Goal: Task Accomplishment & Management: Complete application form

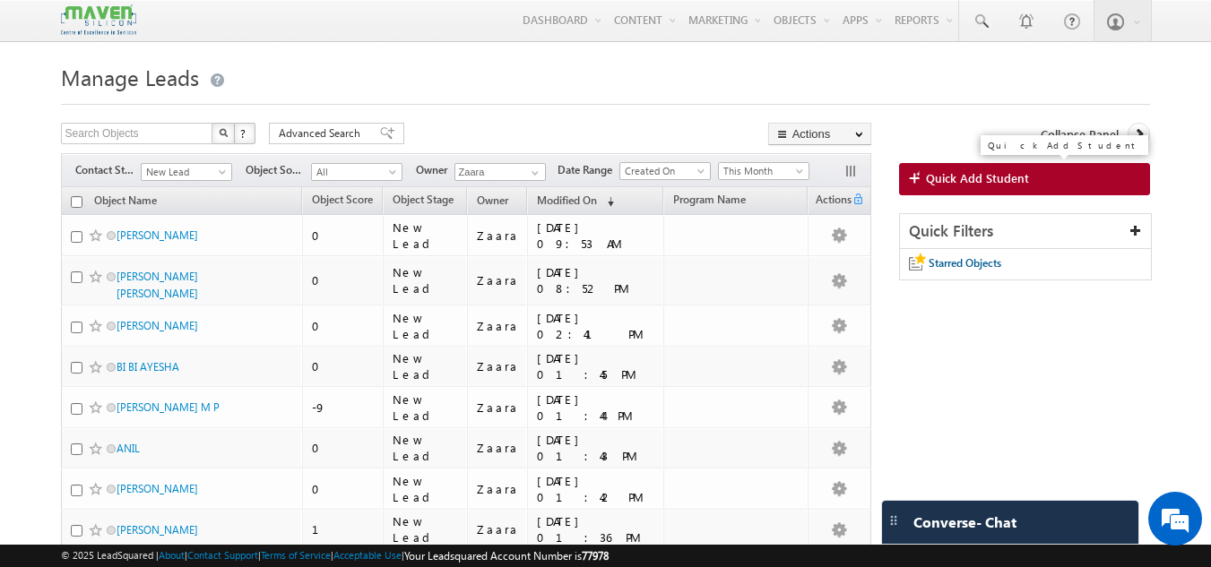
click at [968, 189] on link "Quick Add Student" at bounding box center [1025, 179] width 252 height 32
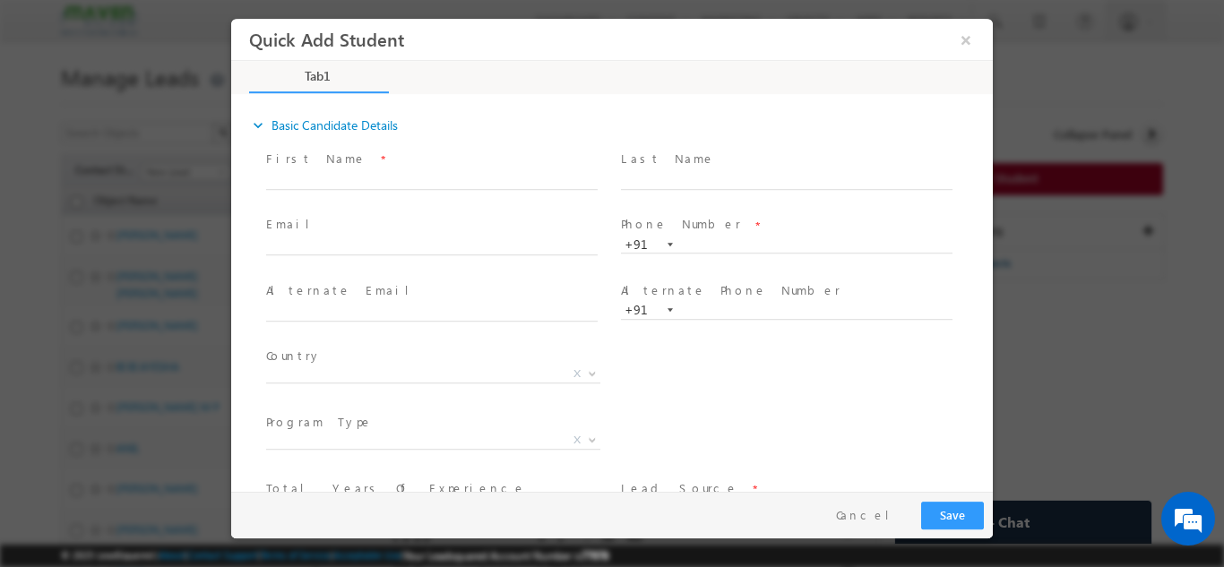
click at [333, 169] on div "First Name *" at bounding box center [440, 169] width 348 height 41
click at [338, 184] on input "text" at bounding box center [432, 180] width 332 height 18
paste input "Rashmi Darshan rashmidarshan23@gmail.com 7338108875"
drag, startPoint x: 329, startPoint y: 176, endPoint x: 483, endPoint y: 178, distance: 154.2
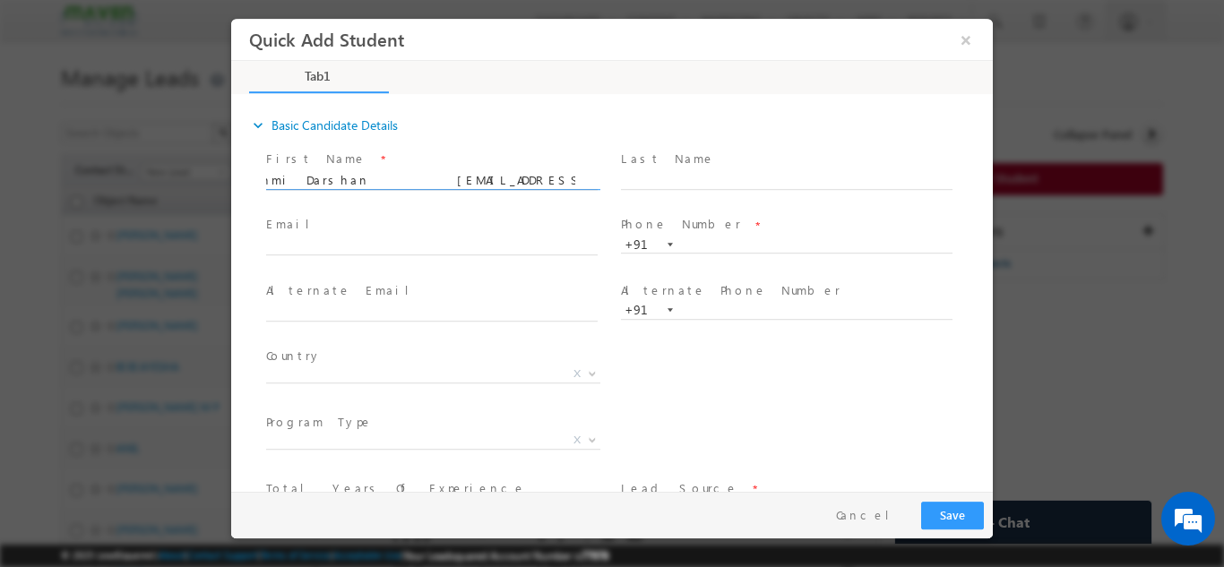
click at [483, 178] on input "Rashmi Darshan rashmidarshan23@gmail.com 7338108875" at bounding box center [432, 180] width 332 height 18
type input "Rashmi Darshan 7338108875"
click at [390, 238] on input "text" at bounding box center [432, 247] width 332 height 18
paste input "rashmidarshan23@gmail.com"
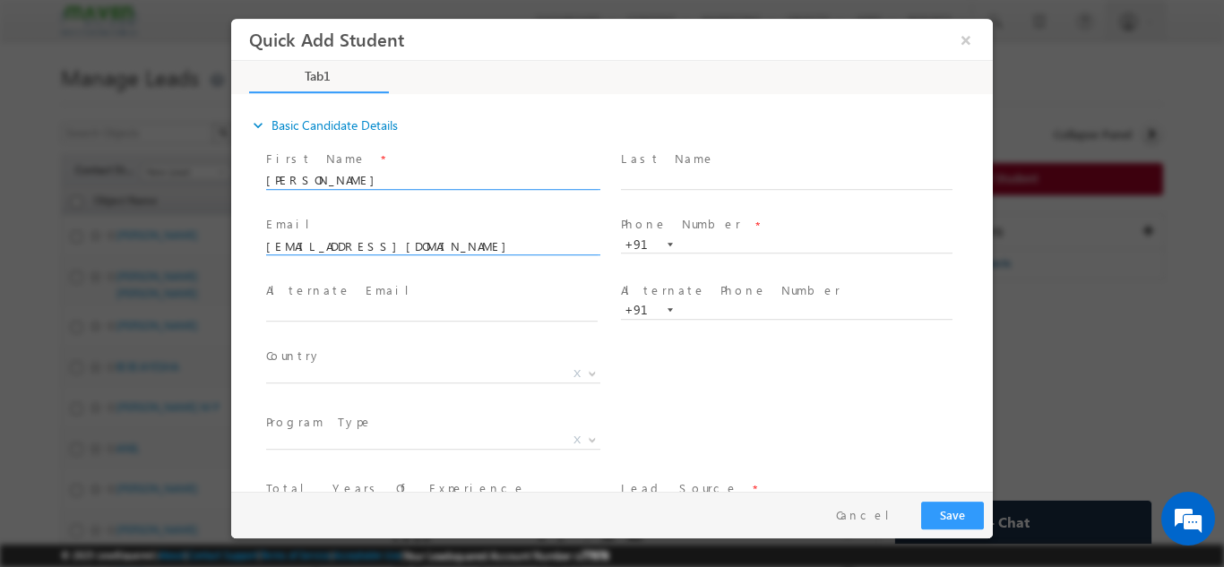
type input "rashmidarshan23@gmail.com"
click at [416, 173] on input "Rashmi Darshan 7338108875" at bounding box center [432, 180] width 332 height 18
type input "Rashmi Darshan"
click at [714, 228] on span "Phone Number *" at bounding box center [786, 225] width 331 height 20
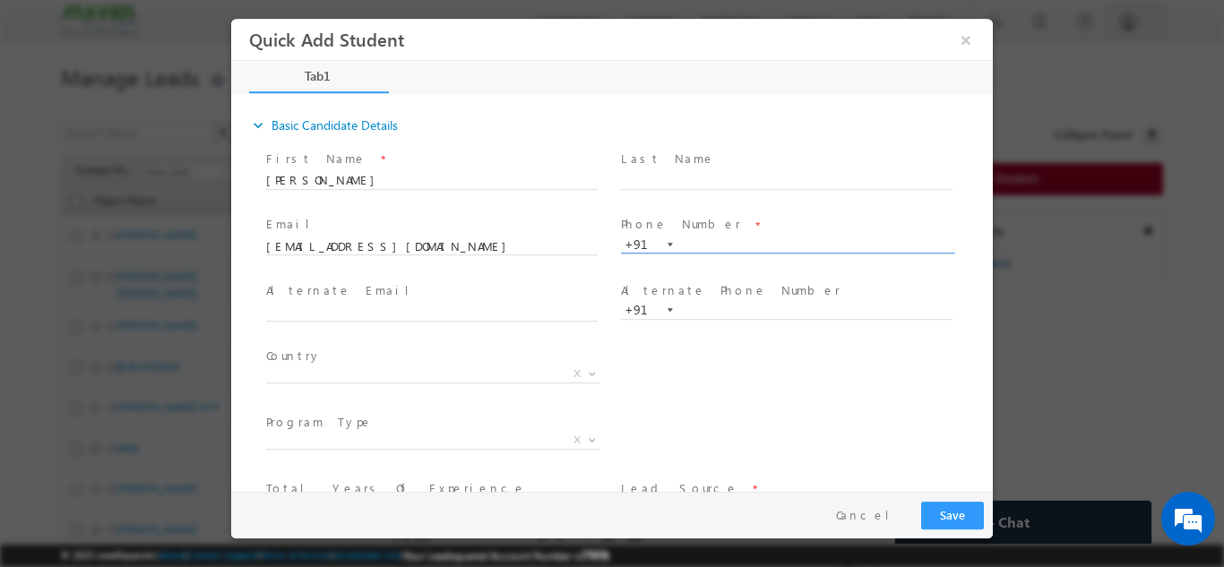
click at [716, 245] on input "text" at bounding box center [787, 245] width 332 height 18
paste input "7338108875"
type input "7338108875"
click at [730, 212] on div "Phone Number * +91-7338108875 7338108875 +91" at bounding box center [795, 244] width 355 height 64
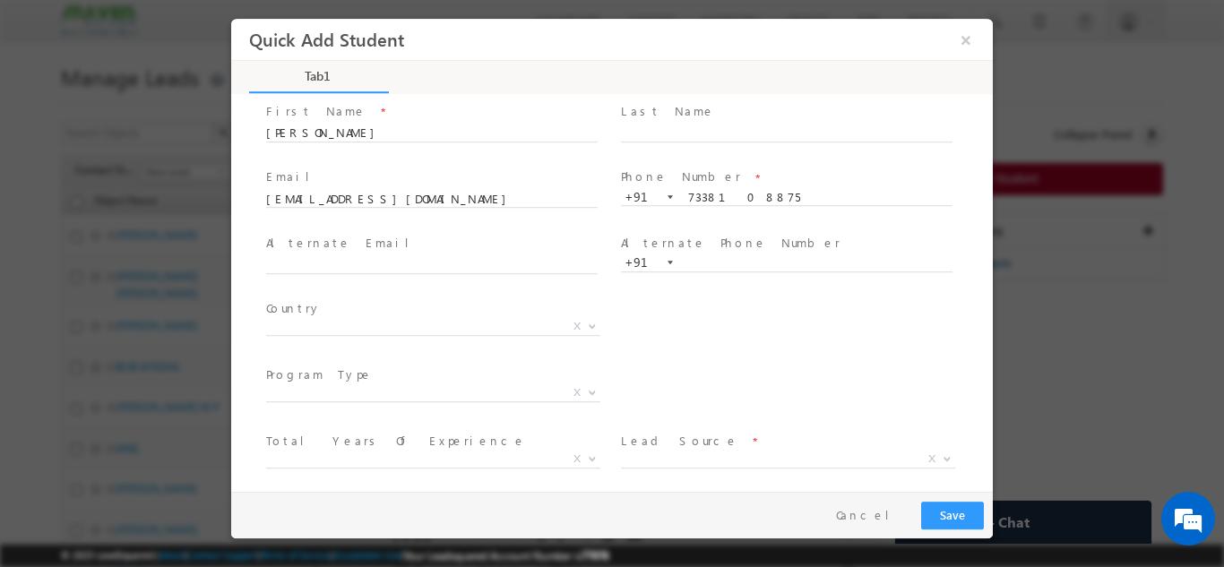
scroll to position [90, 0]
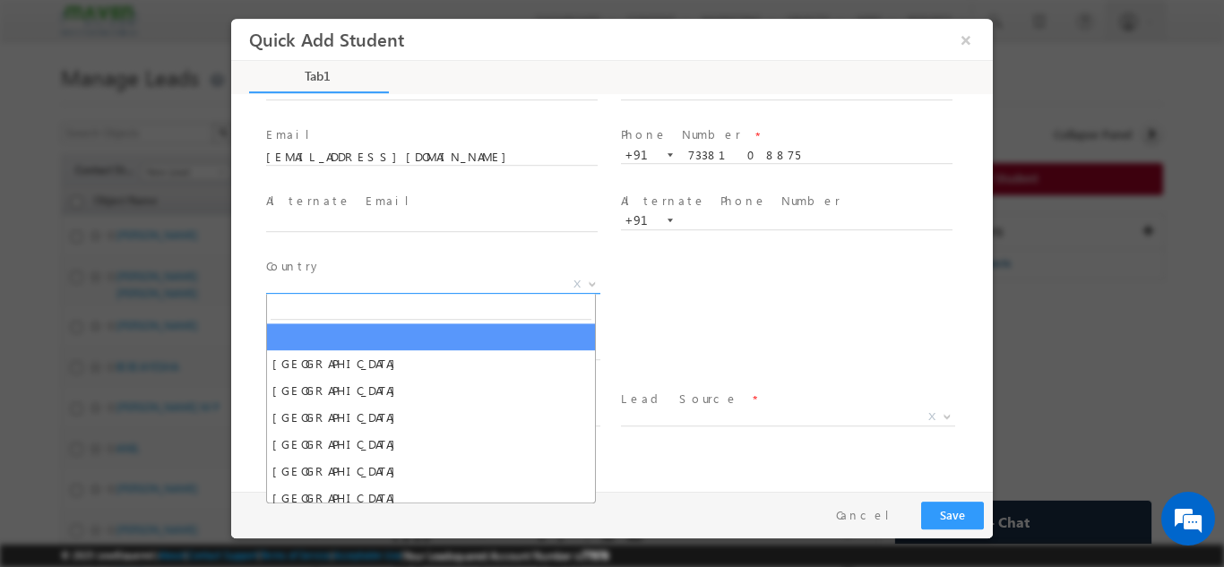
click at [467, 288] on span "X" at bounding box center [433, 284] width 334 height 18
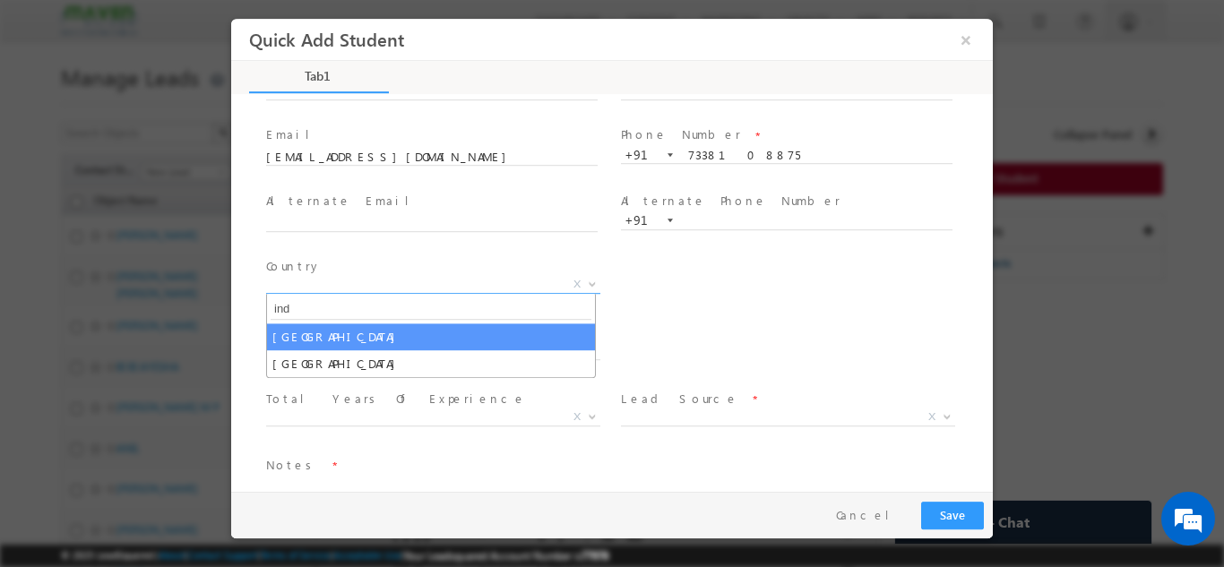
type input "ind"
select select "[GEOGRAPHIC_DATA]"
select select
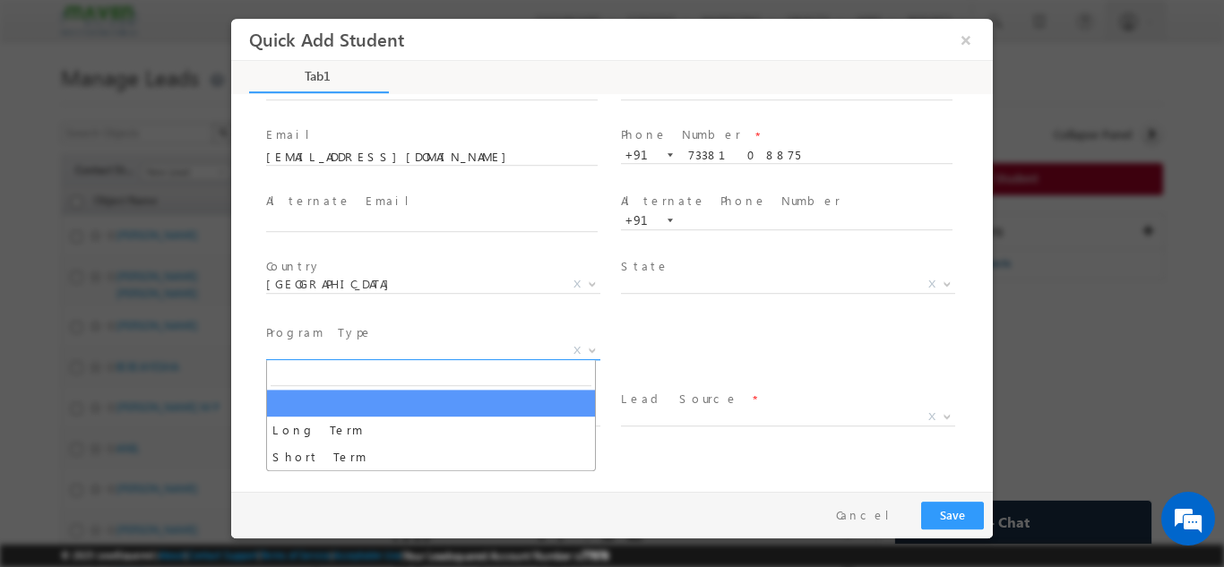
click at [441, 357] on span "X" at bounding box center [433, 351] width 334 height 18
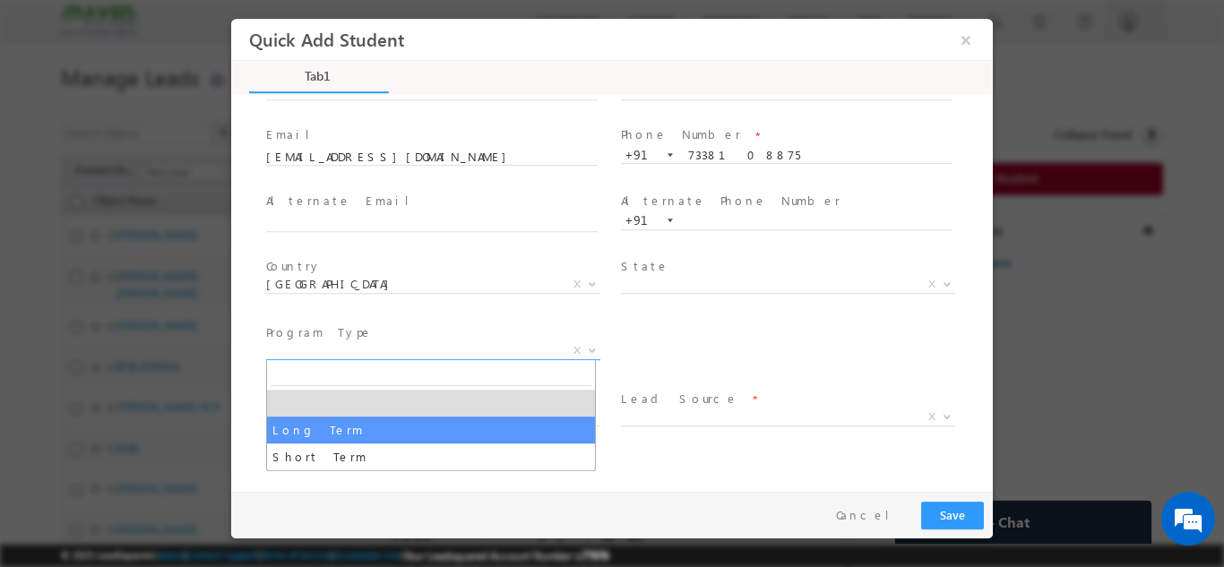
select select "Long Term"
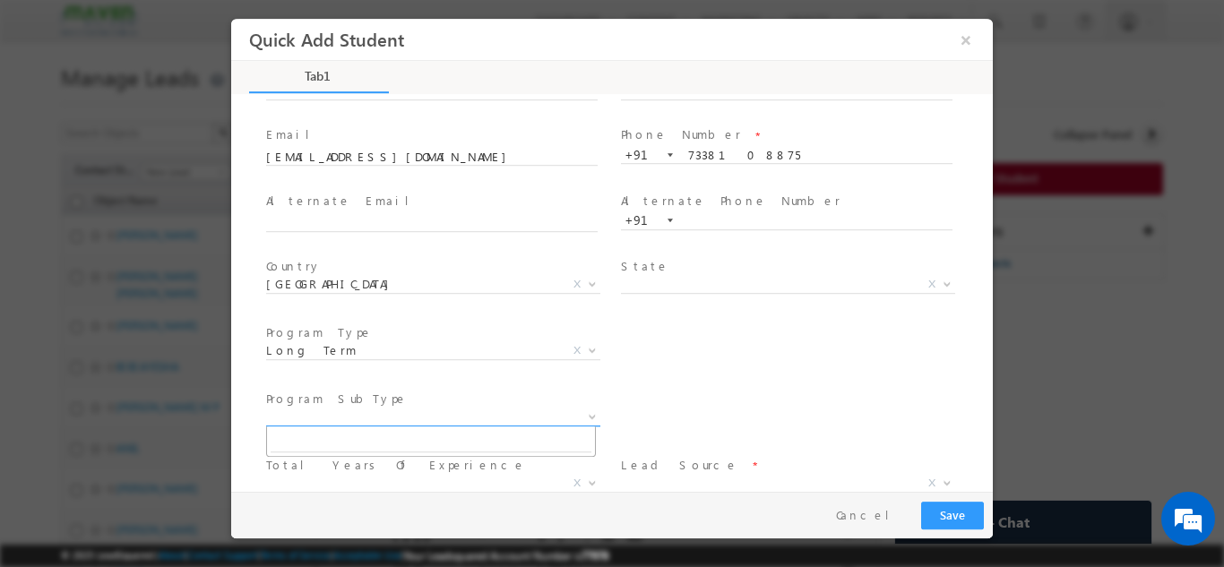
click at [472, 415] on span "X" at bounding box center [433, 417] width 334 height 18
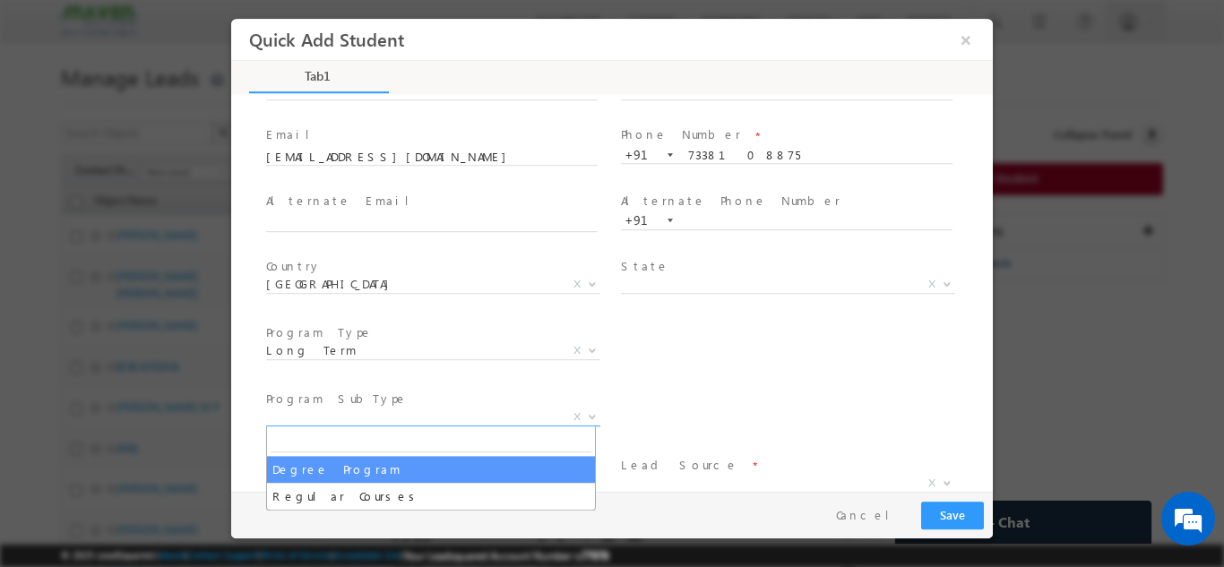
select select "Degree Program"
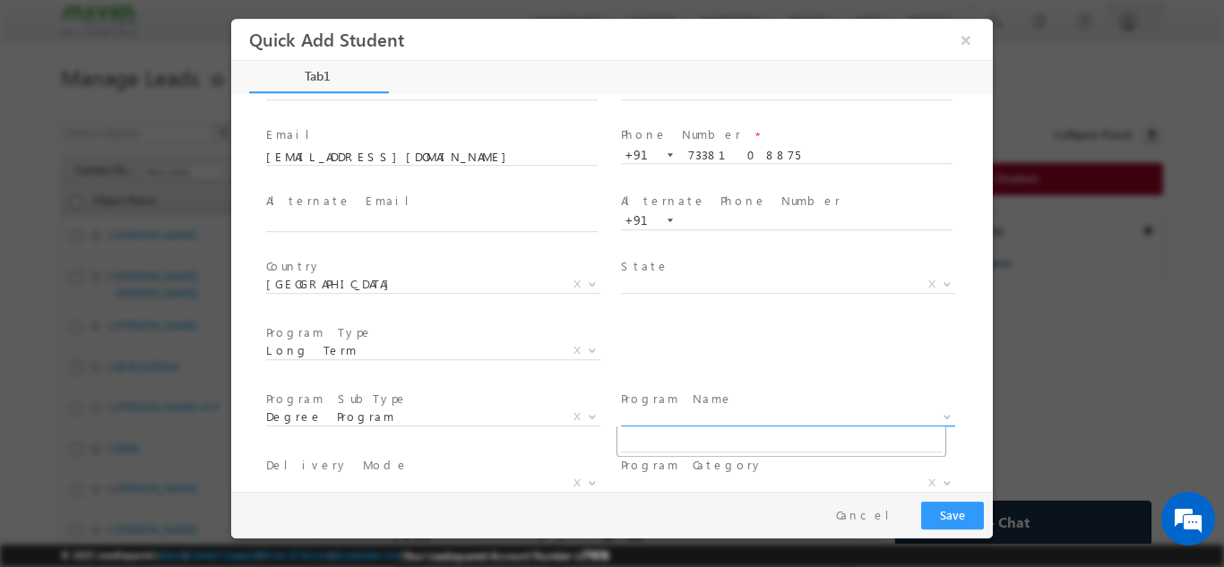
click at [645, 412] on span "X" at bounding box center [788, 417] width 334 height 18
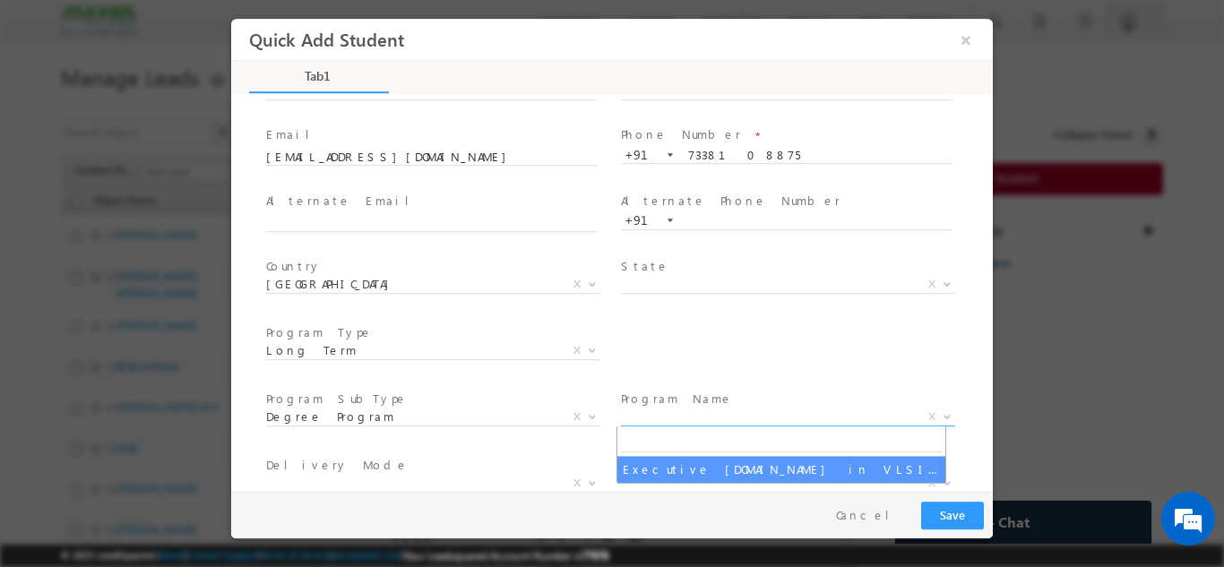
select select "Executive [DOMAIN_NAME] in VLSI Design"
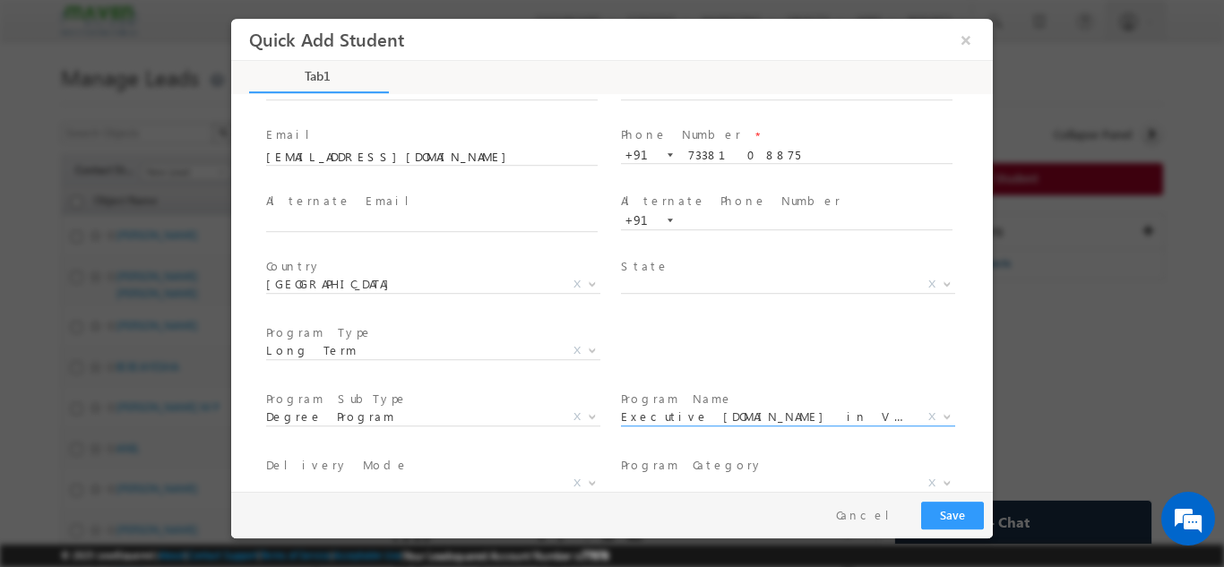
scroll to position [255, 0]
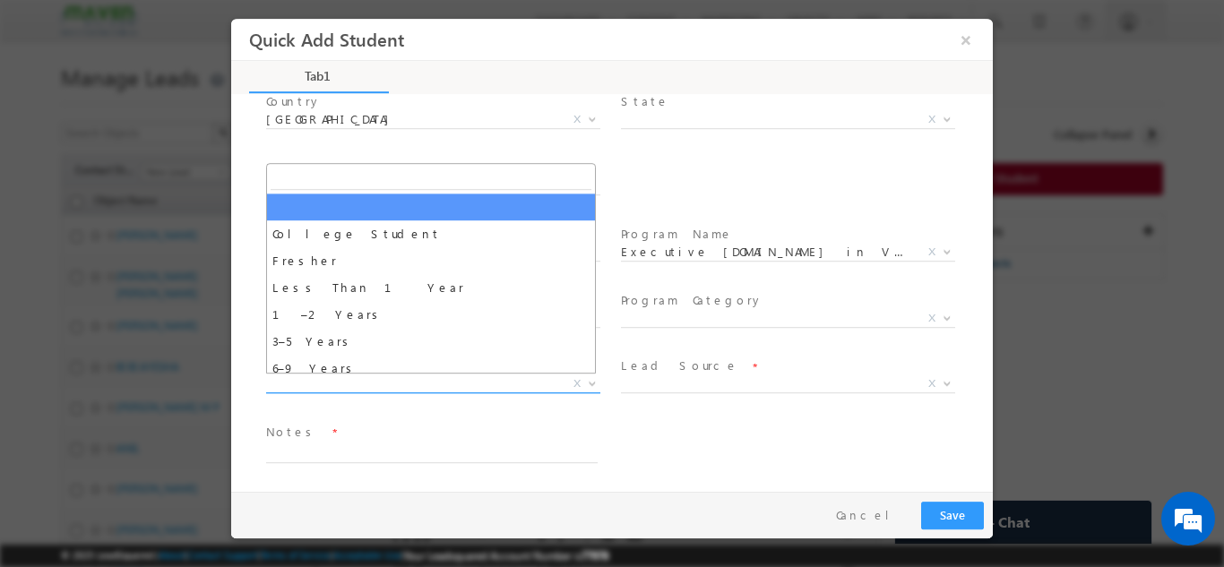
click at [370, 376] on span "X" at bounding box center [433, 384] width 334 height 18
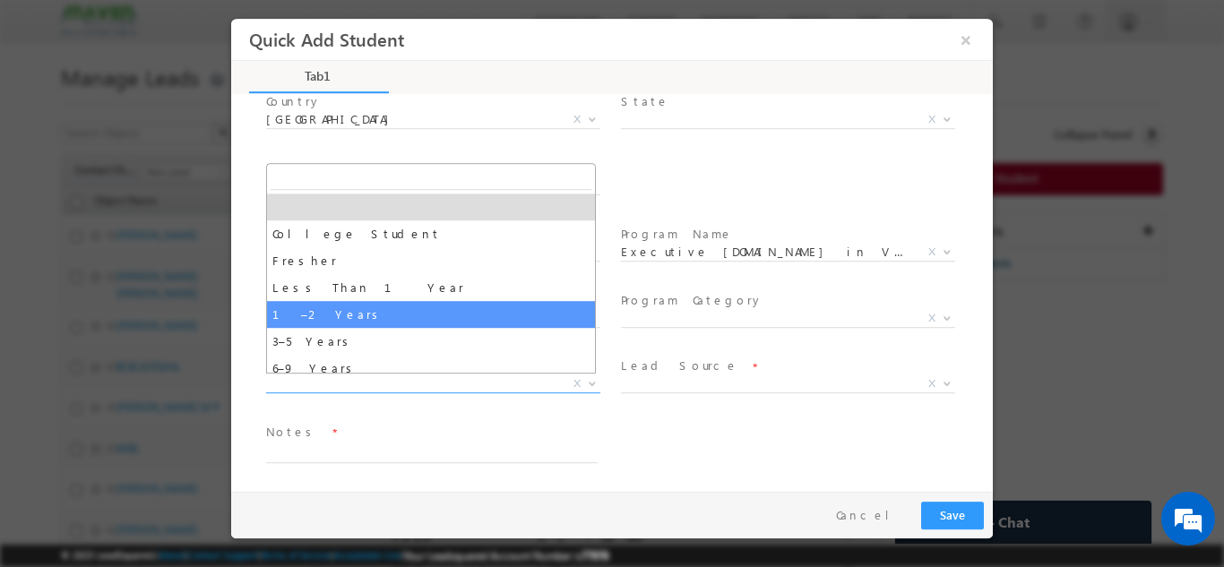
select select "1–2 Years"
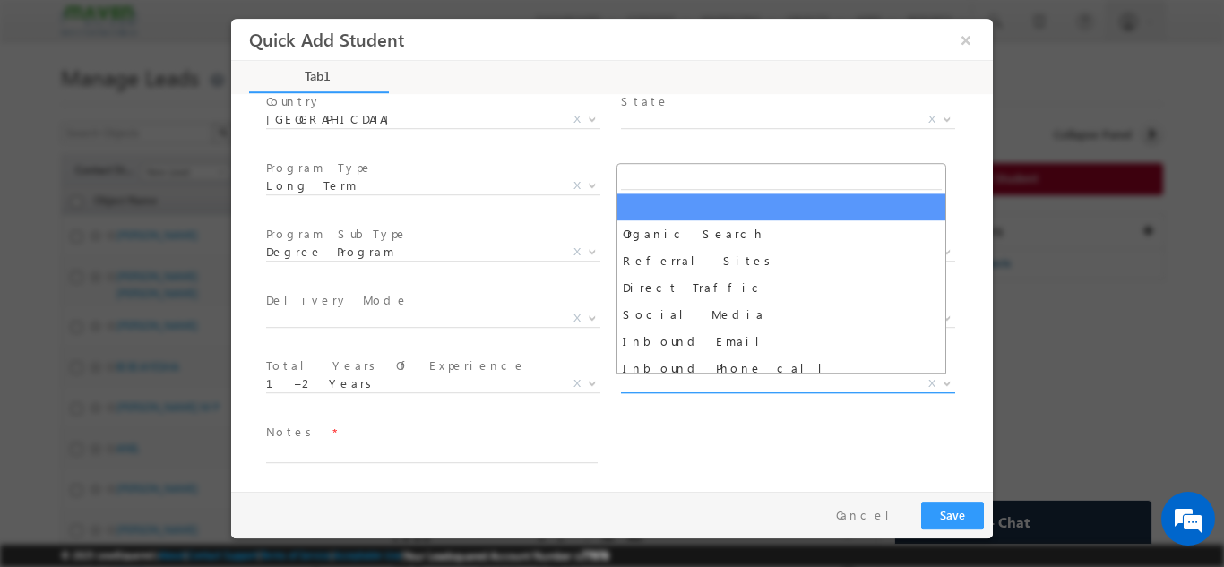
click at [638, 386] on span "X" at bounding box center [788, 384] width 334 height 18
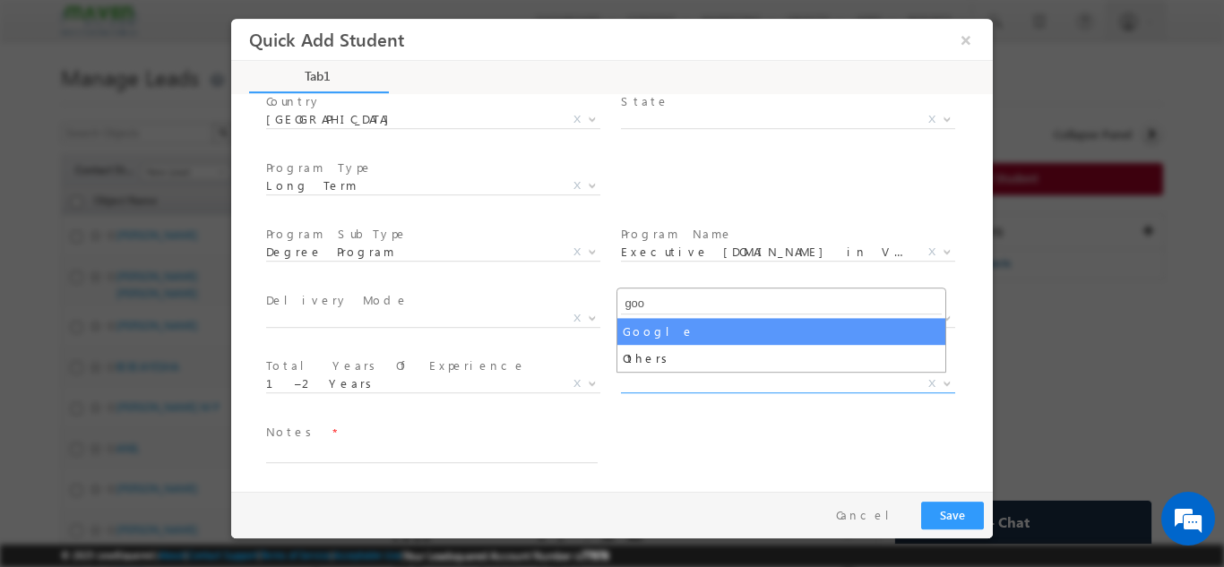
type input "goo"
select select "Google"
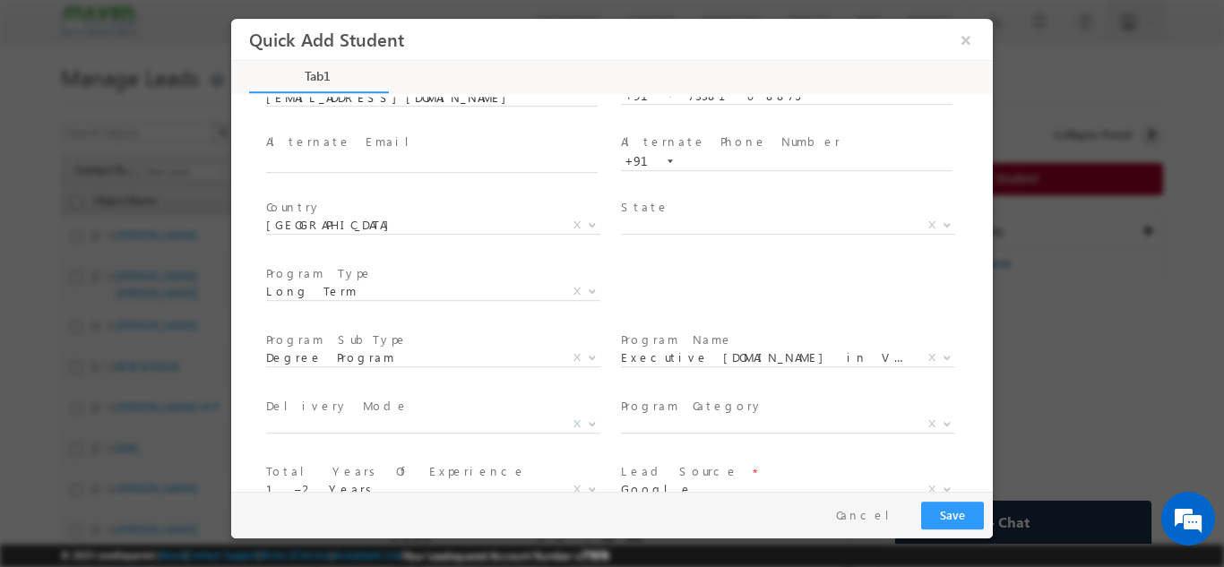
scroll to position [321, 0]
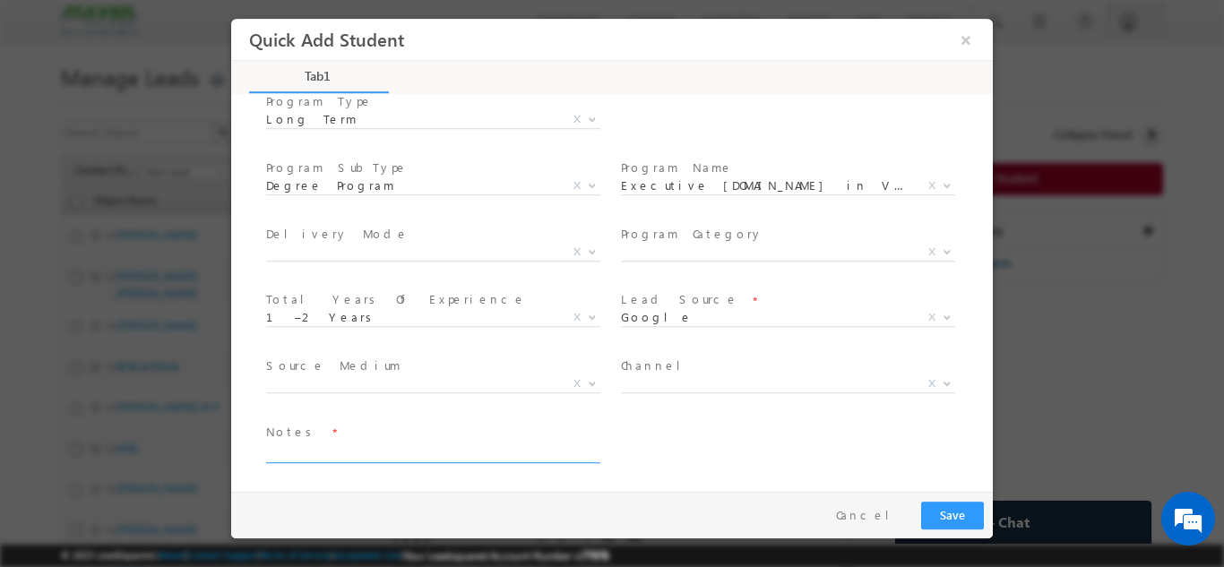
click at [438, 447] on textarea at bounding box center [432, 452] width 332 height 21
type textarea "Lead added from sheet"
click at [961, 504] on button "Save" at bounding box center [953, 515] width 63 height 28
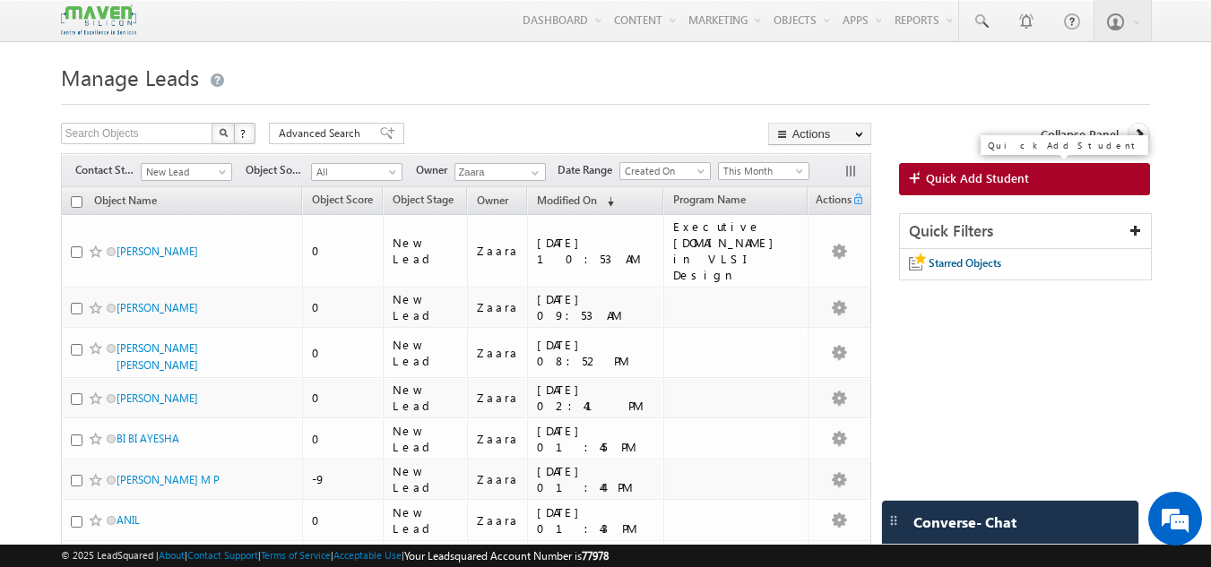
click at [1055, 172] on link "Quick Add Student" at bounding box center [1025, 179] width 252 height 32
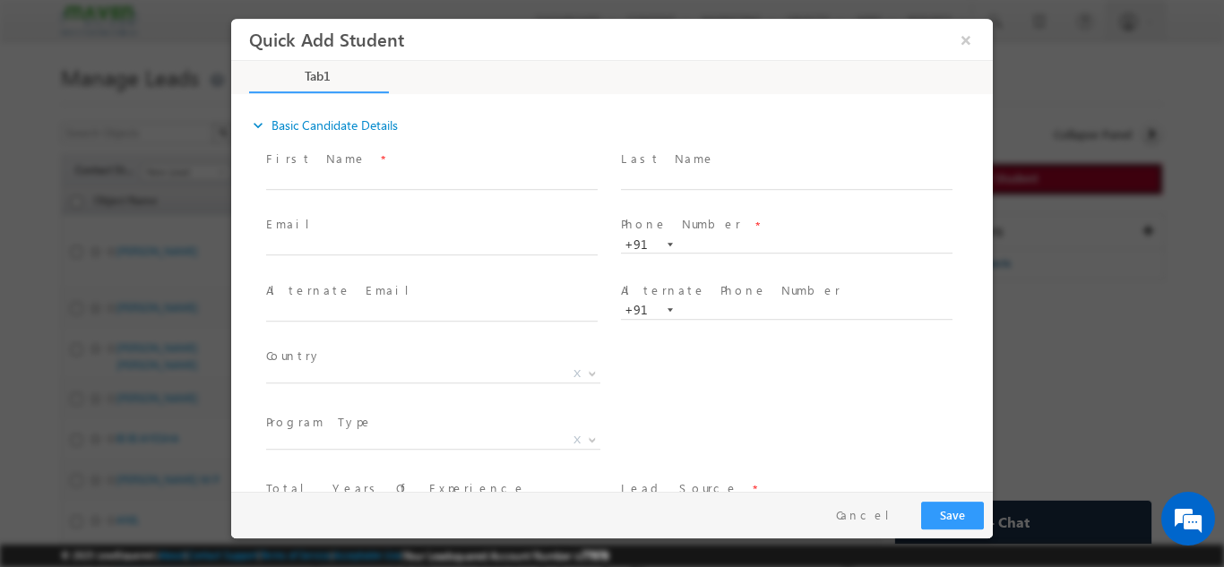
scroll to position [0, 0]
click at [354, 169] on div "First Name *" at bounding box center [440, 169] width 348 height 41
click at [354, 173] on input "text" at bounding box center [432, 180] width 332 height 18
paste input "Niranjan sahilkumar123@gmail.com 8549849758"
drag, startPoint x: 315, startPoint y: 181, endPoint x: 458, endPoint y: 177, distance: 143.5
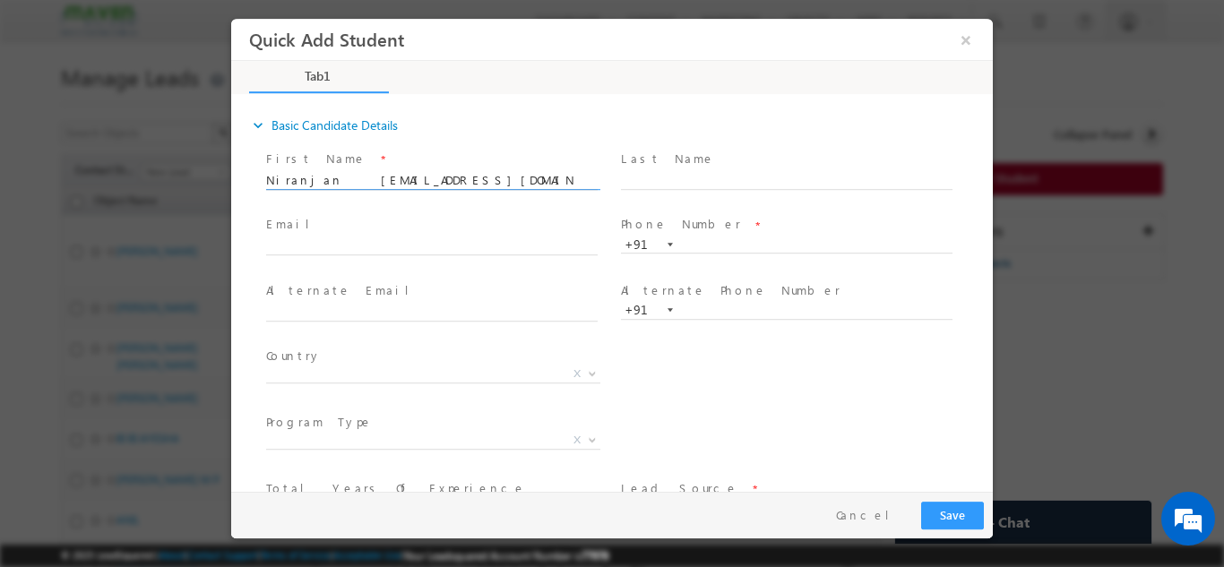
click at [458, 177] on input "Niranjan sahilkumar123@gmail.com 8549849758" at bounding box center [432, 180] width 332 height 18
type input "Niranjan 8549849758"
click at [390, 247] on input "text" at bounding box center [432, 247] width 332 height 18
paste input "sahilkumar123@gmail.com"
type input "sahilkumar123@gmail.com"
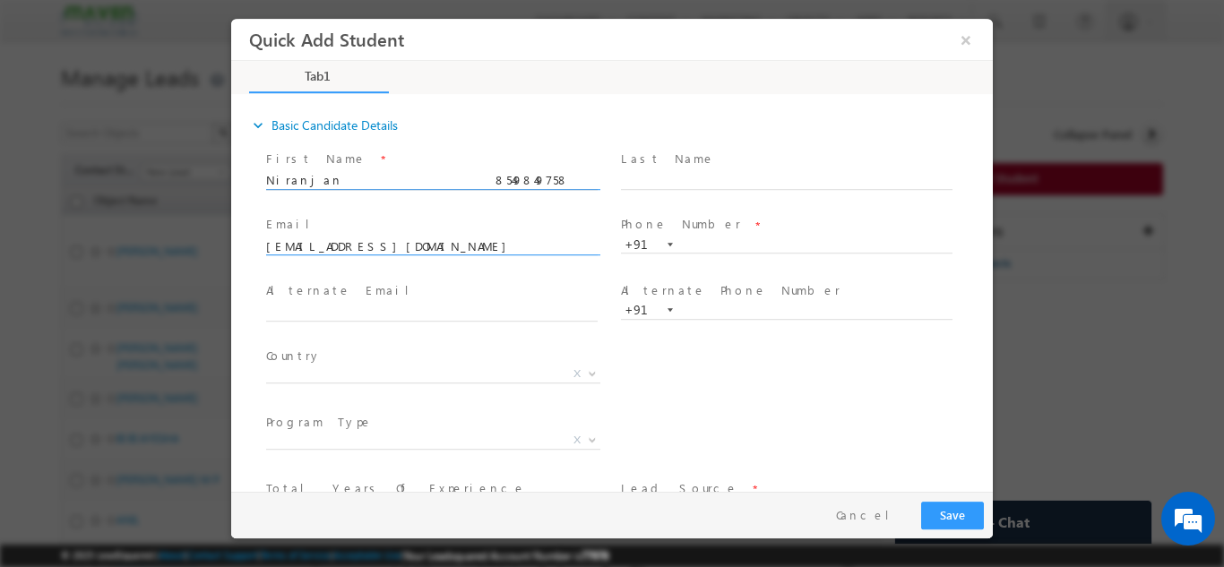
click at [376, 181] on input "Niranjan 8549849758" at bounding box center [432, 180] width 332 height 18
type input "Niranjan"
click at [690, 241] on input "text" at bounding box center [787, 245] width 332 height 18
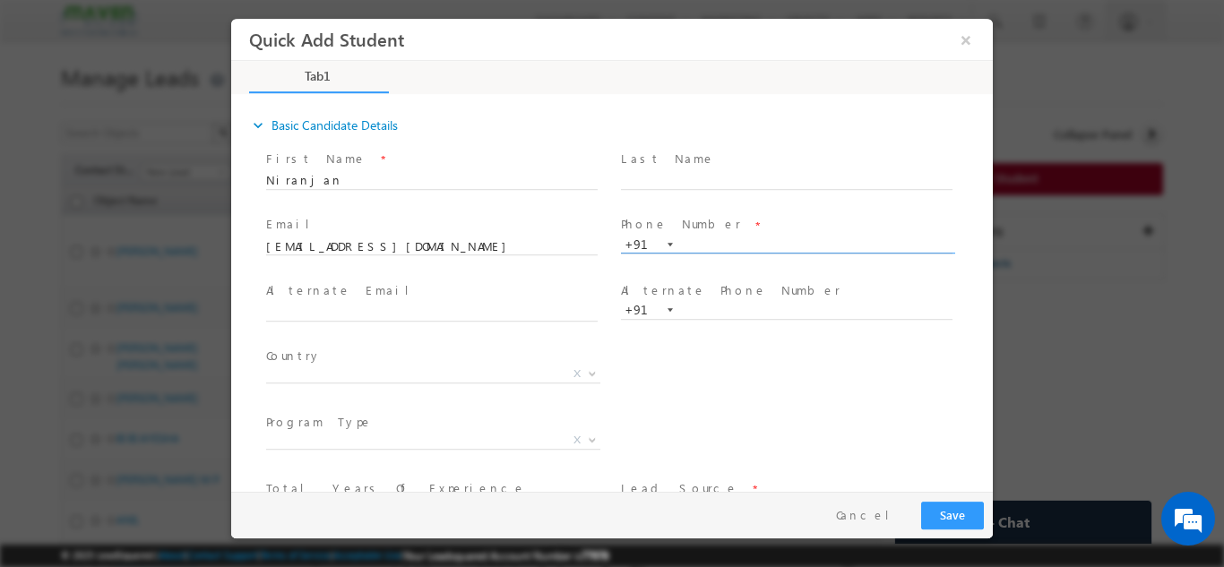
paste input "8549849758"
type input "8549849758"
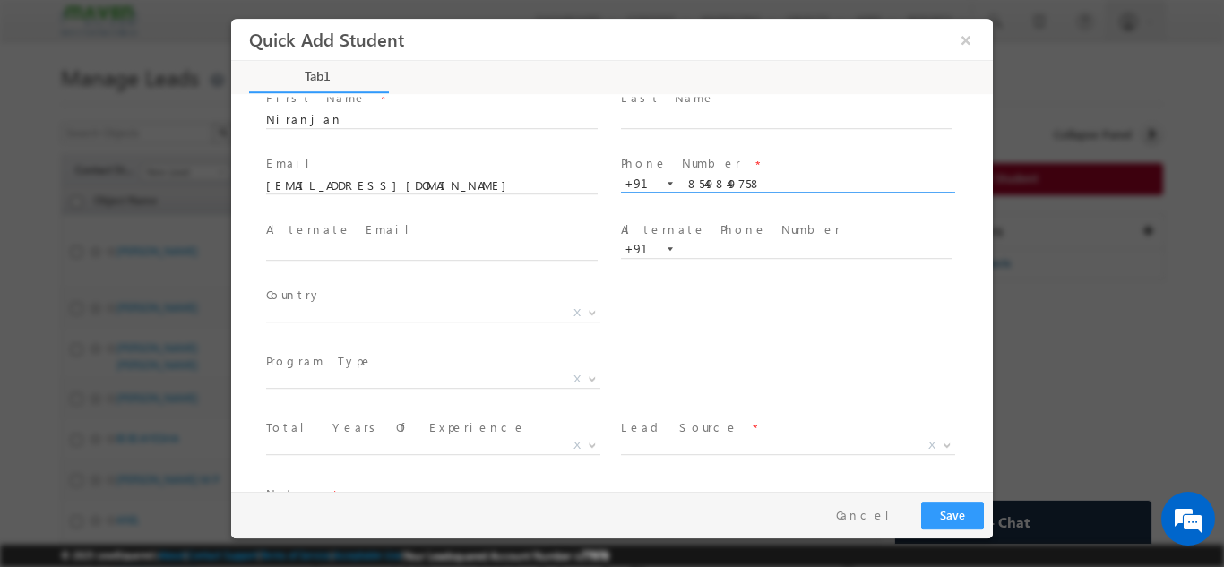
scroll to position [90, 0]
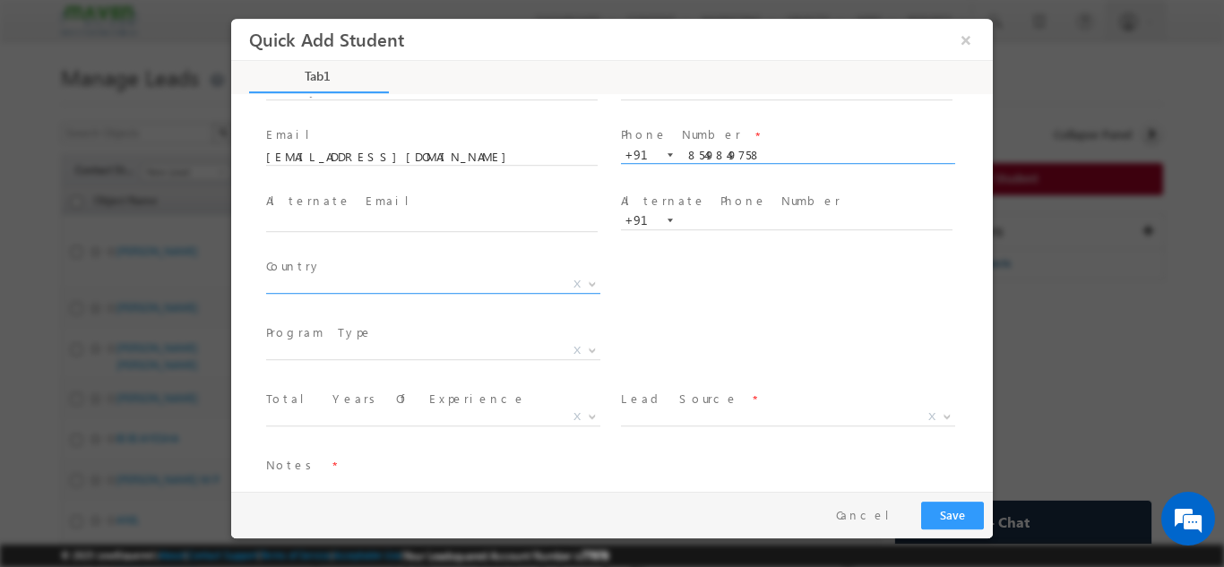
click at [294, 284] on span "X" at bounding box center [433, 284] width 334 height 18
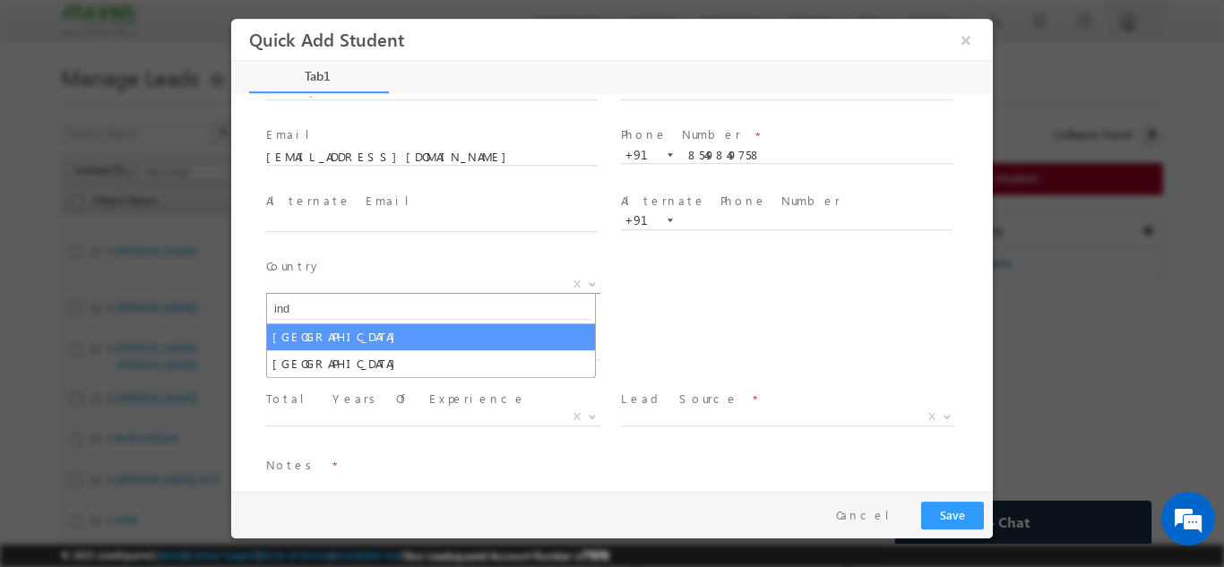
type input "ind"
select select "[GEOGRAPHIC_DATA]"
select select
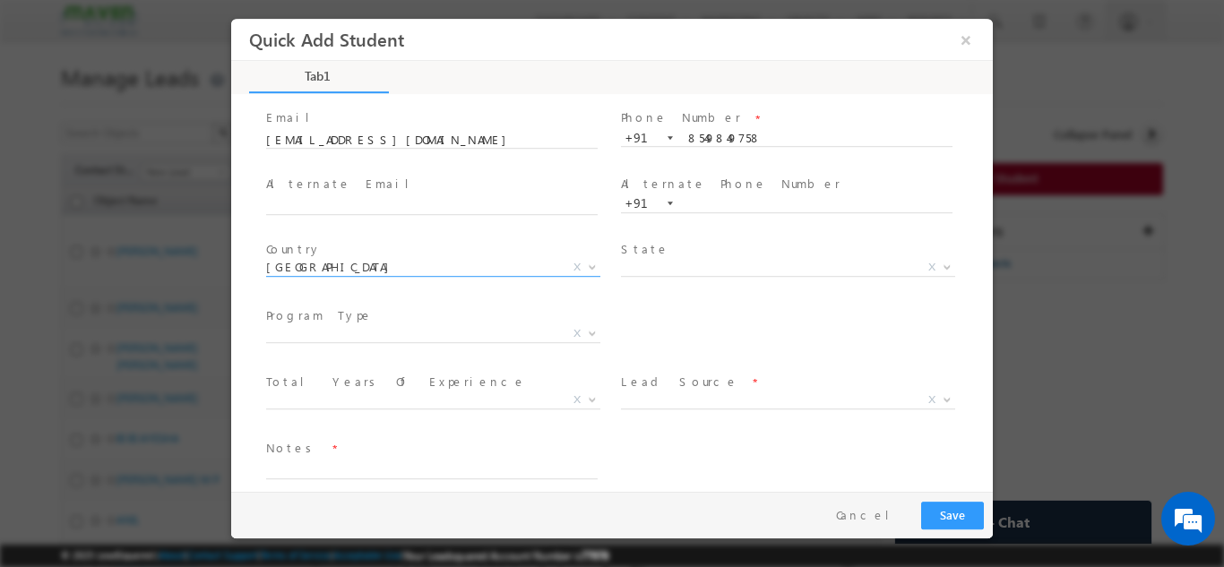
scroll to position [123, 0]
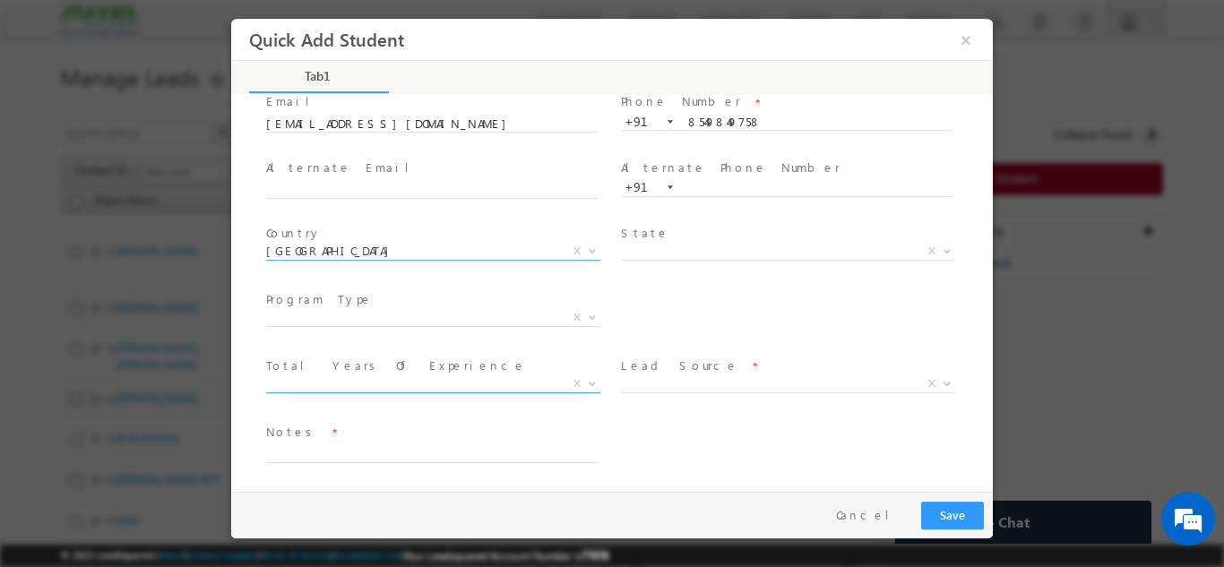
click at [364, 379] on span "X" at bounding box center [433, 384] width 334 height 18
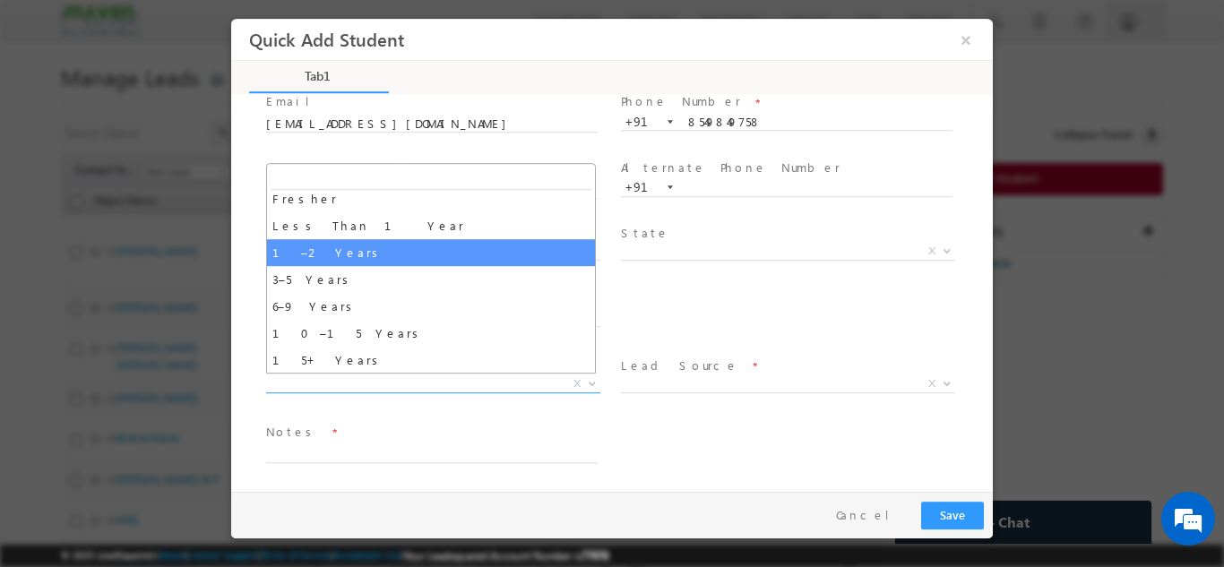
scroll to position [63, 0]
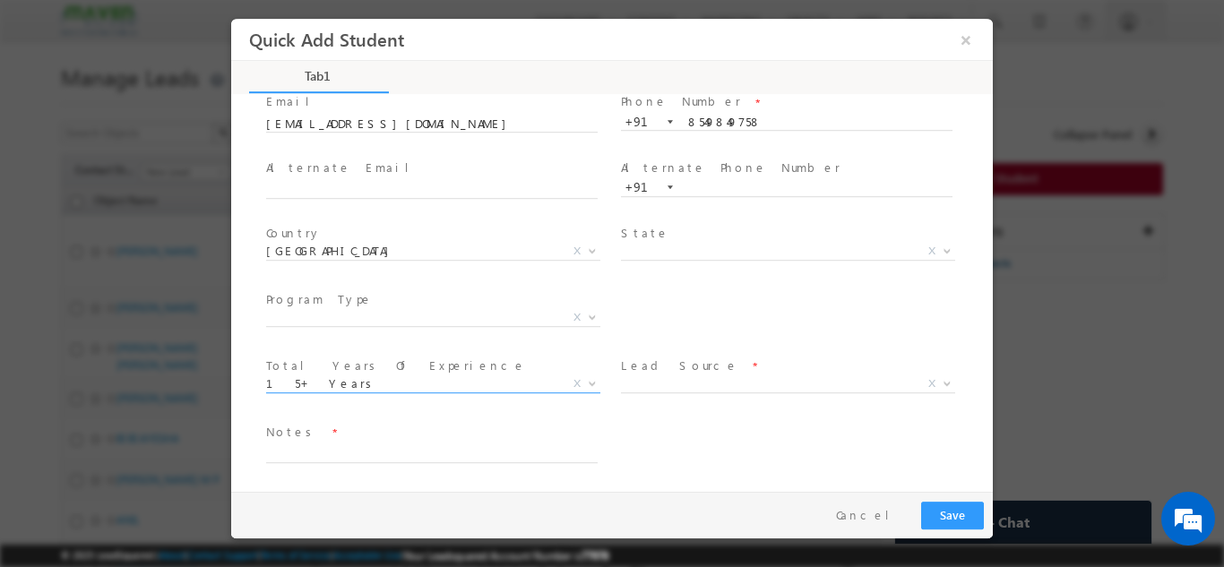
click at [338, 379] on span "15+ Years" at bounding box center [411, 383] width 291 height 16
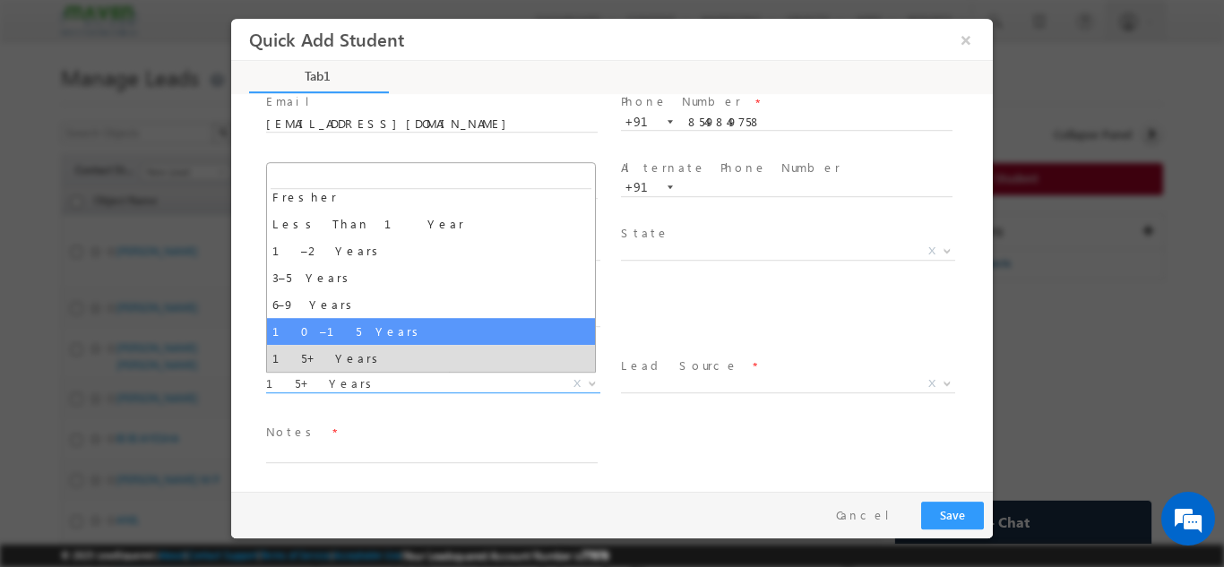
select select "10–15 Years"
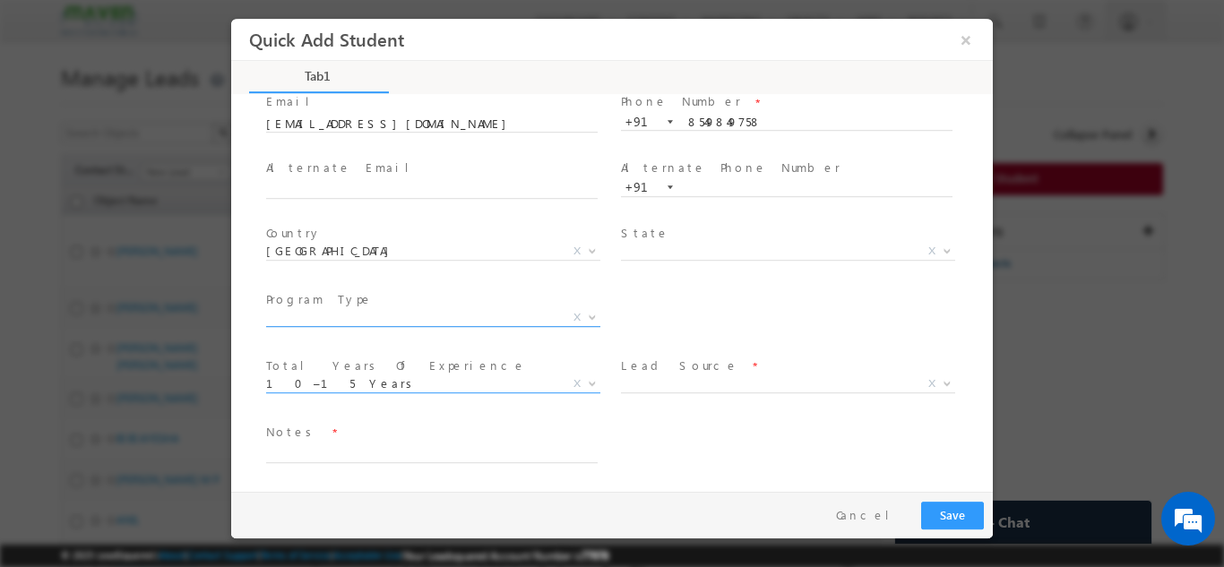
click at [372, 314] on span "X" at bounding box center [433, 317] width 334 height 18
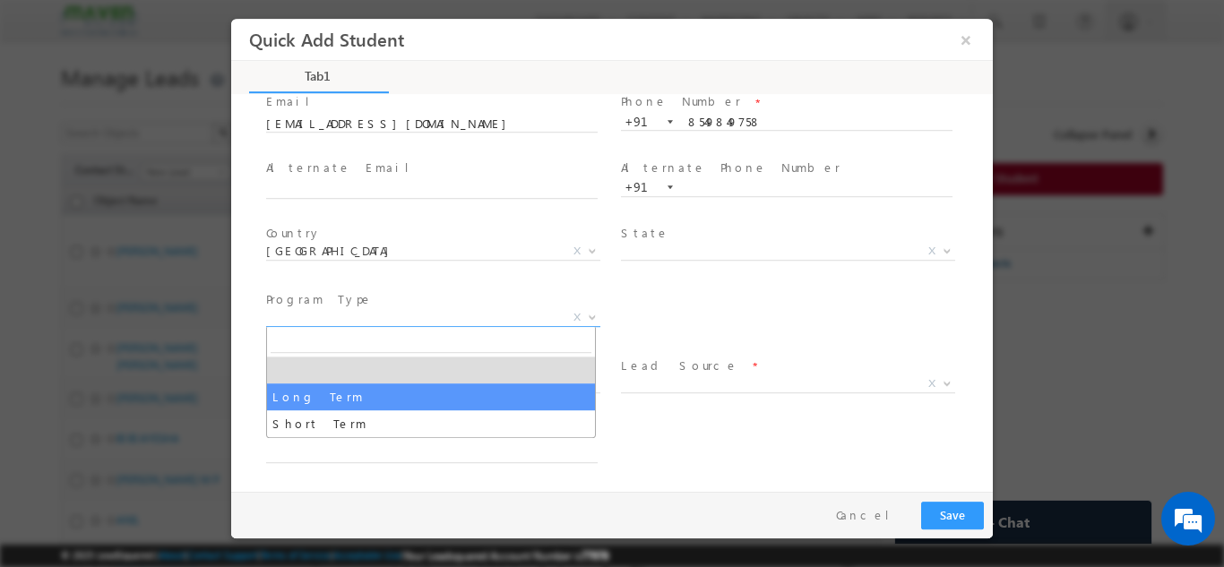
select select "Long Term"
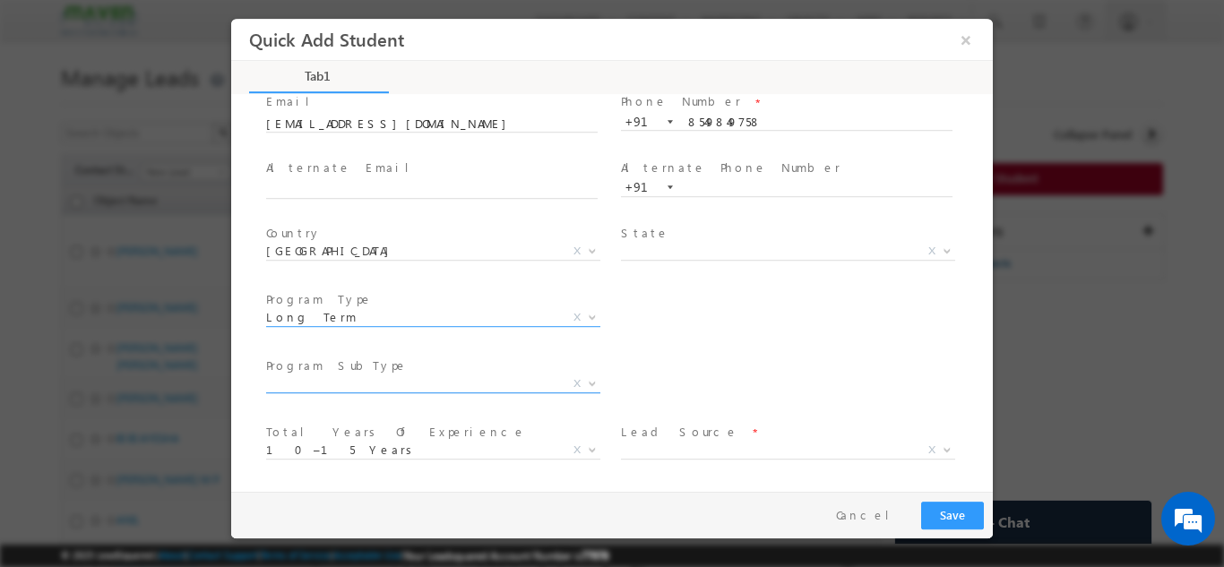
click at [398, 395] on span "X" at bounding box center [433, 387] width 334 height 18
click at [399, 384] on span "X" at bounding box center [433, 384] width 334 height 18
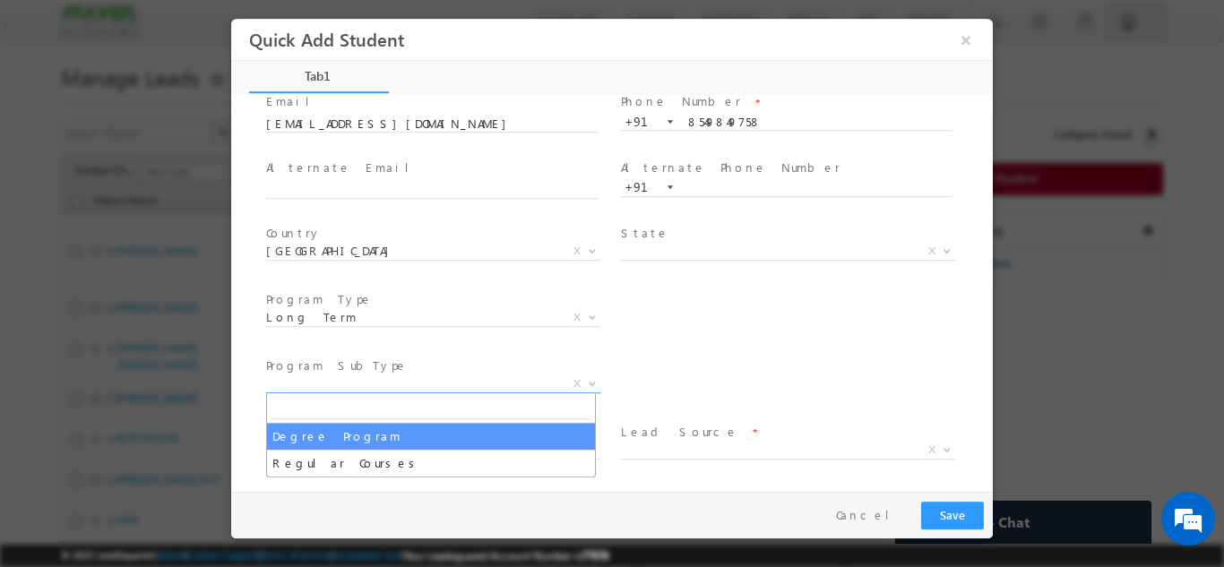
select select "Degree Program"
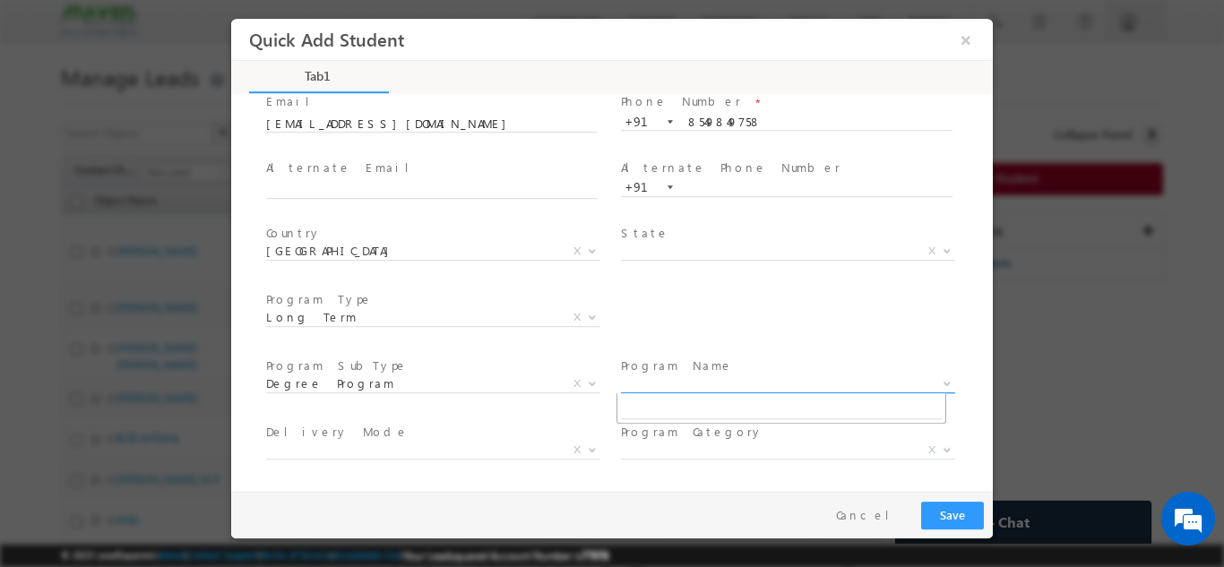
click at [674, 378] on span "X" at bounding box center [788, 384] width 334 height 18
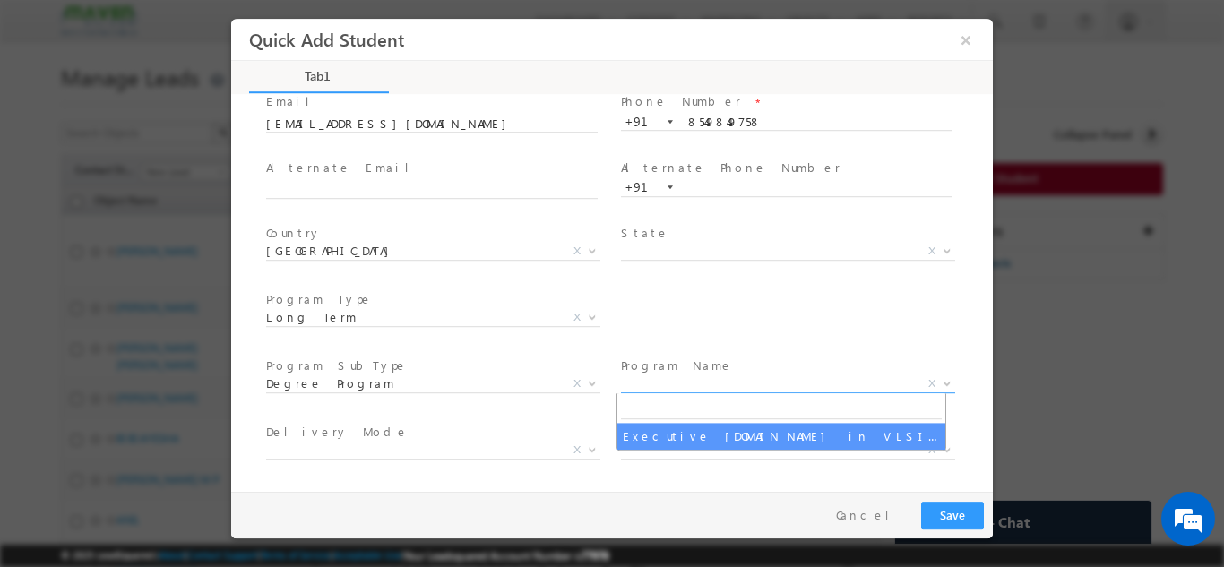
select select "Executive [DOMAIN_NAME] in VLSI Design"
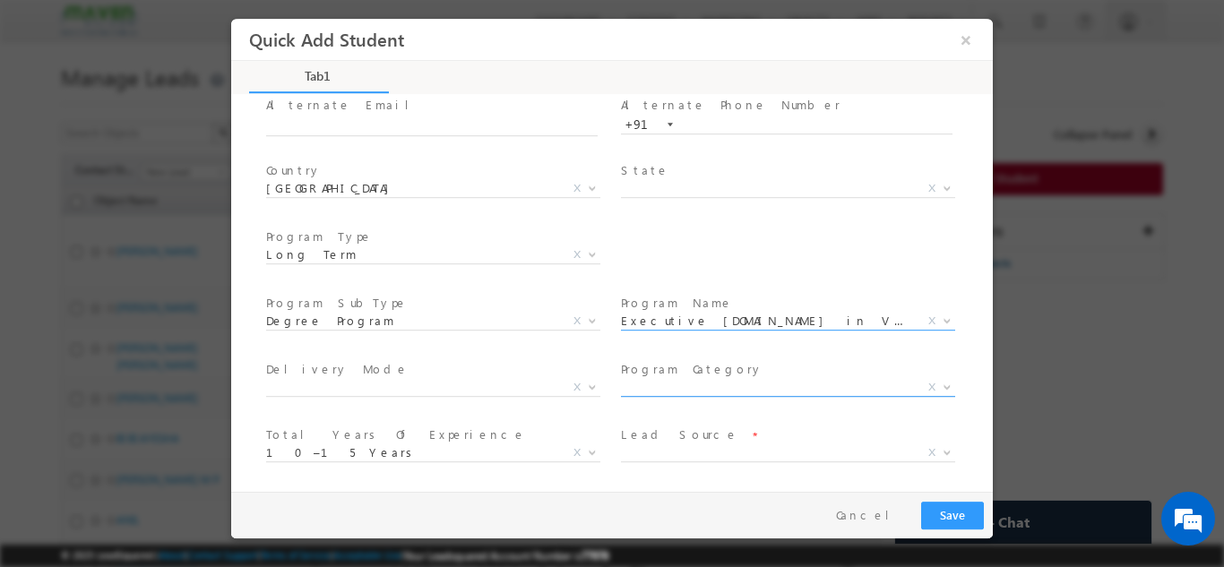
scroll to position [255, 0]
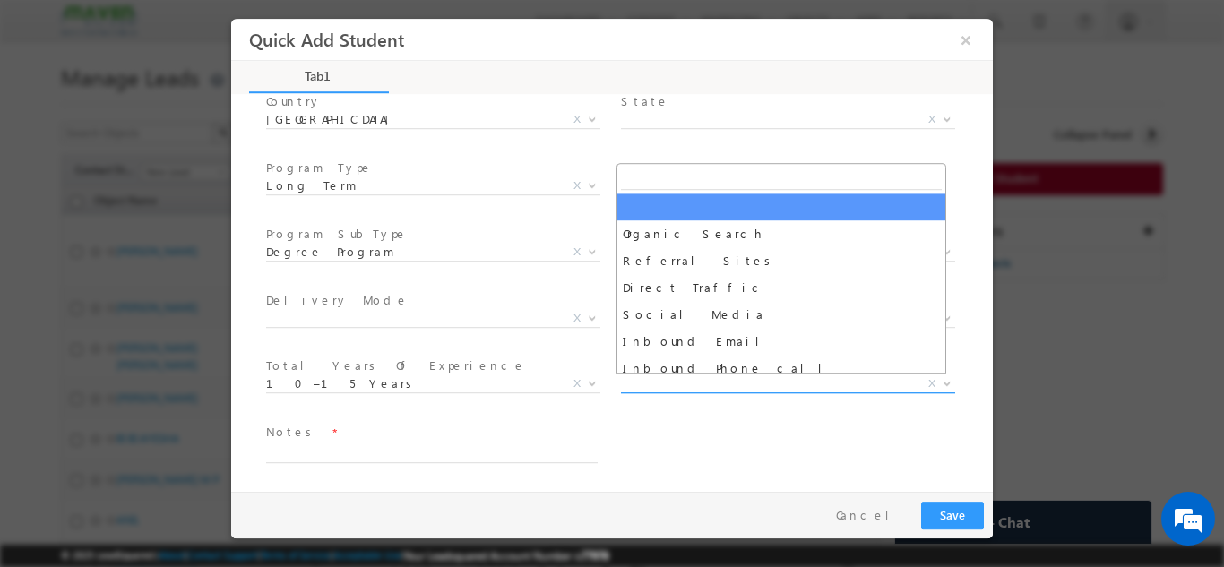
click at [644, 379] on span "X" at bounding box center [788, 384] width 334 height 18
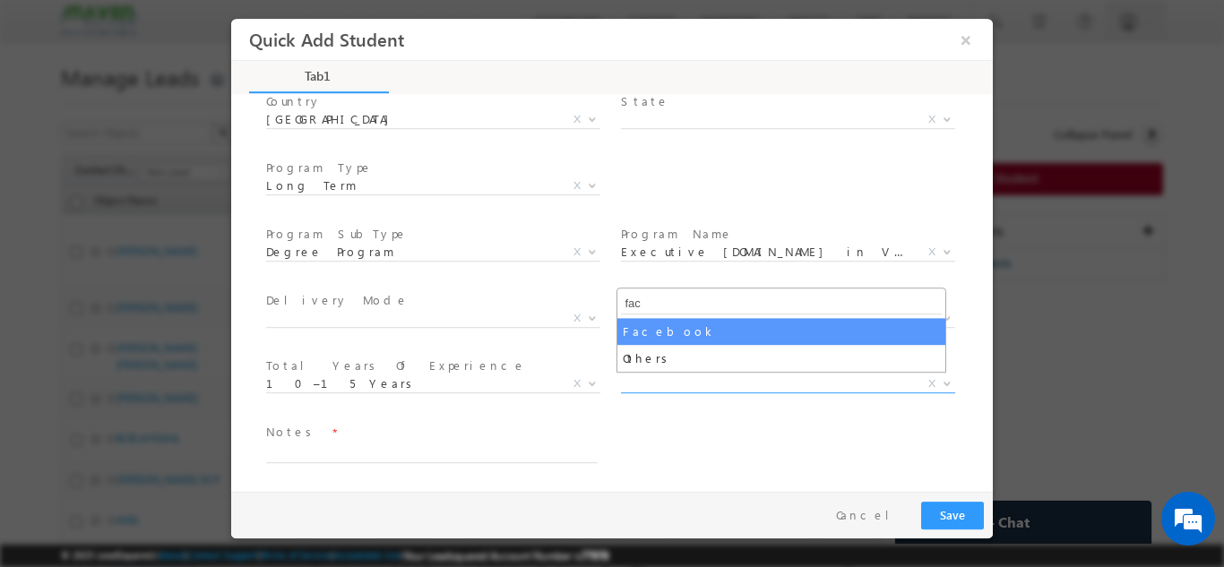
type input "fac"
select select "Facebook"
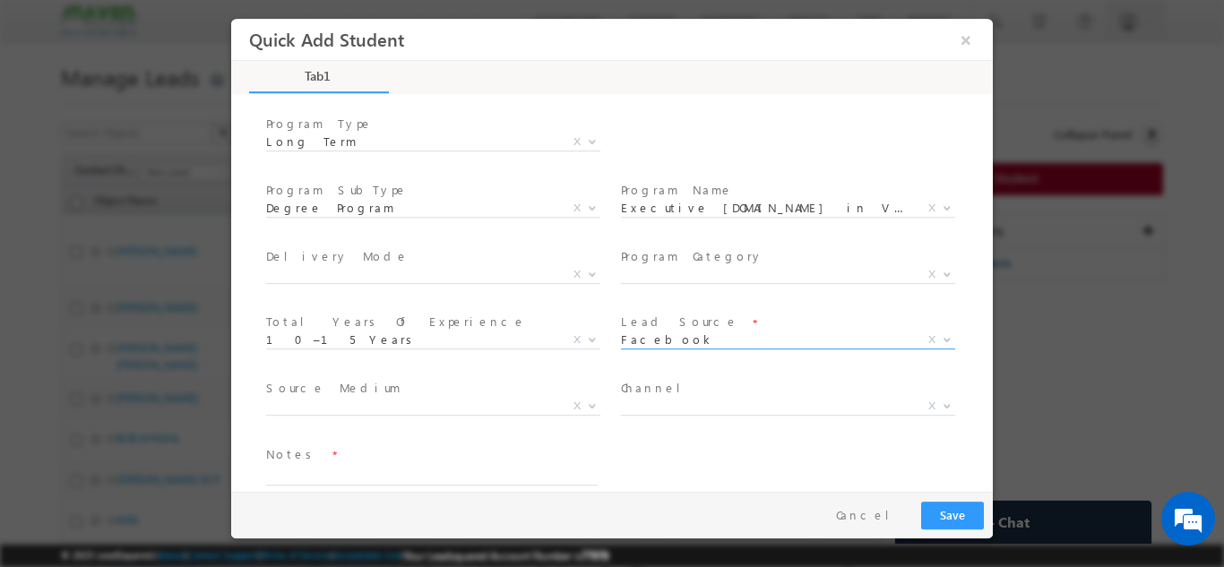
scroll to position [321, 0]
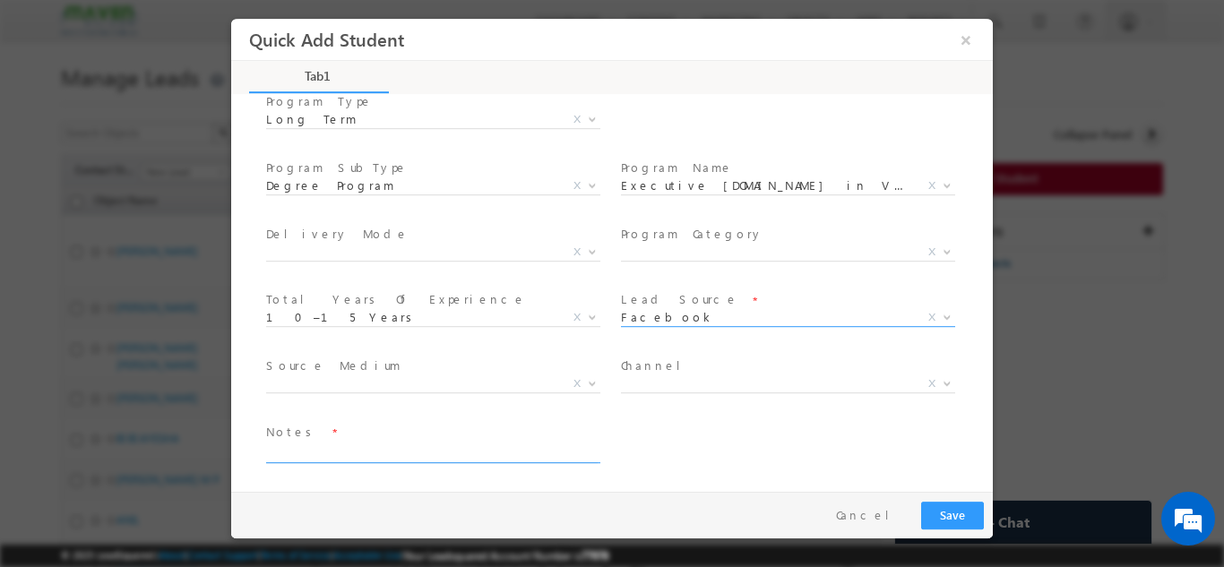
click at [355, 449] on textarea at bounding box center [432, 452] width 332 height 21
type textarea "Lead added from sheet"
click at [968, 510] on button "Save" at bounding box center [953, 515] width 63 height 28
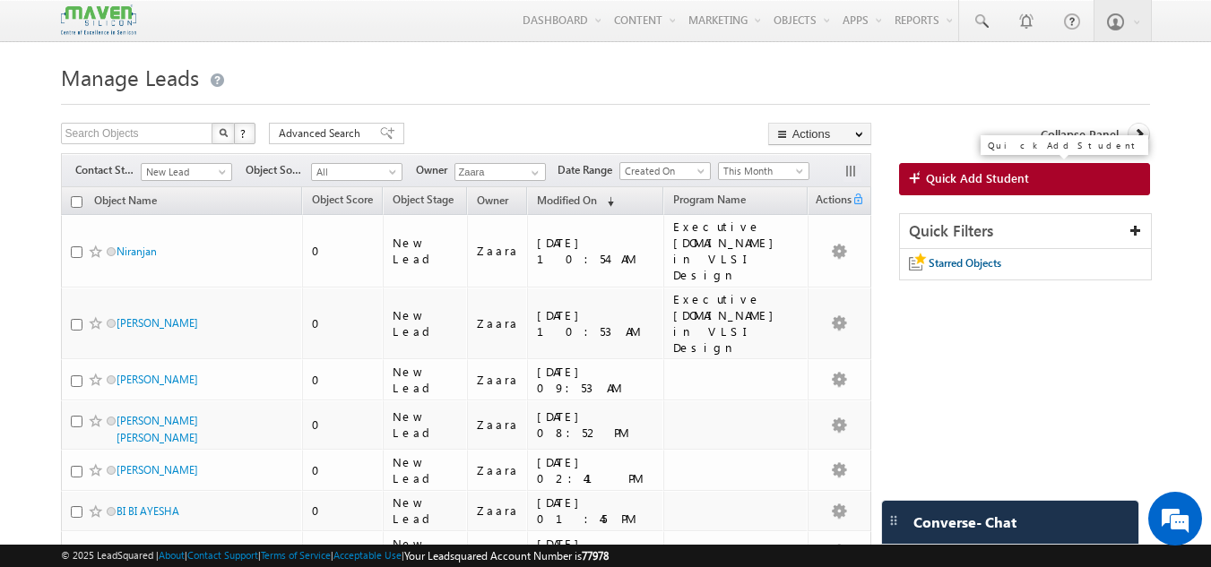
click at [926, 184] on span "Quick Add Student" at bounding box center [977, 178] width 103 height 16
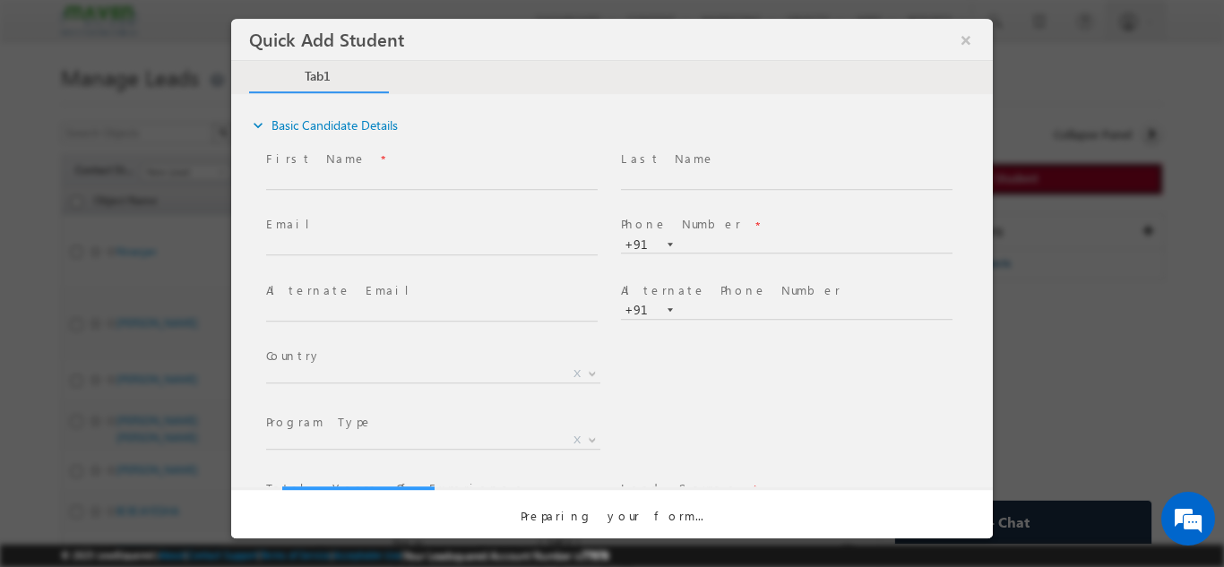
scroll to position [0, 0]
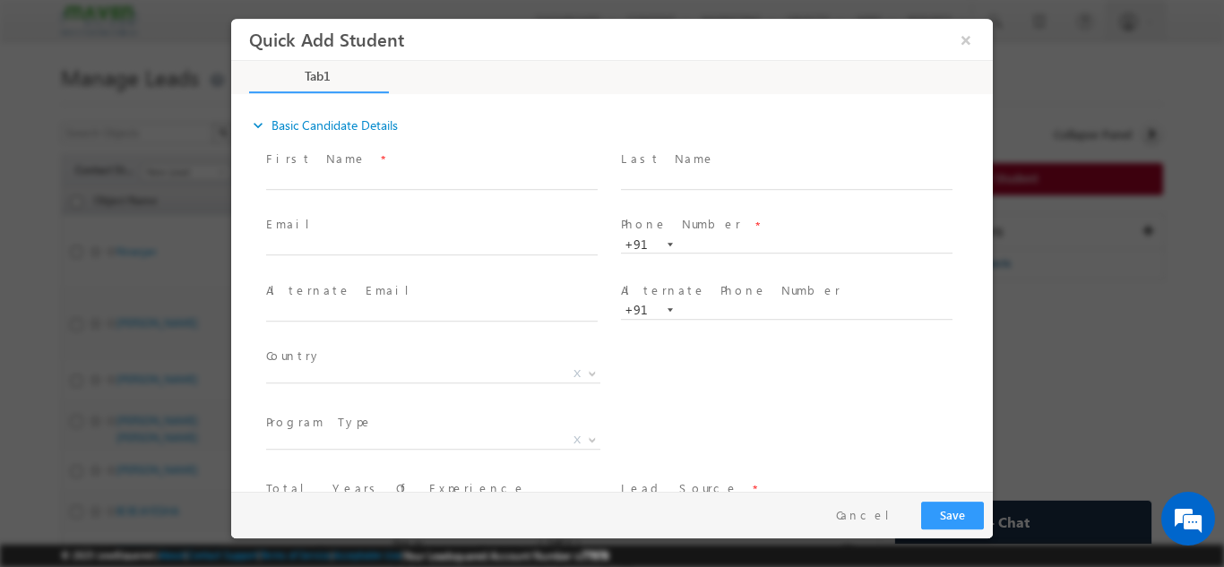
click at [314, 166] on label "First Name" at bounding box center [316, 158] width 100 height 17
click at [317, 175] on input "text" at bounding box center [432, 180] width 332 height 18
paste input "Ravish Bc ravish.nfs@gmail.com 9611573624"
drag, startPoint x: 317, startPoint y: 178, endPoint x: 428, endPoint y: 179, distance: 111.2
click at [428, 179] on input "Ravish Bc ravish.nfs@gmail.com 9611573624" at bounding box center [432, 180] width 332 height 18
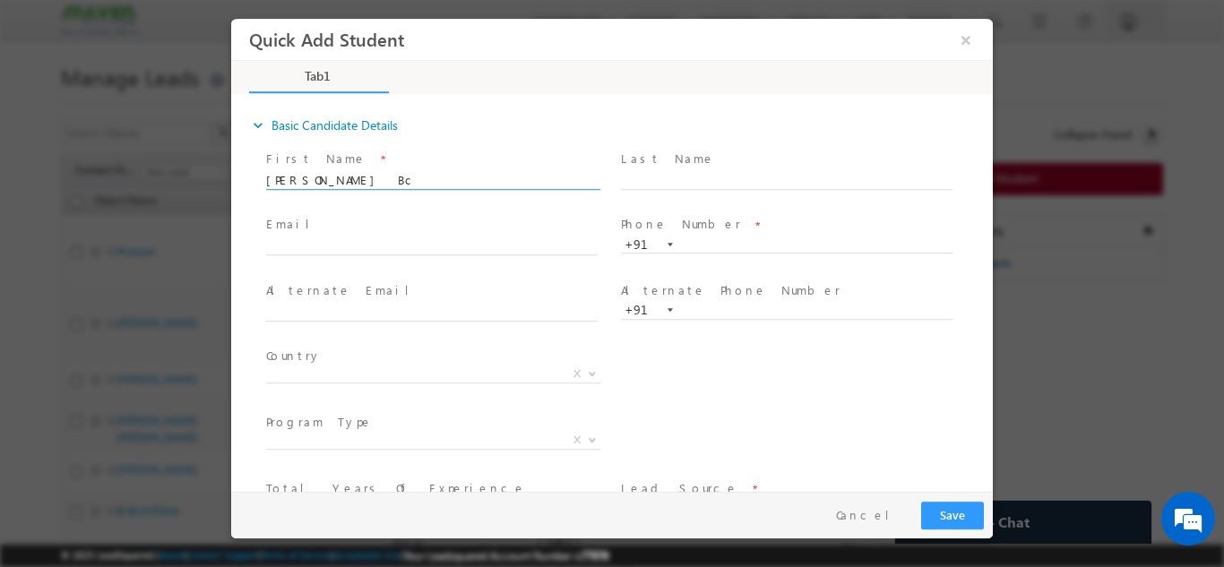
type input "Ravish Bc 9611573624"
click at [374, 254] on span at bounding box center [440, 247] width 348 height 20
click at [385, 243] on input "text" at bounding box center [432, 247] width 332 height 18
paste input "ravish.nfs@gmail.com"
type input "ravish.nfs@gmail.com"
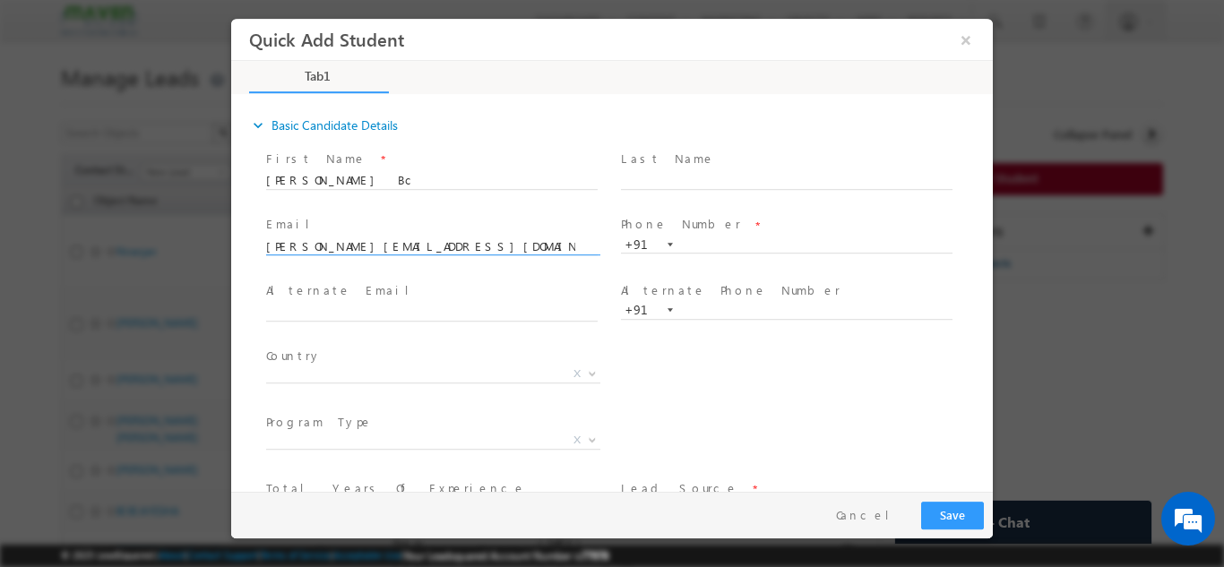
click at [398, 215] on span "Email *" at bounding box center [431, 225] width 331 height 20
click at [383, 177] on input "Ravish Bc 9611573624" at bounding box center [432, 180] width 332 height 18
type input "Ravish Bc"
click at [749, 245] on input "text" at bounding box center [787, 245] width 332 height 18
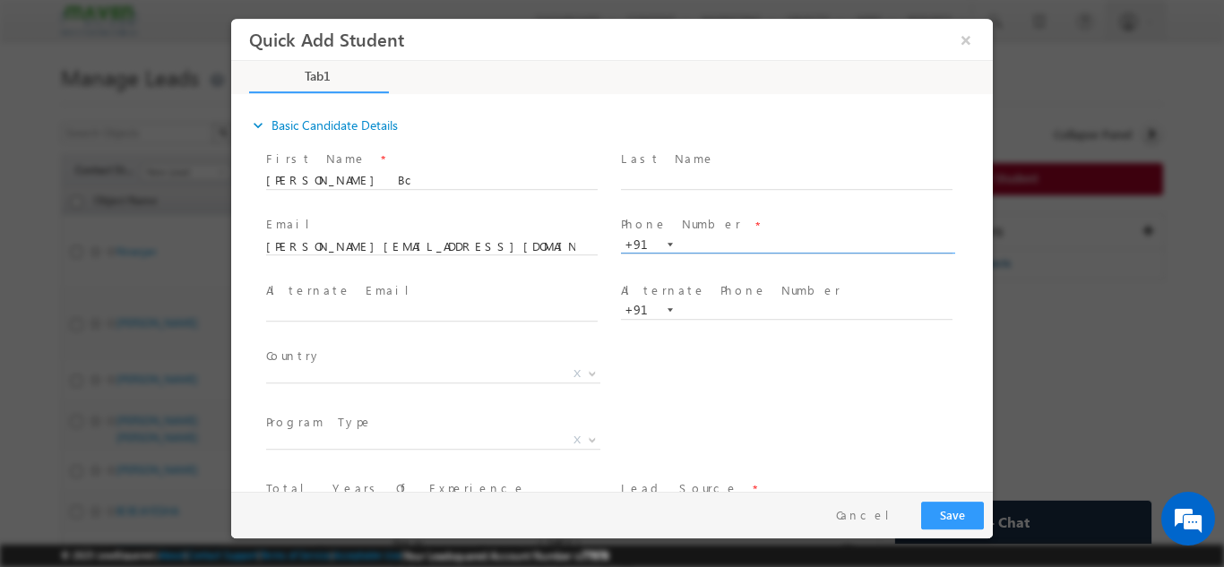
paste input "9611573624"
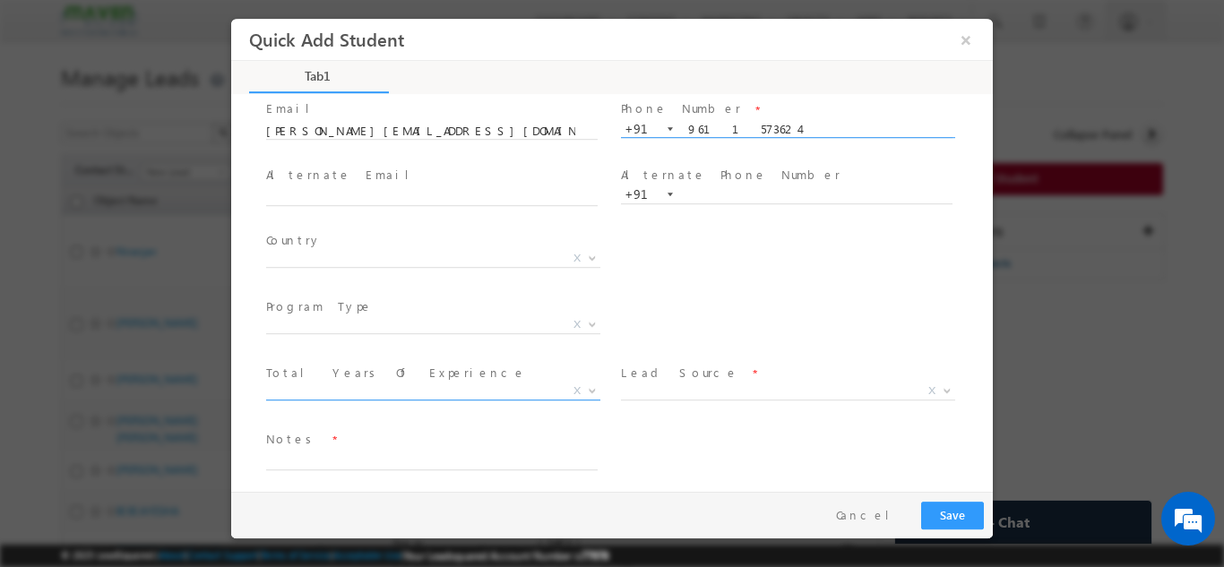
scroll to position [123, 0]
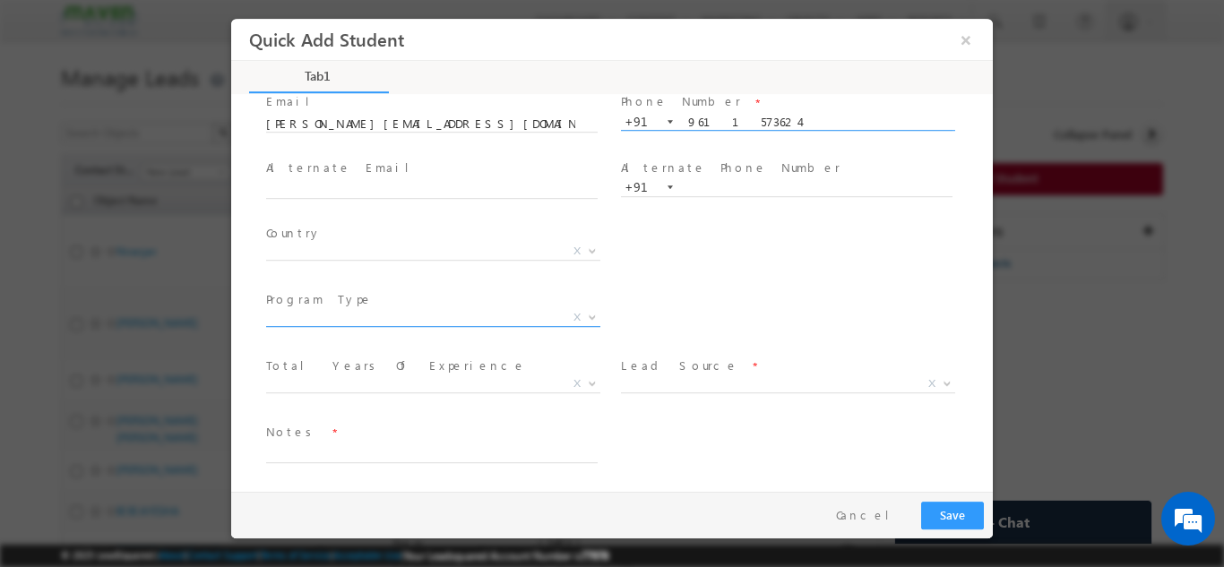
type input "9611573624"
click at [322, 312] on span "X" at bounding box center [433, 317] width 334 height 18
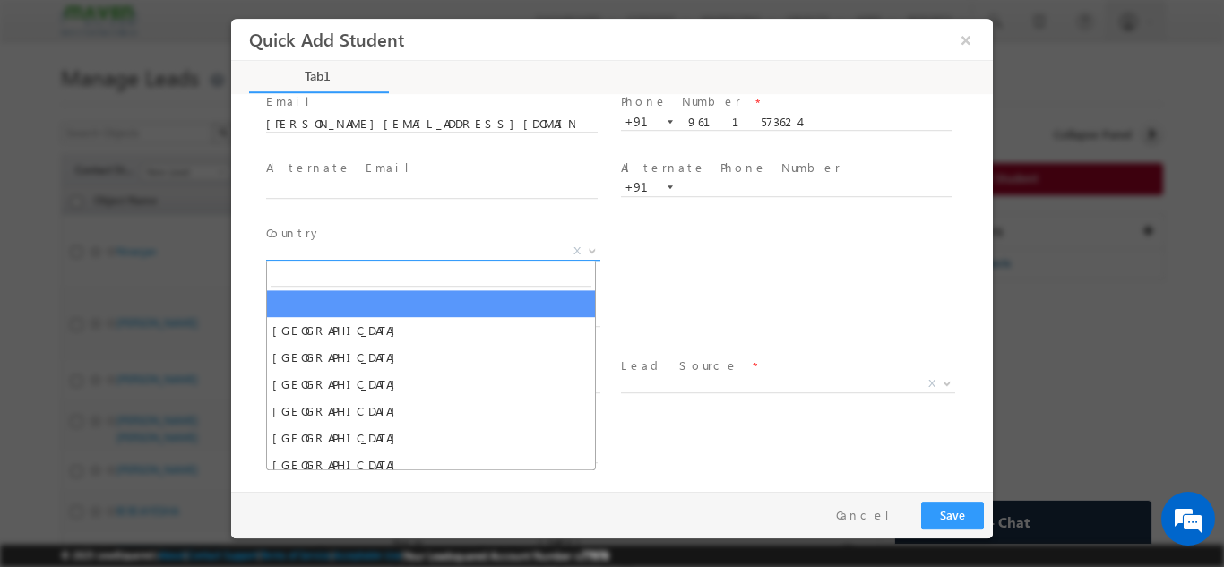
click at [322, 250] on span "X" at bounding box center [433, 251] width 334 height 18
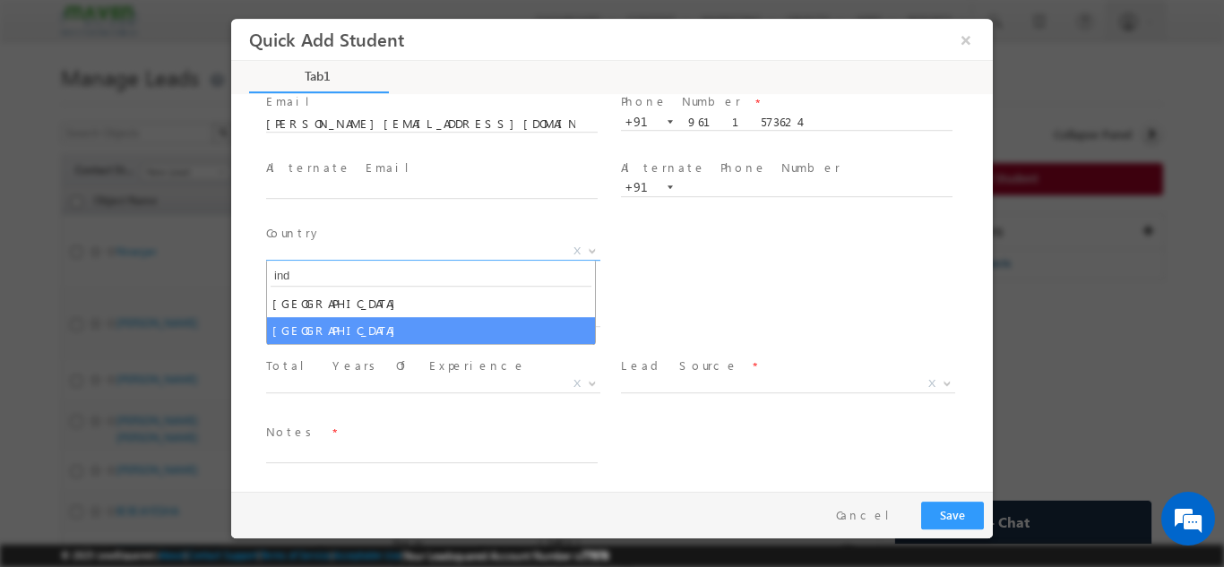
type input "ind"
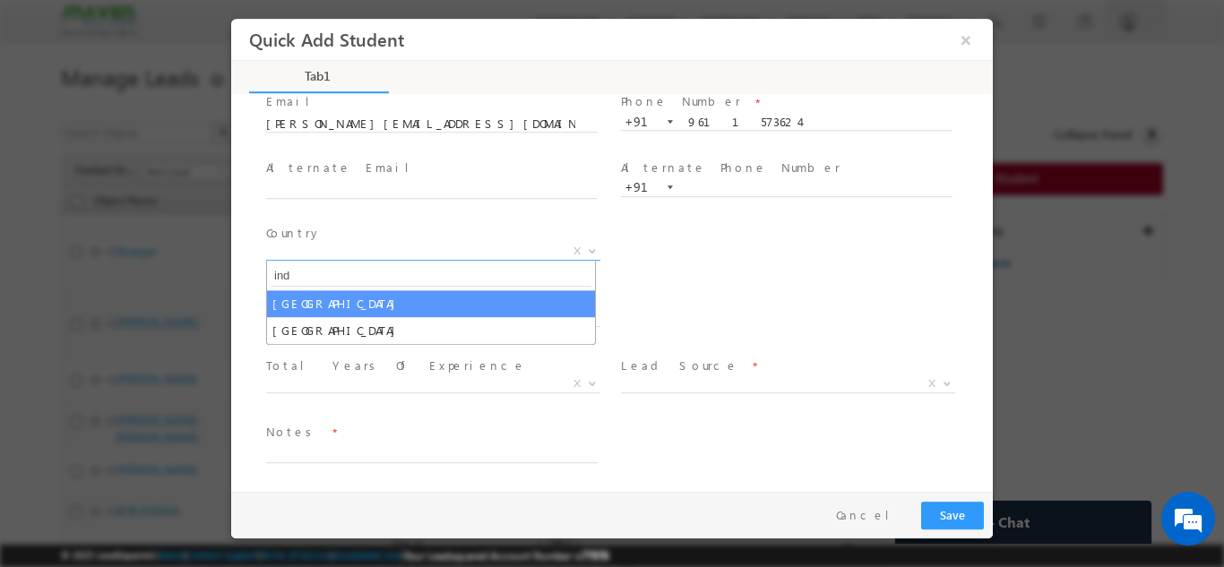
select select "[GEOGRAPHIC_DATA]"
select select
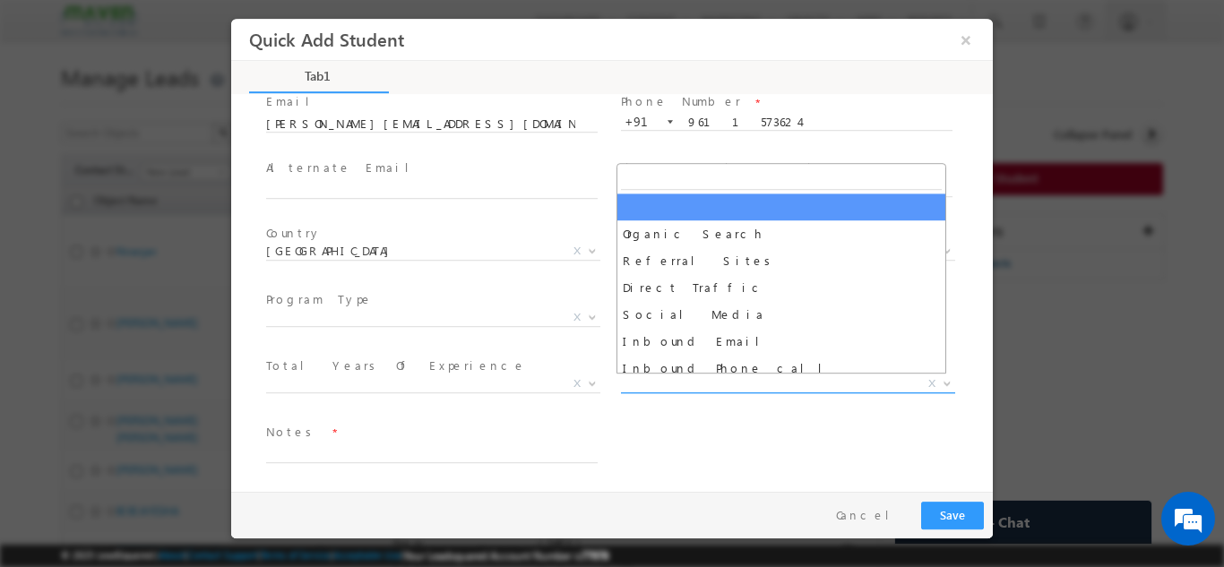
click at [667, 381] on span "X" at bounding box center [788, 384] width 334 height 18
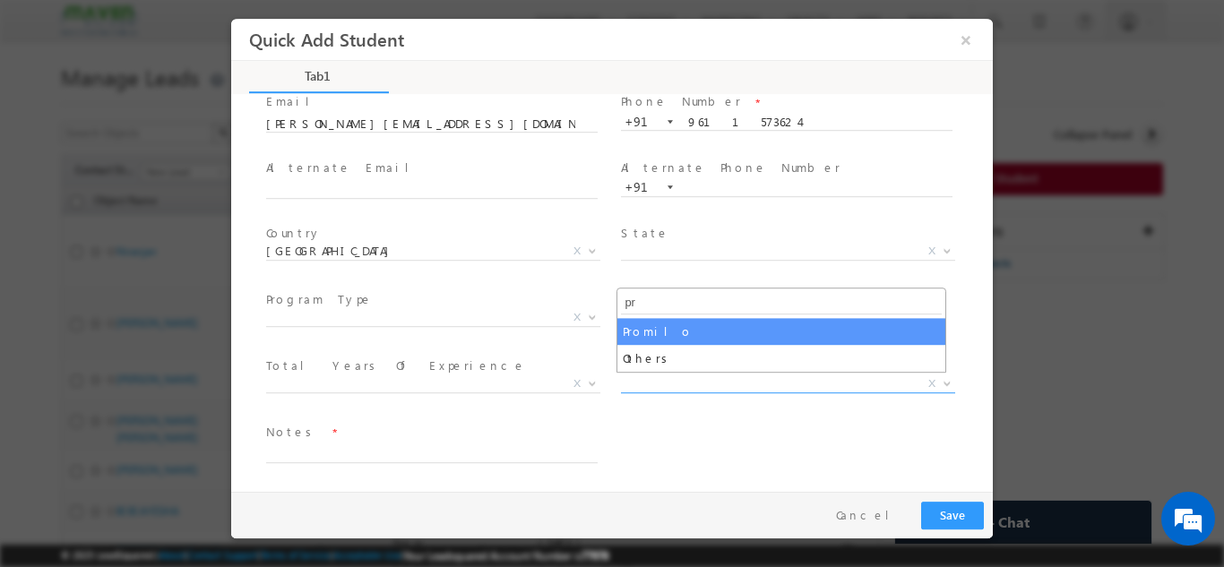
type input "pr"
select select "Promilo"
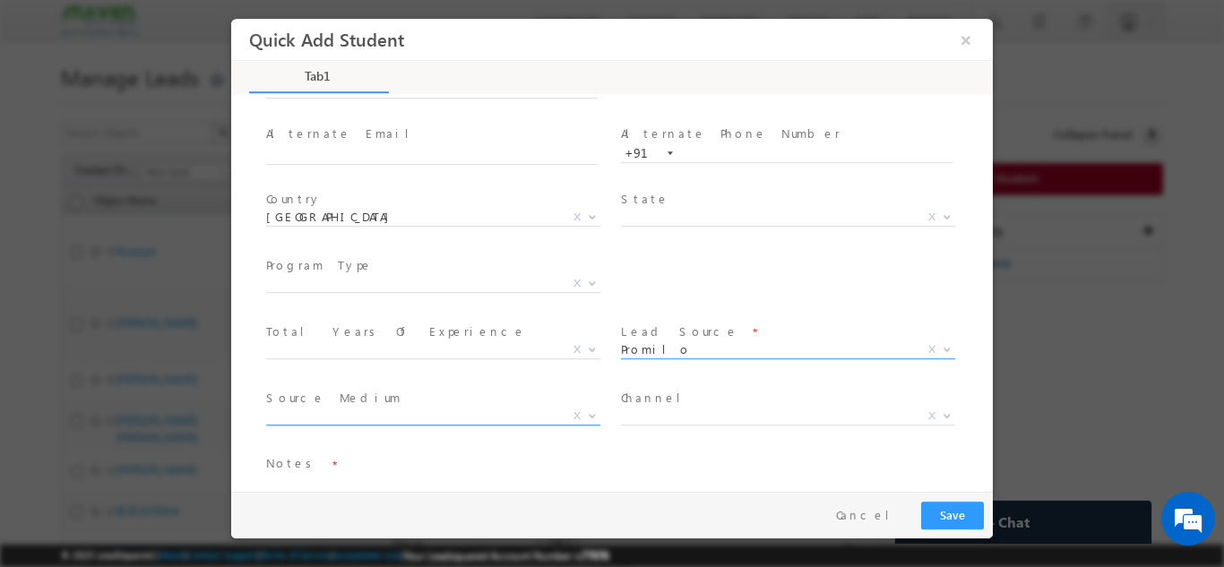
scroll to position [189, 0]
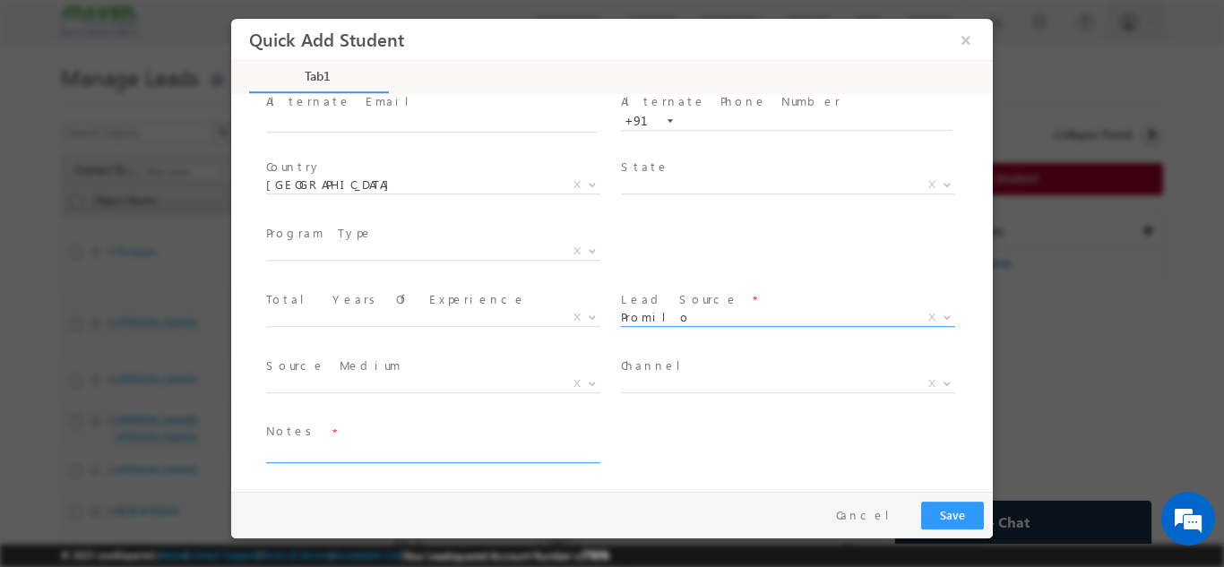
click at [413, 446] on textarea at bounding box center [432, 452] width 332 height 21
type textarea "Lead added from sheet"
click at [961, 508] on button "Save" at bounding box center [953, 515] width 63 height 28
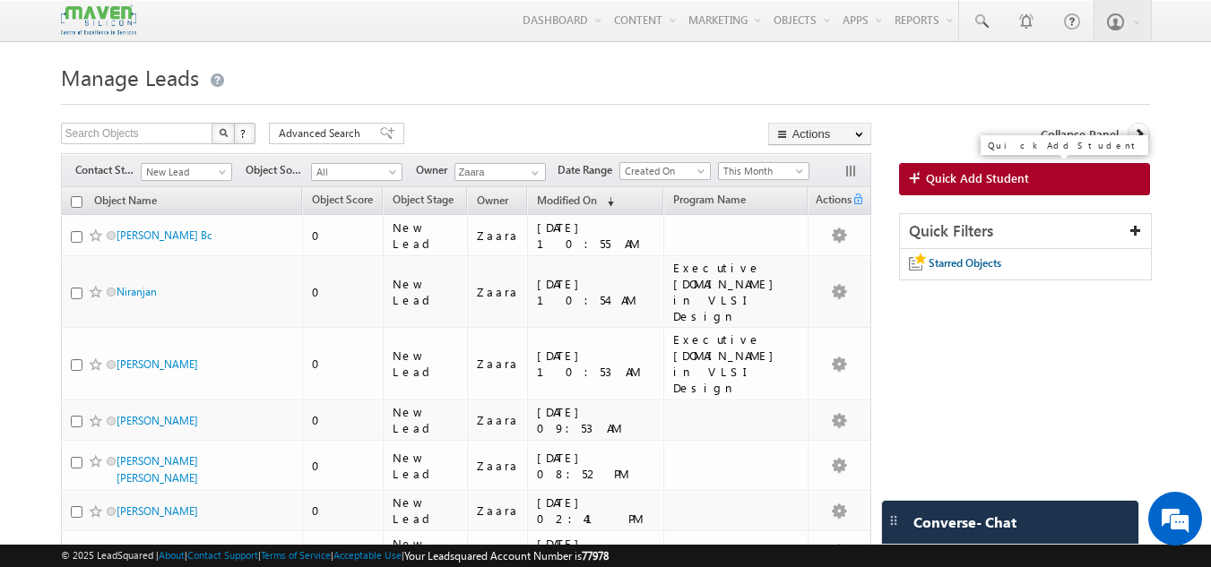
click at [956, 173] on span "Quick Add Student" at bounding box center [977, 178] width 103 height 16
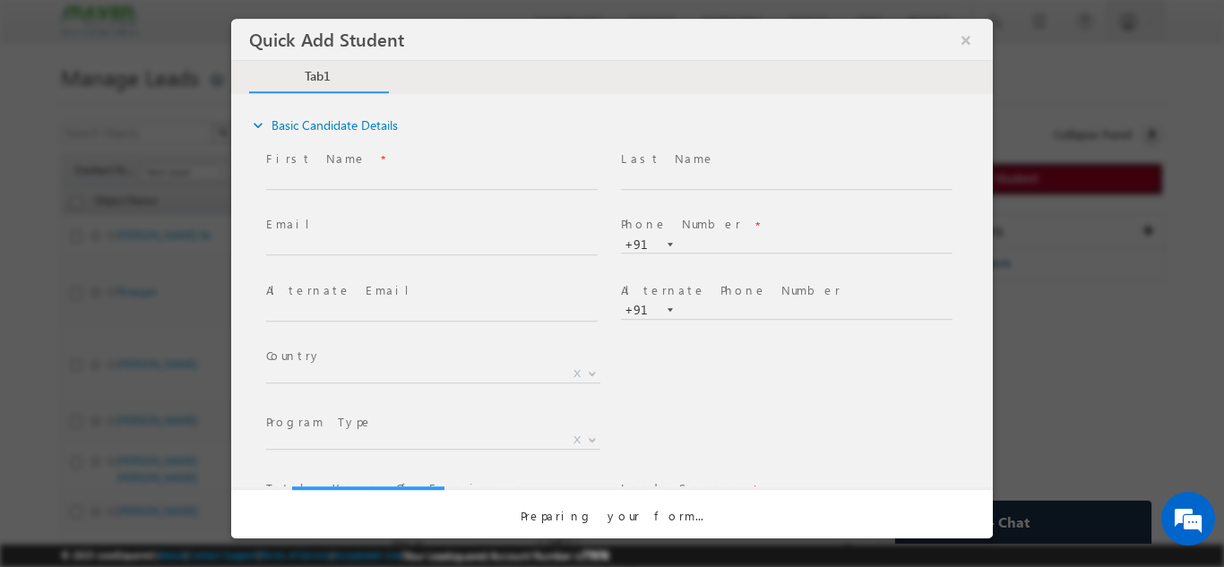
scroll to position [0, 0]
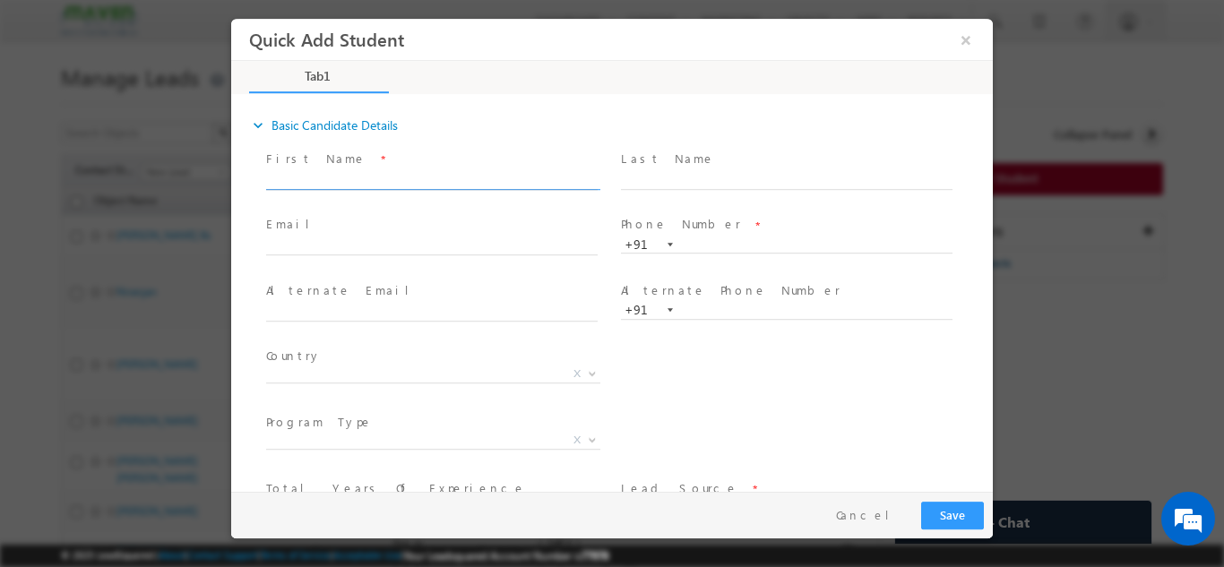
click at [336, 186] on input "text" at bounding box center [432, 180] width 332 height 18
paste input "Gunjan 8128982817"
click at [360, 175] on input "Gunjan 8128982817" at bounding box center [432, 180] width 332 height 18
type input "Gunjan"
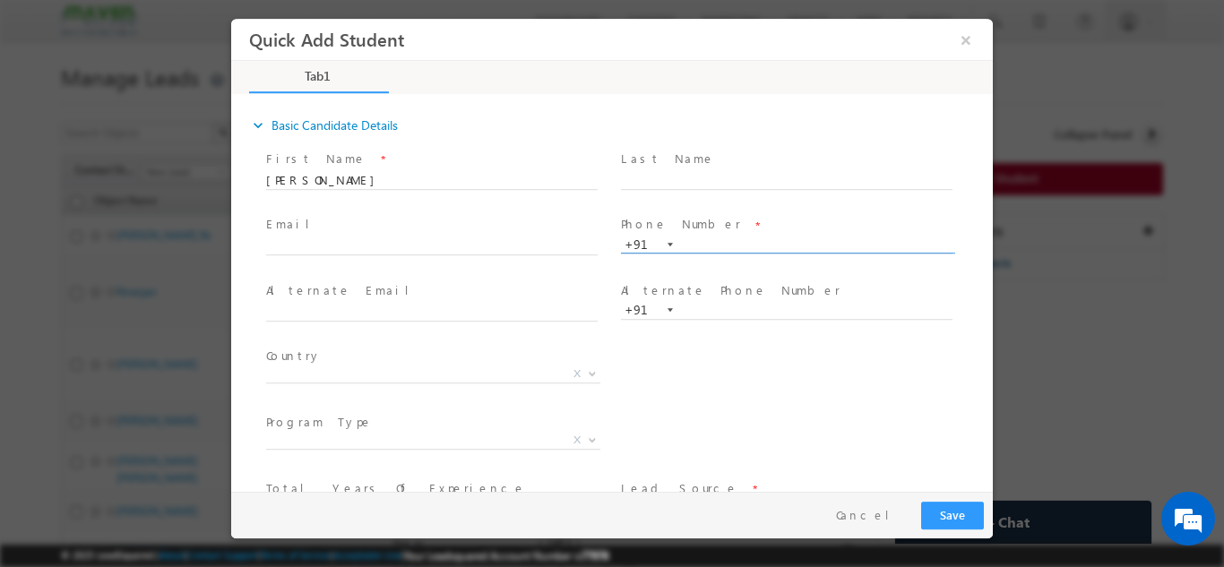
click at [688, 242] on input "text" at bounding box center [787, 245] width 332 height 18
paste input "8128982817"
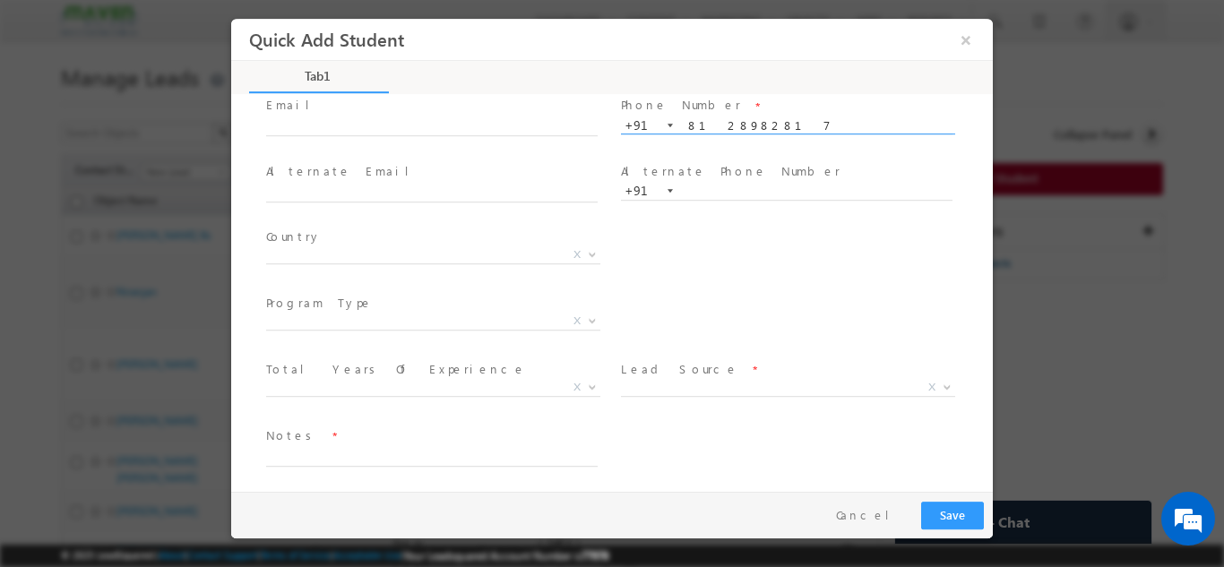
scroll to position [123, 0]
type input "8128982817"
click at [688, 264] on div "Country * Afghanistan Albania Algeria Andorra Angola Antigua and Barbuda Argent…" at bounding box center [628, 254] width 731 height 66
click at [345, 266] on span at bounding box center [431, 273] width 331 height 20
click at [348, 257] on span "X" at bounding box center [433, 251] width 334 height 18
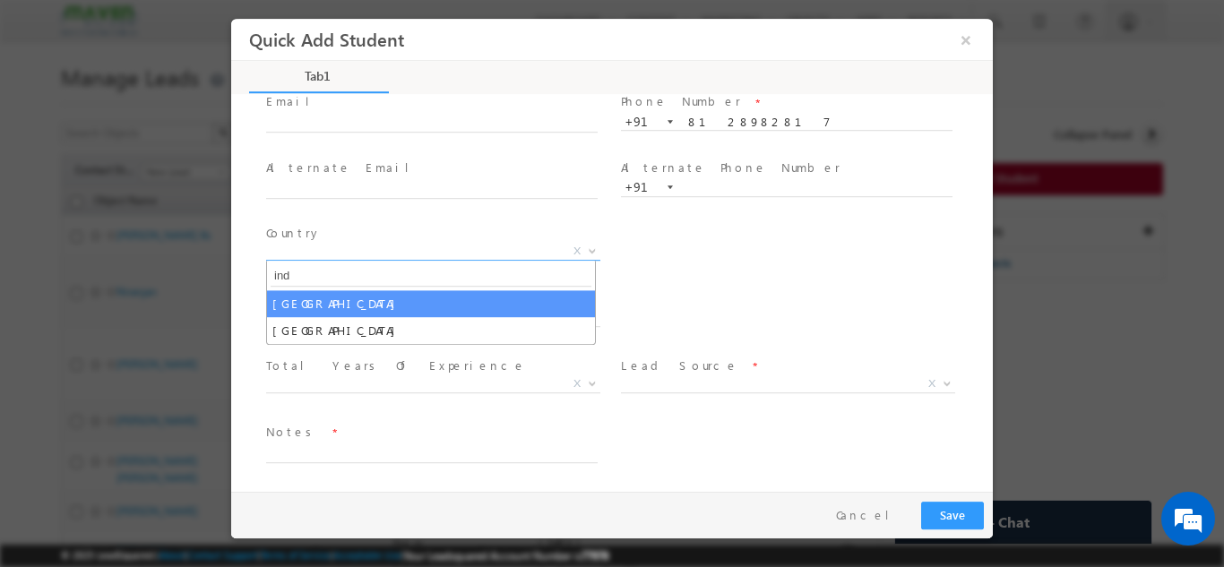
type input "ind"
select select "[GEOGRAPHIC_DATA]"
select select
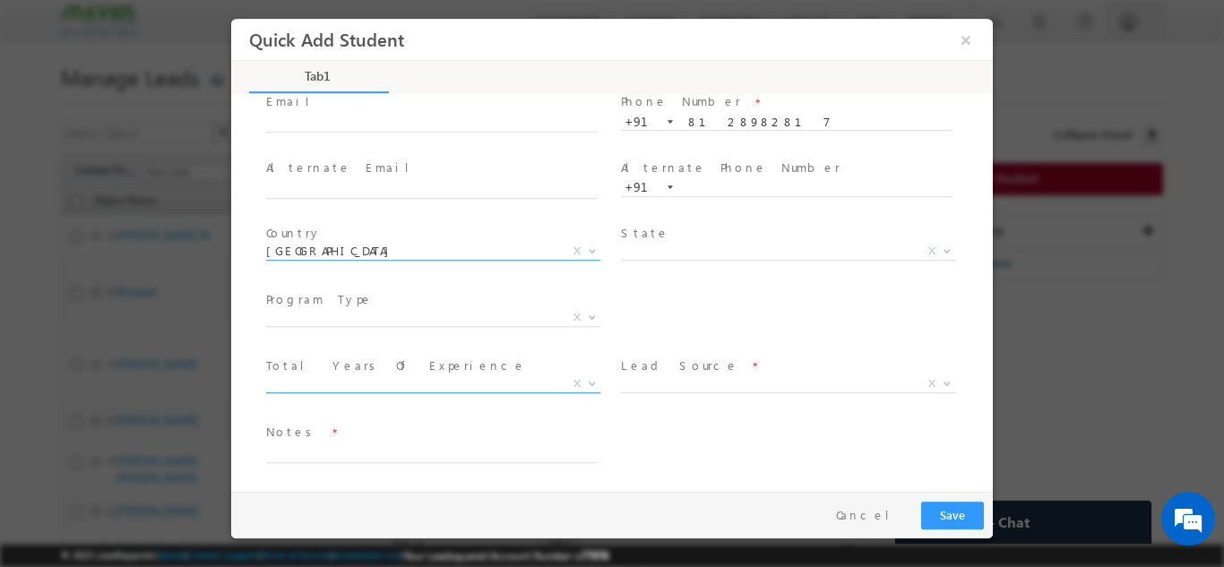
click at [298, 389] on span "X" at bounding box center [433, 384] width 334 height 18
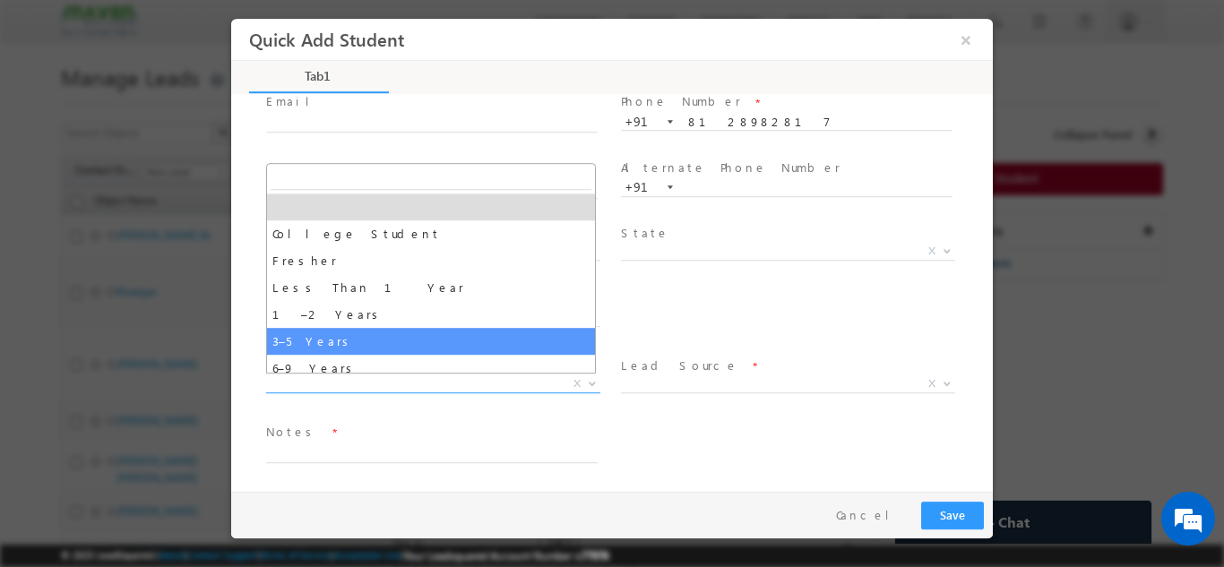
select select "3–5 Years"
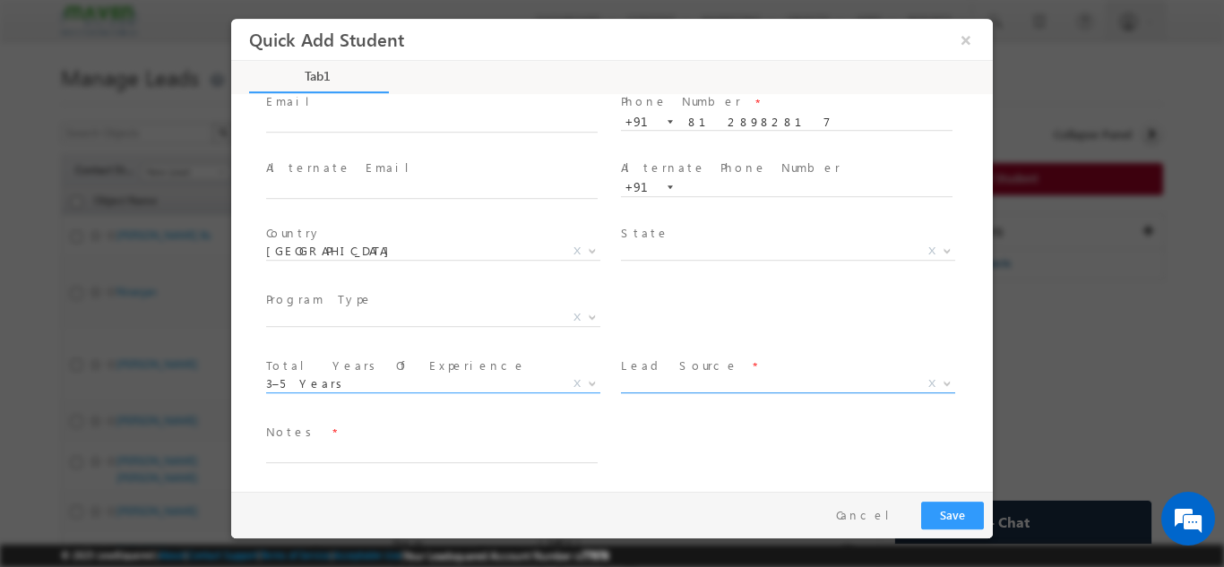
click at [665, 381] on span "X" at bounding box center [788, 384] width 334 height 18
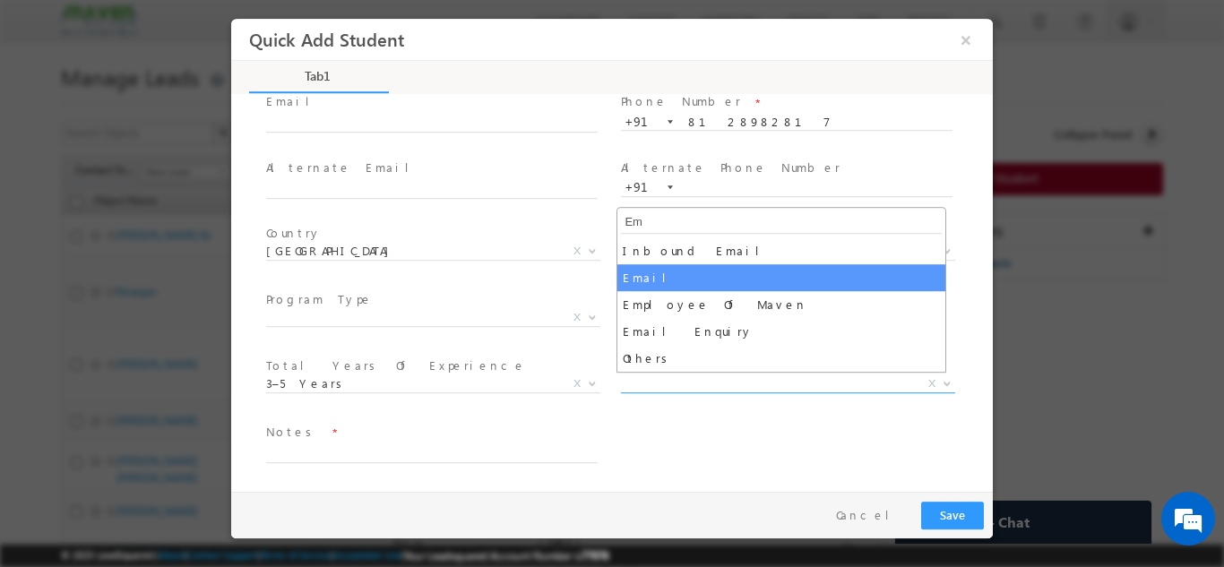
type input "E"
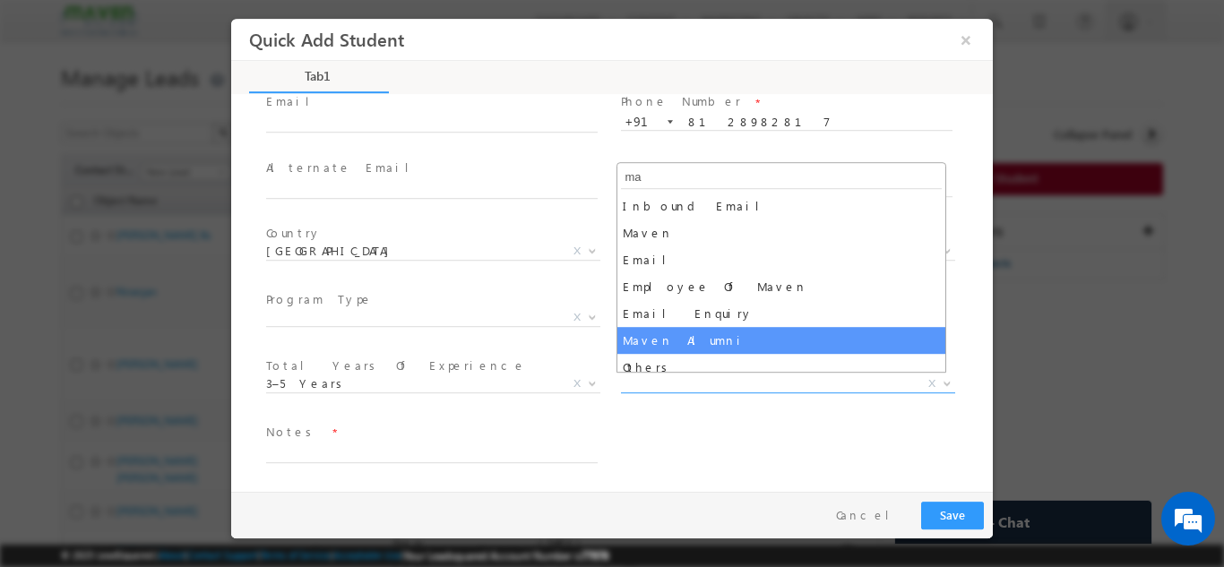
type input "m"
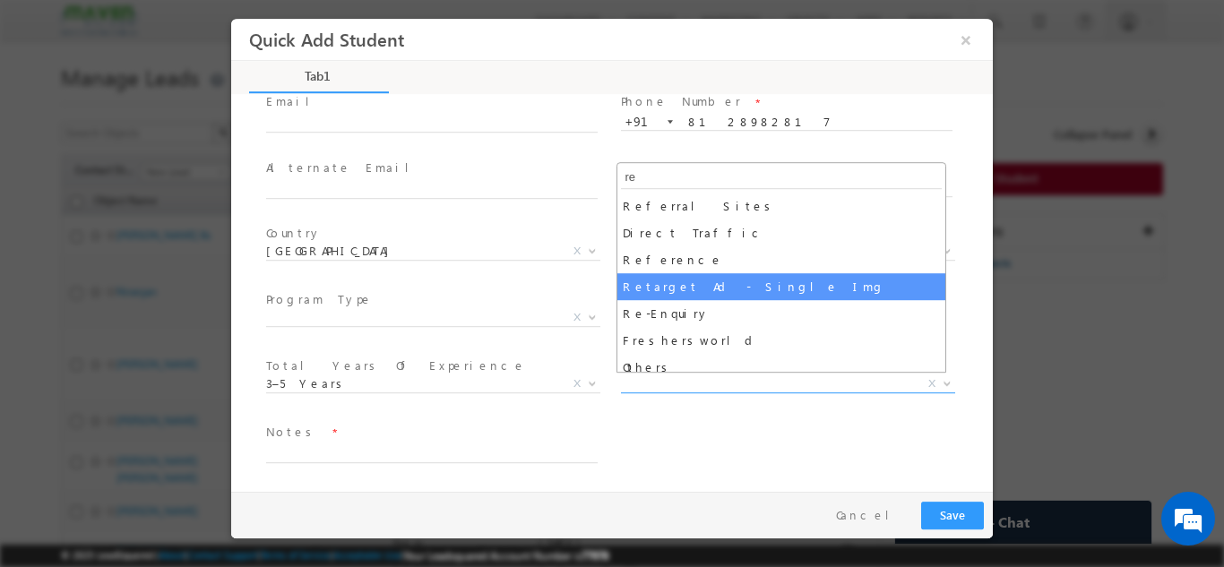
scroll to position [9, 0]
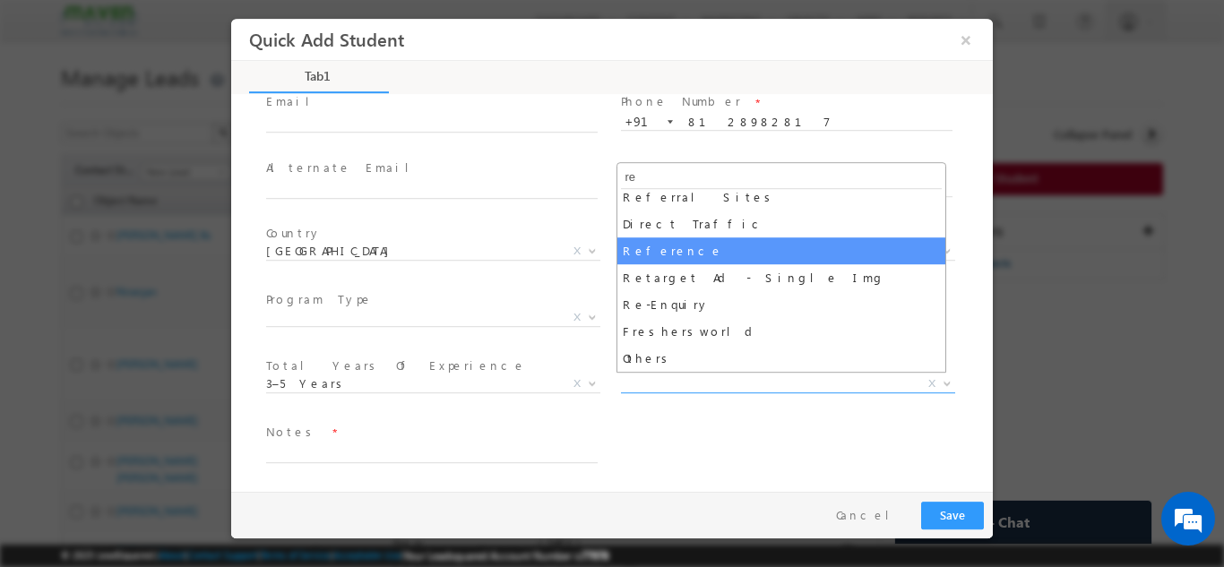
type input "re"
select select "Reference"
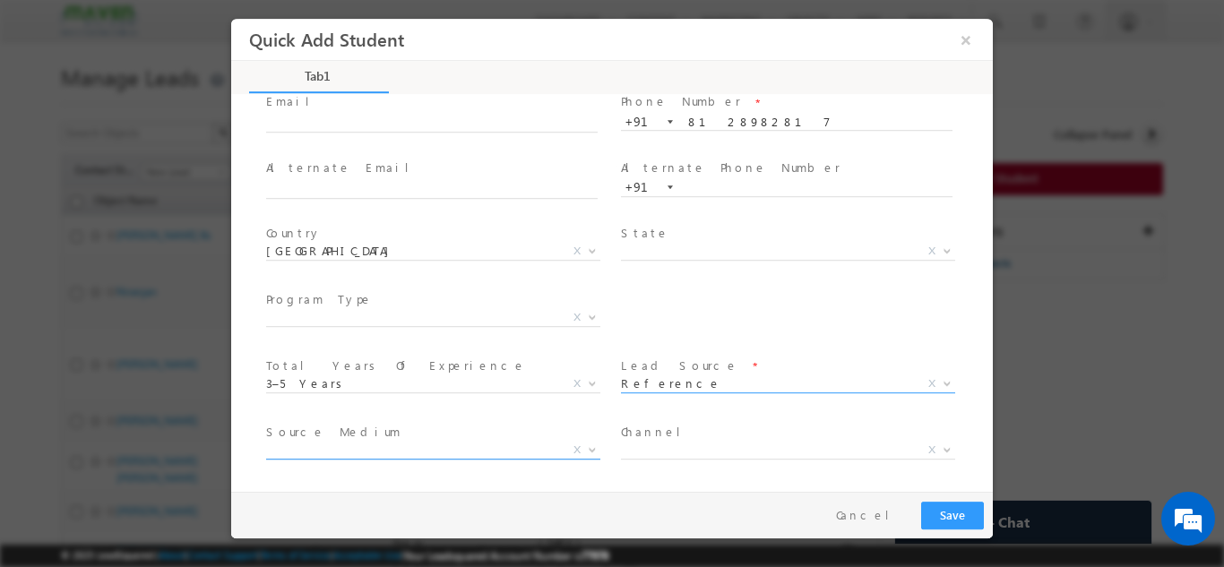
click at [318, 454] on span "X" at bounding box center [433, 450] width 334 height 18
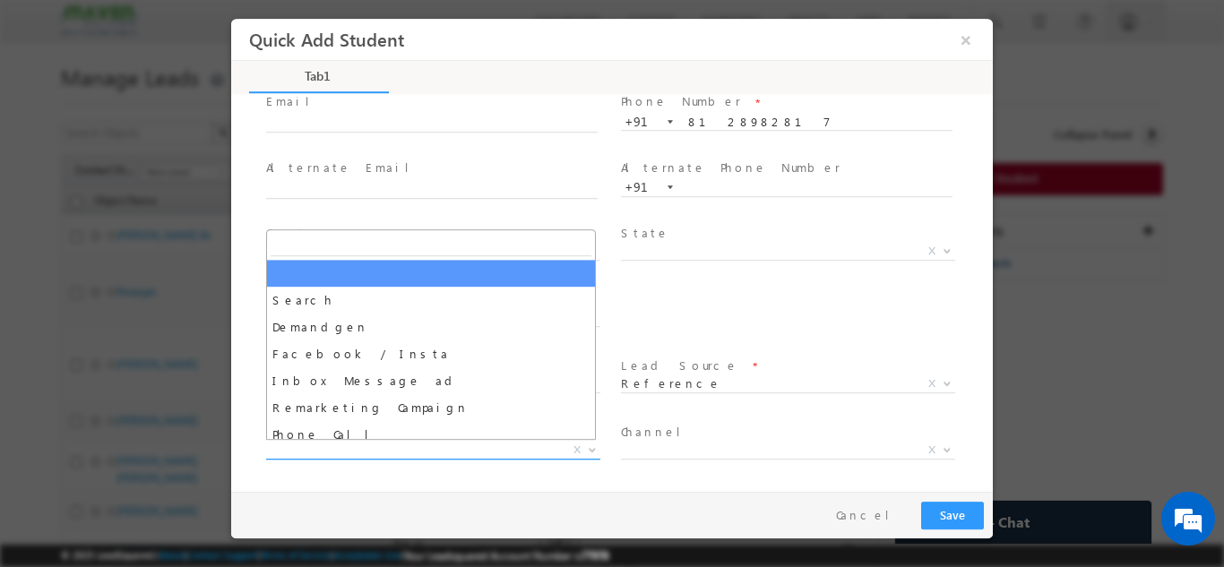
type input "e"
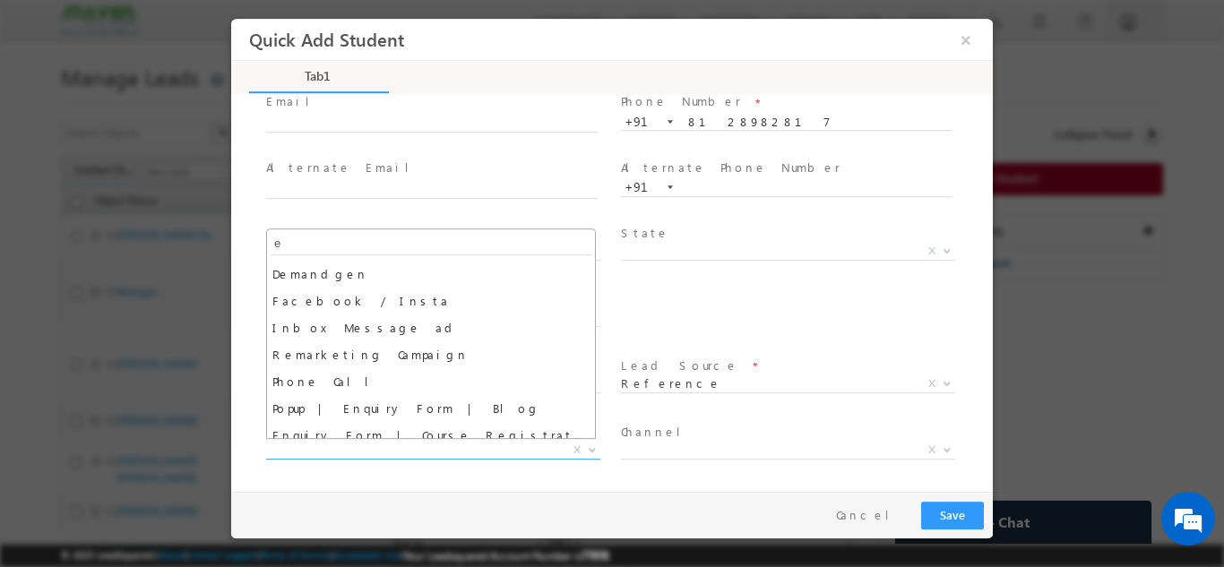
scroll to position [18, 0]
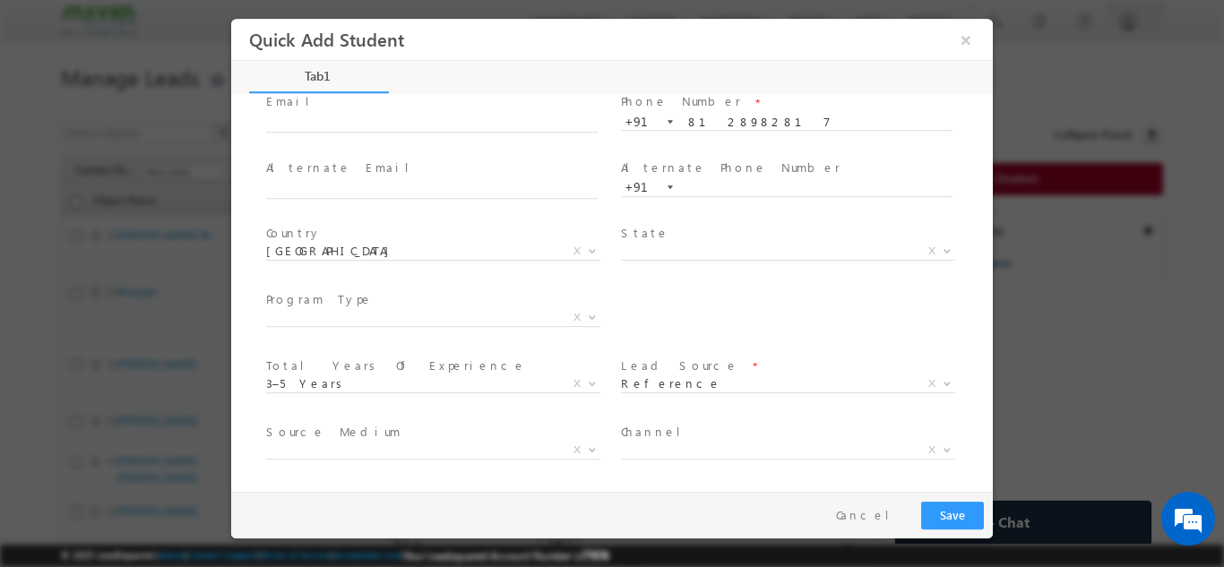
click at [645, 299] on div "City * X Others x Program Type * Long Term Short Term X" at bounding box center [628, 319] width 731 height 66
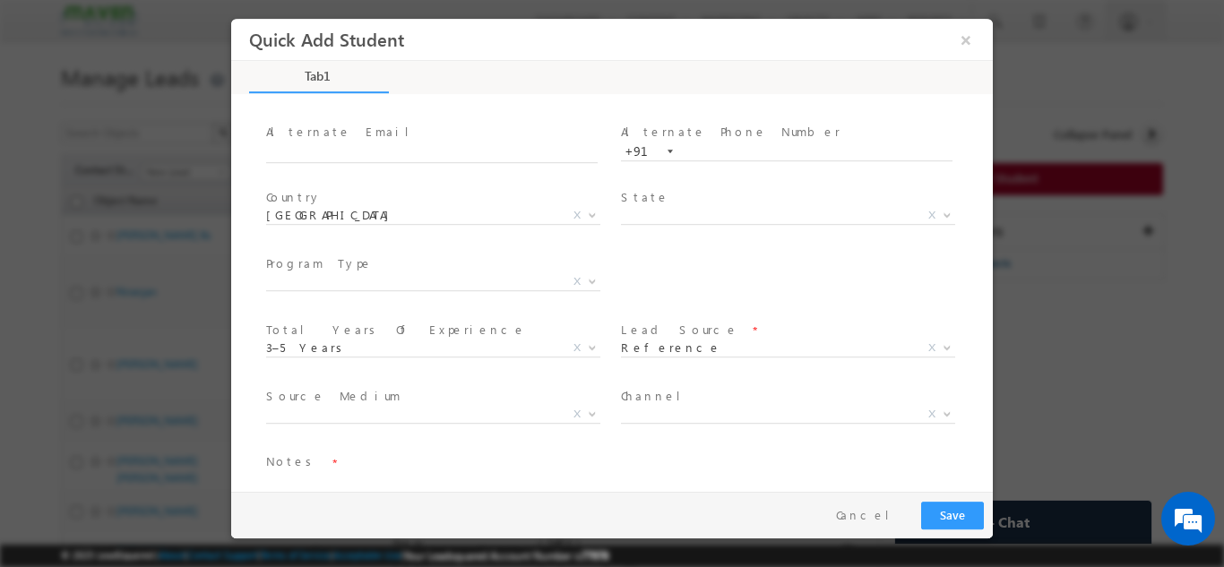
scroll to position [189, 0]
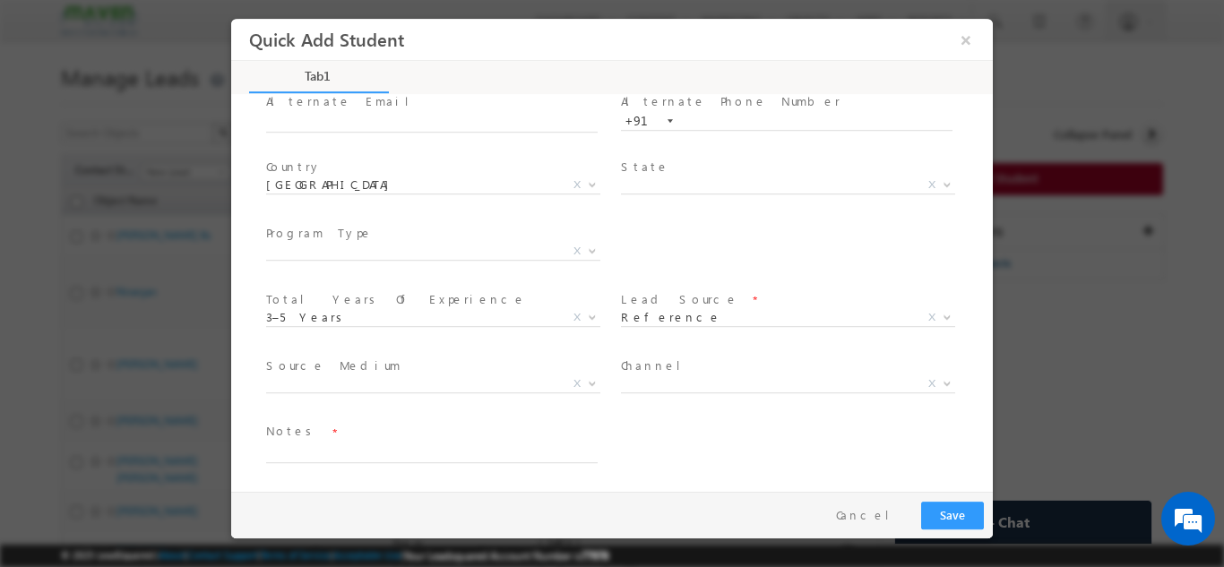
click at [374, 462] on span at bounding box center [440, 454] width 348 height 20
click at [389, 439] on span "Notes *" at bounding box center [431, 432] width 331 height 20
click at [380, 452] on textarea at bounding box center [432, 452] width 332 height 21
paste textarea "Chalam from technical team has refred and he will plan to Future batch not for …"
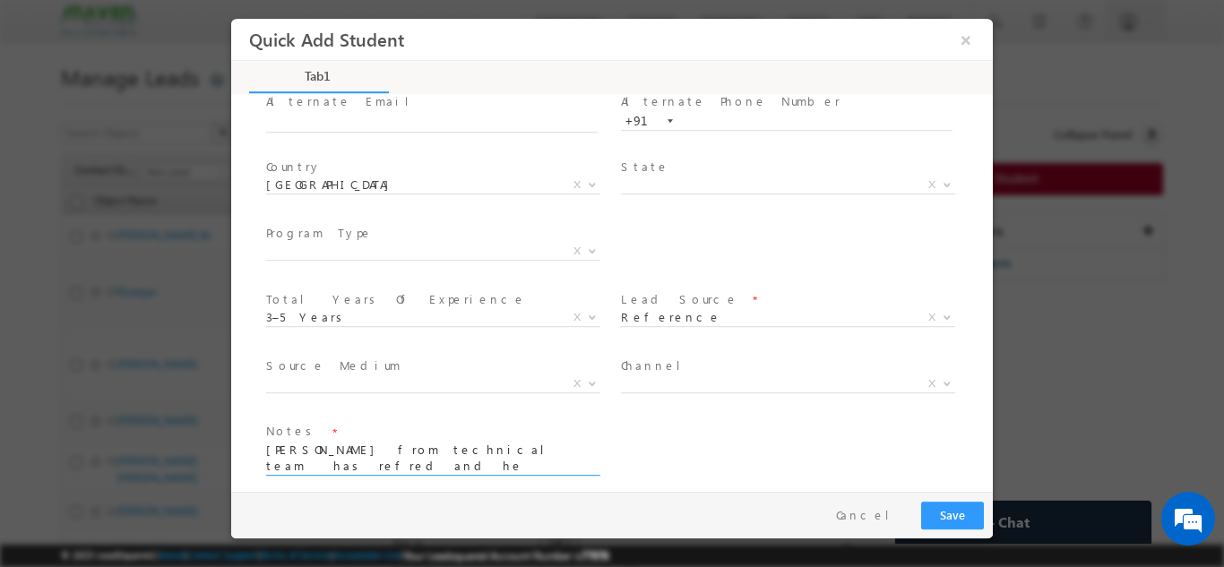
drag, startPoint x: 449, startPoint y: 450, endPoint x: 382, endPoint y: 469, distance: 69.8
click at [382, 469] on textarea "Chalam from technical team has refred and he will plan to Future batch not for …" at bounding box center [432, 458] width 332 height 33
click at [450, 449] on textarea "Chalam from technical team has refred and he will plan to Future batch not for …" at bounding box center [432, 458] width 332 height 33
click at [528, 456] on textarea "Chalam from technical team has reffred and he will plan to Future batch not for…" at bounding box center [432, 458] width 332 height 33
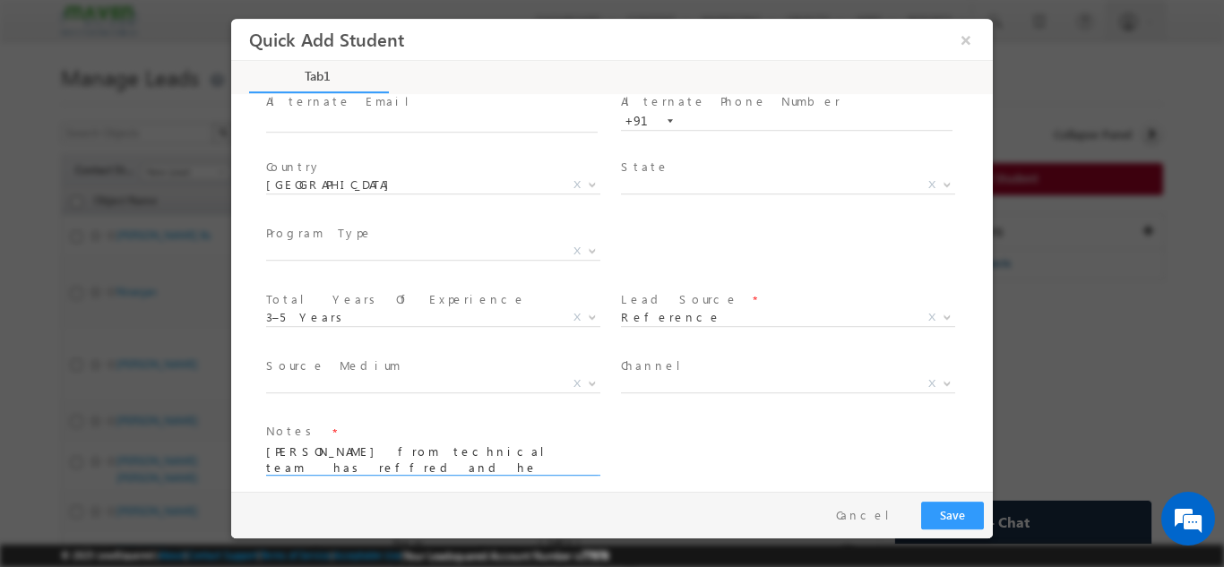
type textarea "Chalam from technical team has reffred and he will plan to Future batch not for…"
click at [653, 462] on div "Notes * Chalam from technical team has reffred and he will plan to Future batch…" at bounding box center [628, 458] width 731 height 79
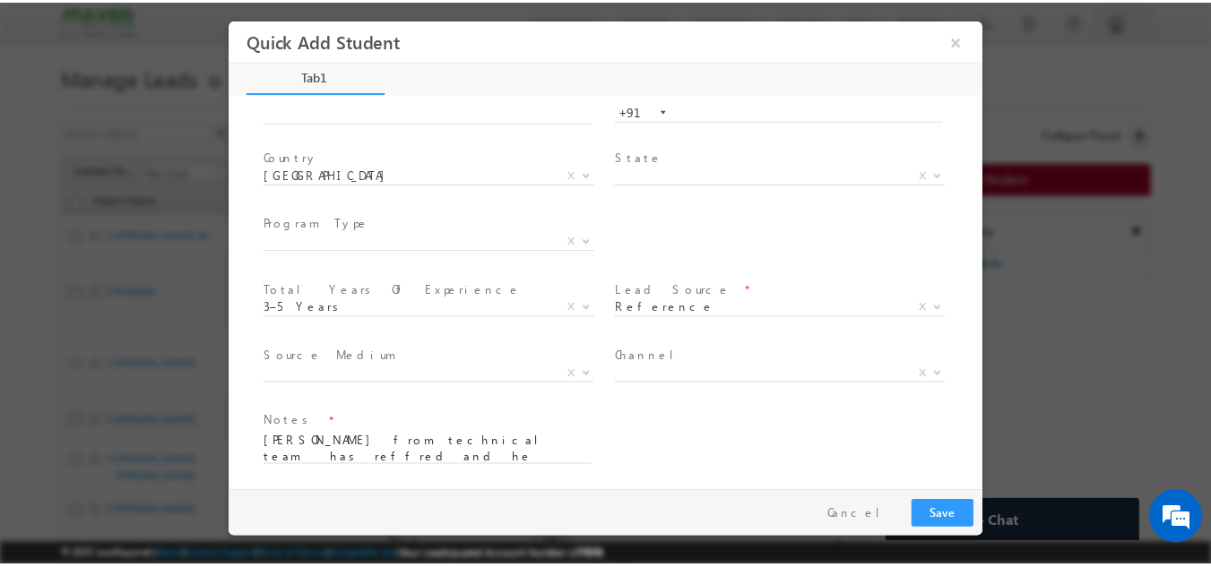
scroll to position [202, 0]
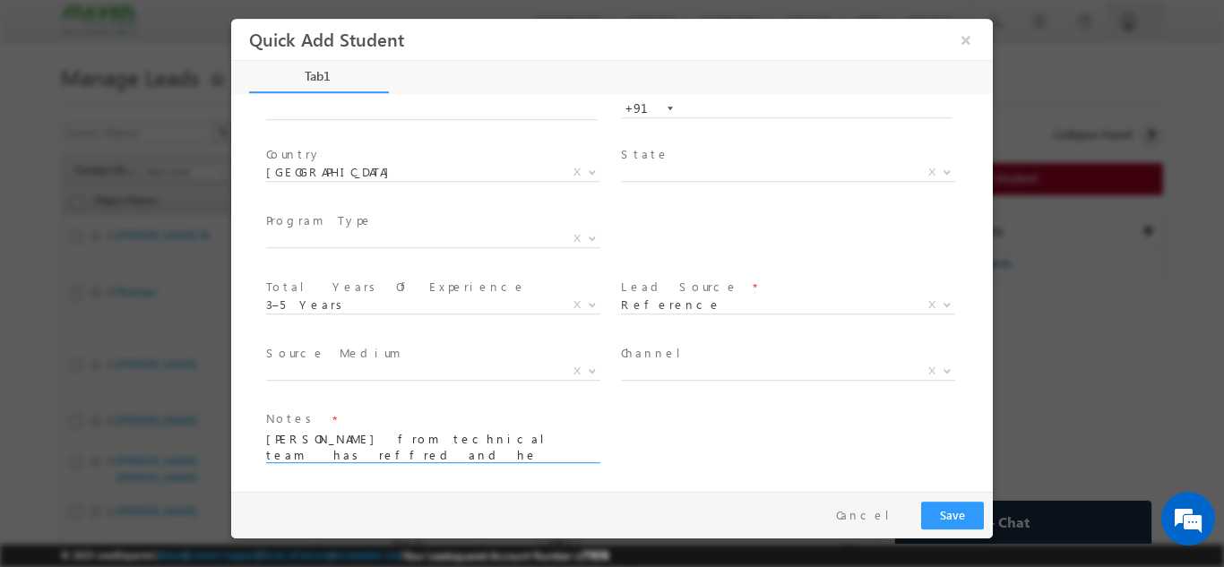
click at [457, 442] on textarea "Chalam from technical team has reffred and he will plan to Future batch not for…" at bounding box center [432, 445] width 332 height 33
click at [949, 521] on button "Save" at bounding box center [953, 515] width 63 height 28
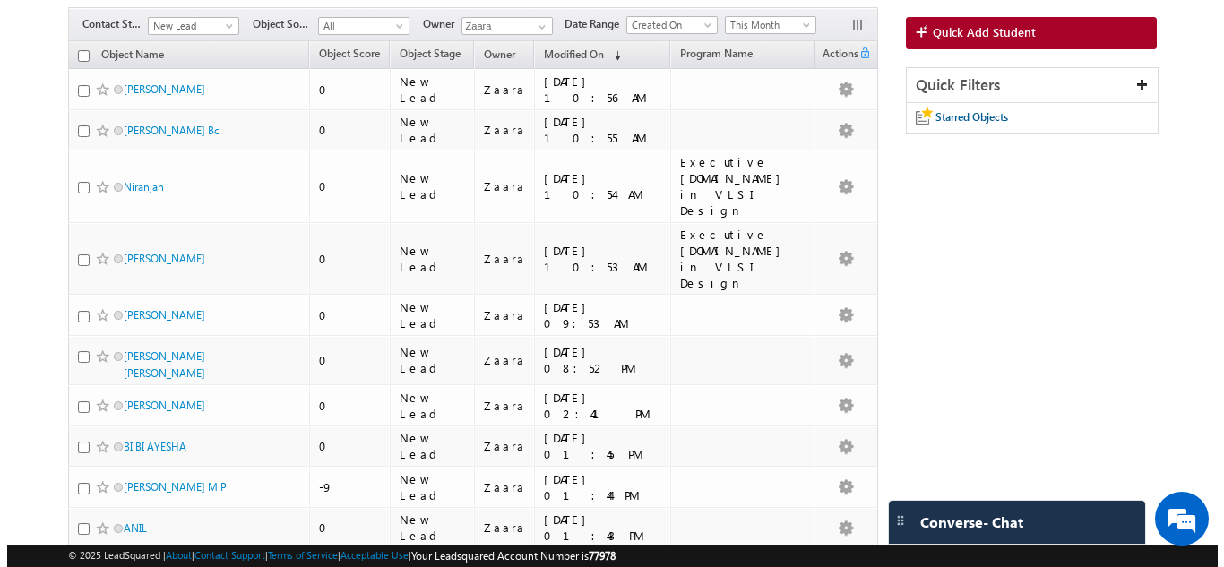
scroll to position [0, 0]
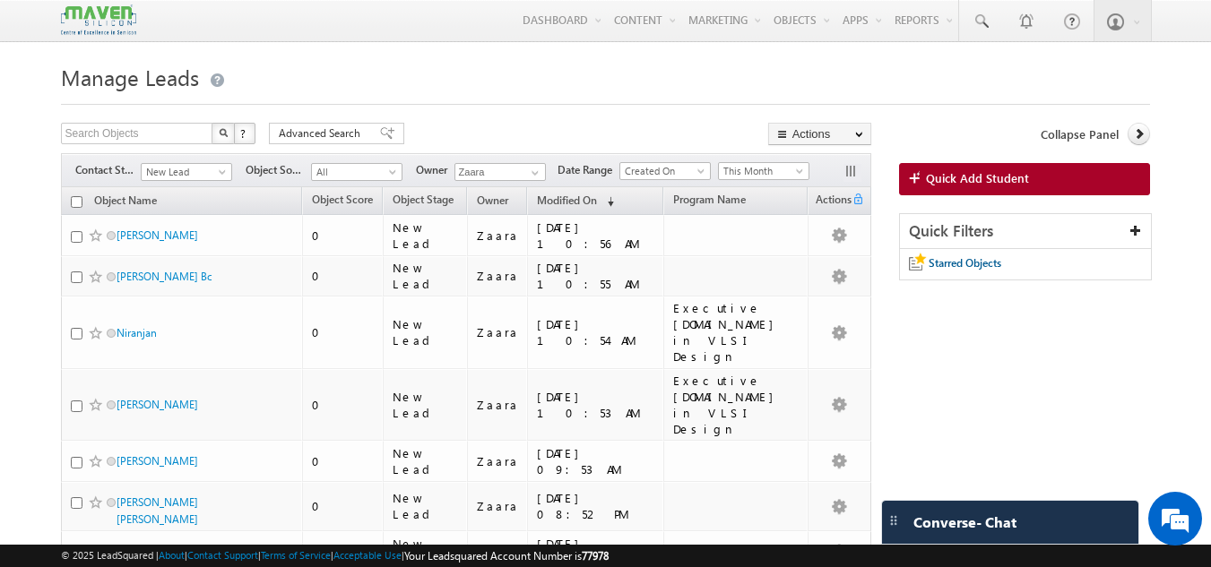
click at [975, 184] on span "Quick Add Student" at bounding box center [977, 178] width 103 height 16
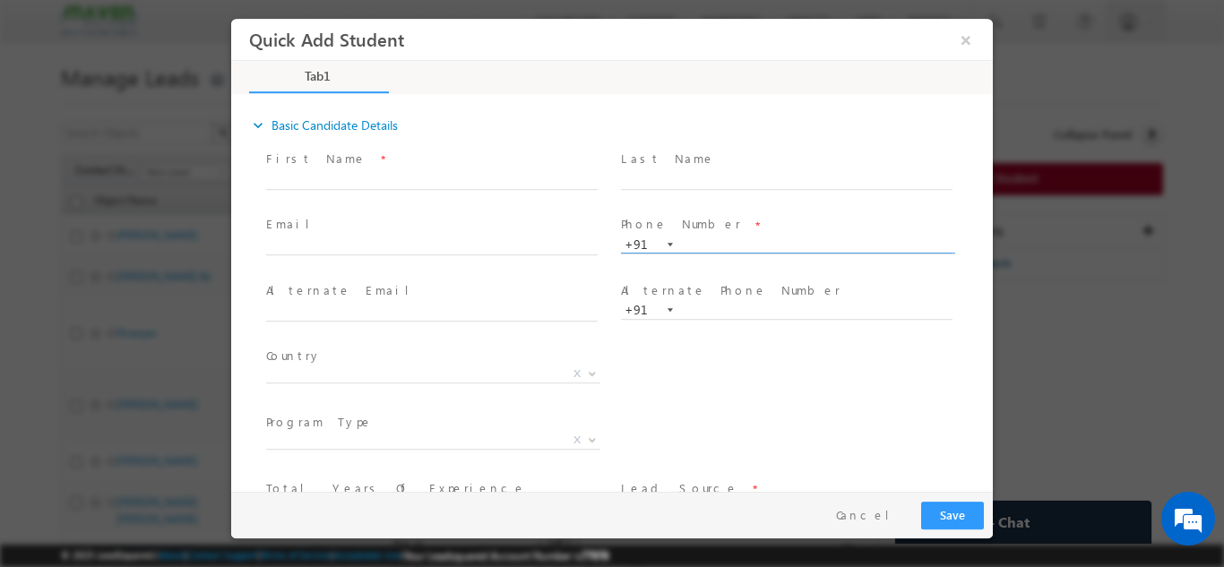
click at [685, 246] on input "text" at bounding box center [787, 245] width 332 height 18
type input "9"
type input "8105272358"
click at [708, 210] on div "Last Name *" at bounding box center [795, 178] width 355 height 66
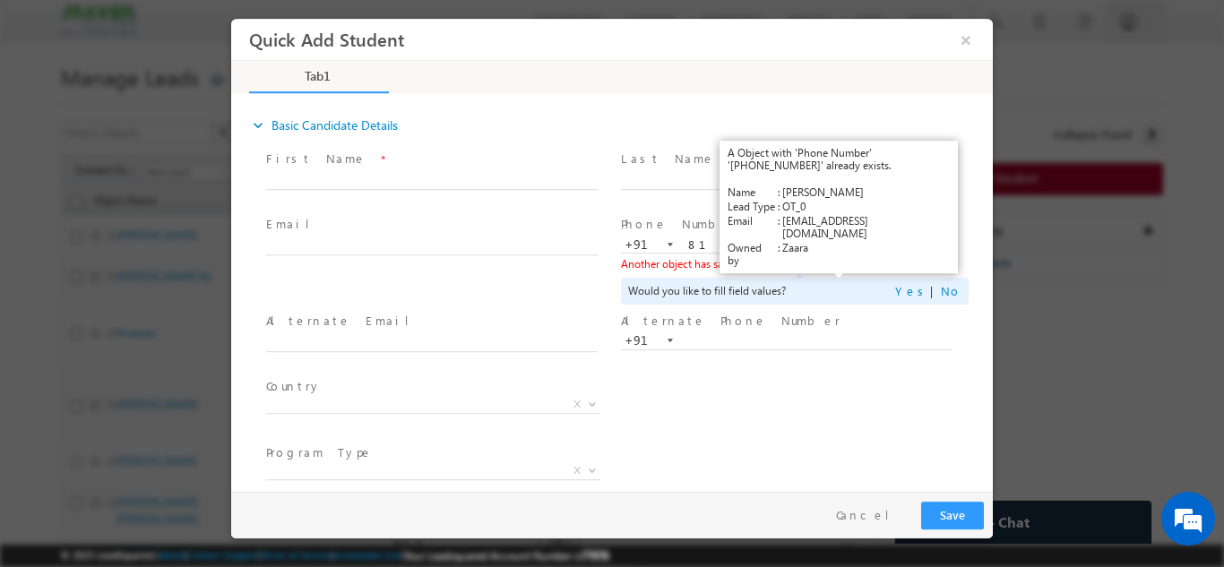
click at [823, 265] on link "View Details" at bounding box center [840, 263] width 56 height 12
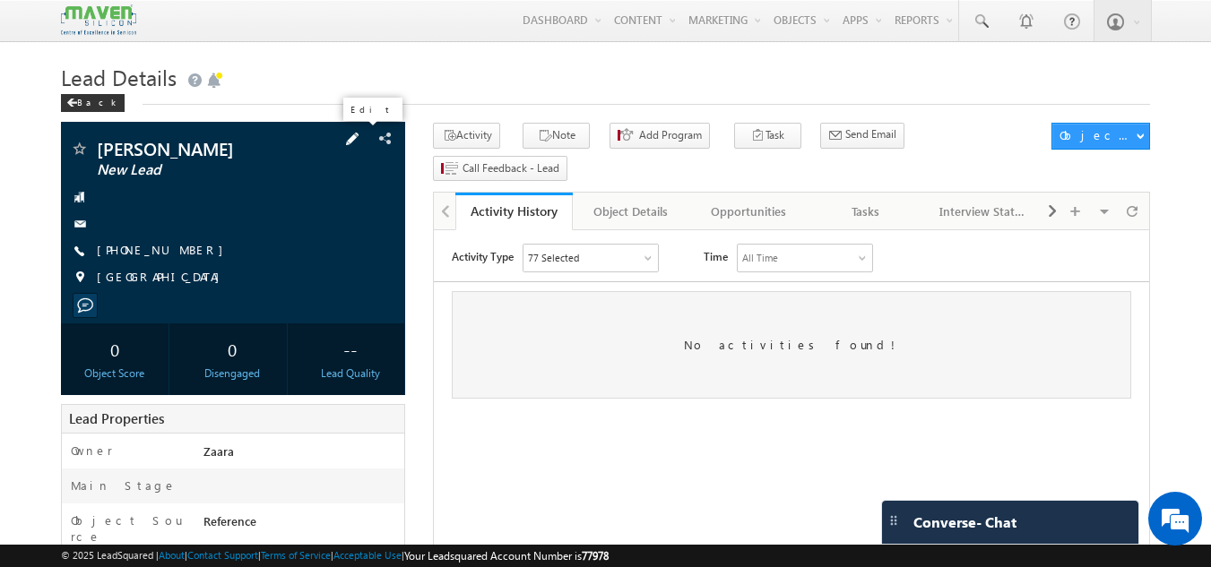
click at [360, 146] on span at bounding box center [352, 139] width 20 height 20
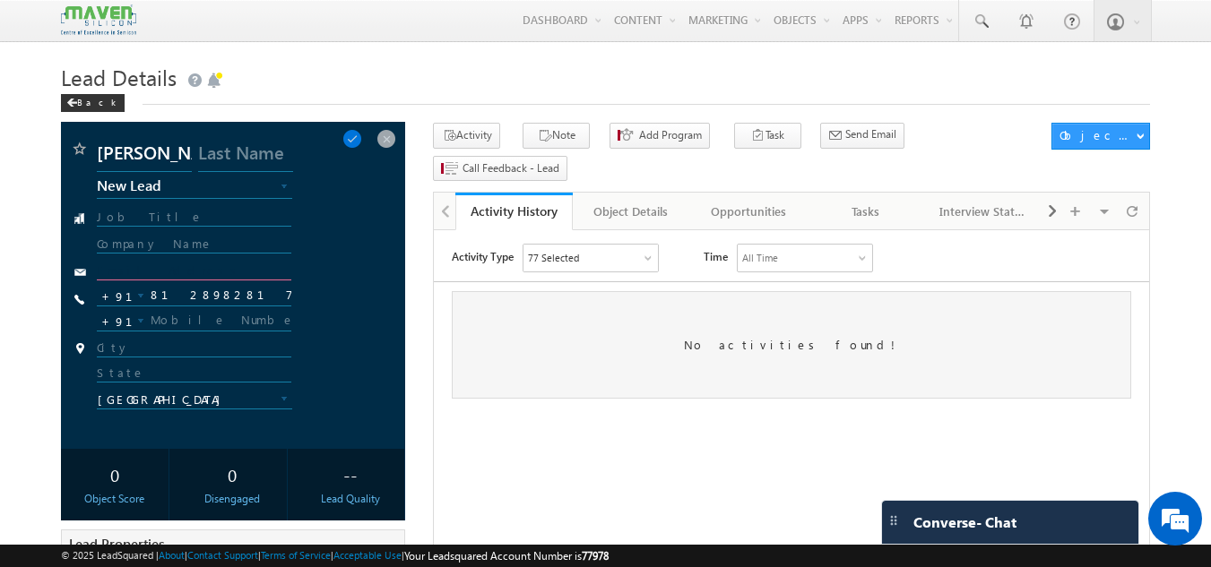
click at [158, 270] on input "text" at bounding box center [194, 272] width 195 height 17
paste input "gunjanshah22@gmail.com"
type input "gunjanshah22@gmail.com"
click at [373, 273] on div "gunjanshah22@gmail.com" at bounding box center [236, 276] width 278 height 25
click at [362, 139] on span at bounding box center [352, 139] width 20 height 20
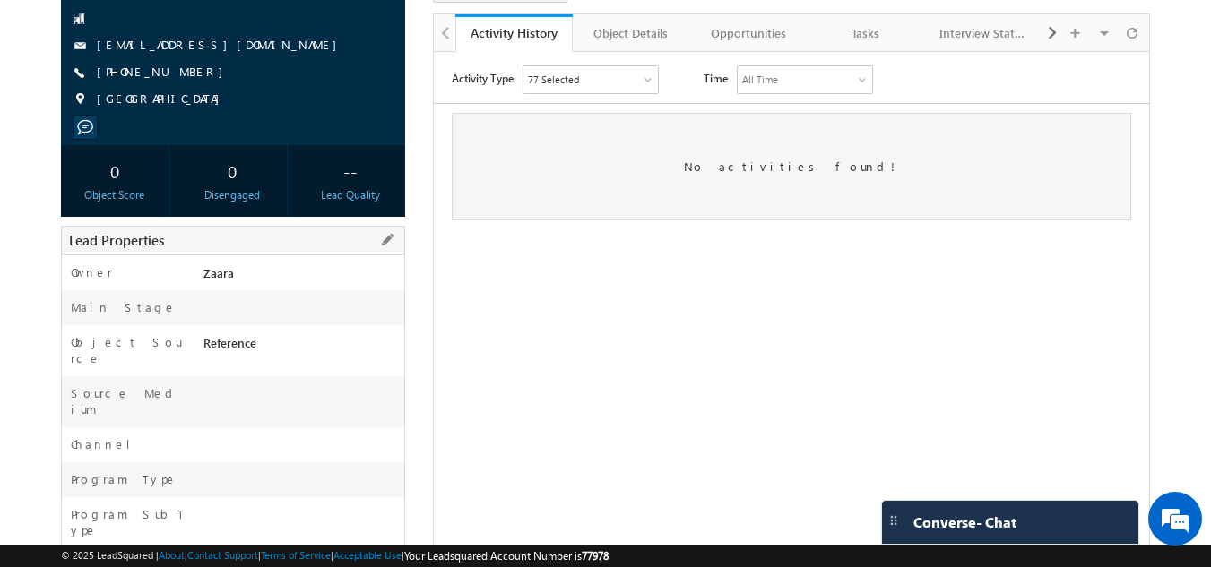
scroll to position [179, 0]
click at [391, 241] on span at bounding box center [387, 239] width 20 height 20
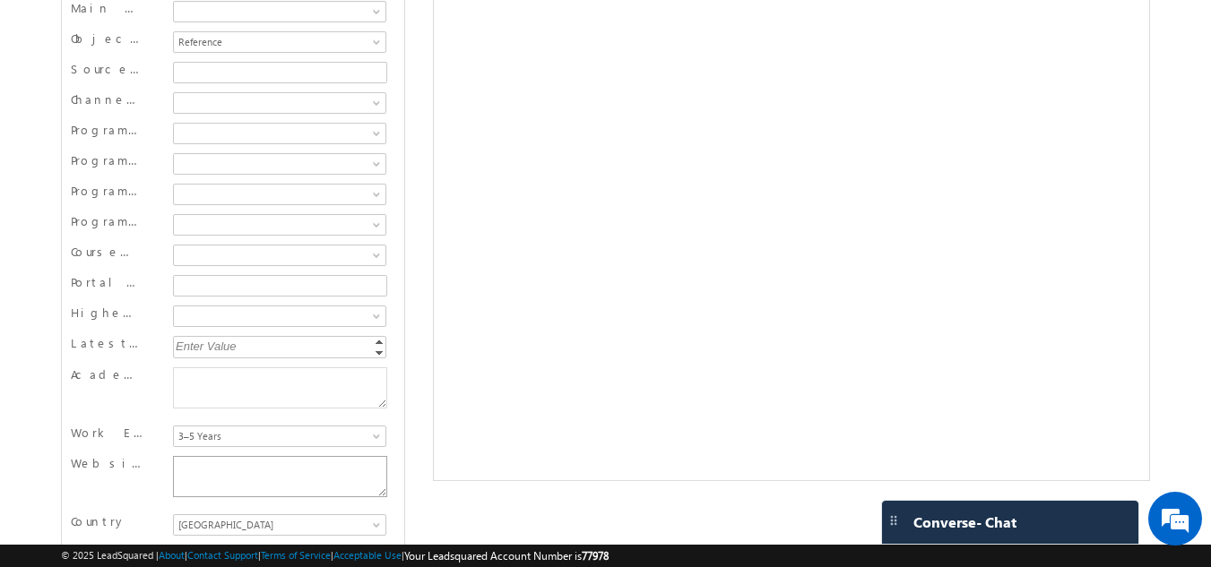
scroll to position [446, 0]
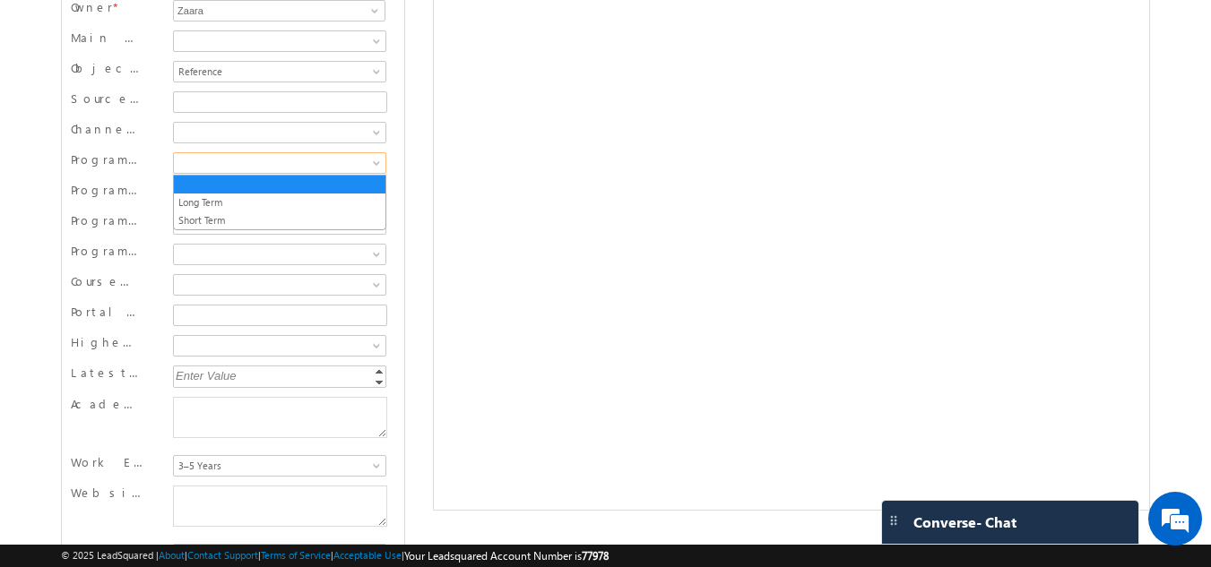
click at [201, 165] on span at bounding box center [277, 163] width 207 height 16
click at [216, 195] on link "Long Term" at bounding box center [280, 203] width 212 height 16
click at [222, 138] on span at bounding box center [277, 133] width 207 height 16
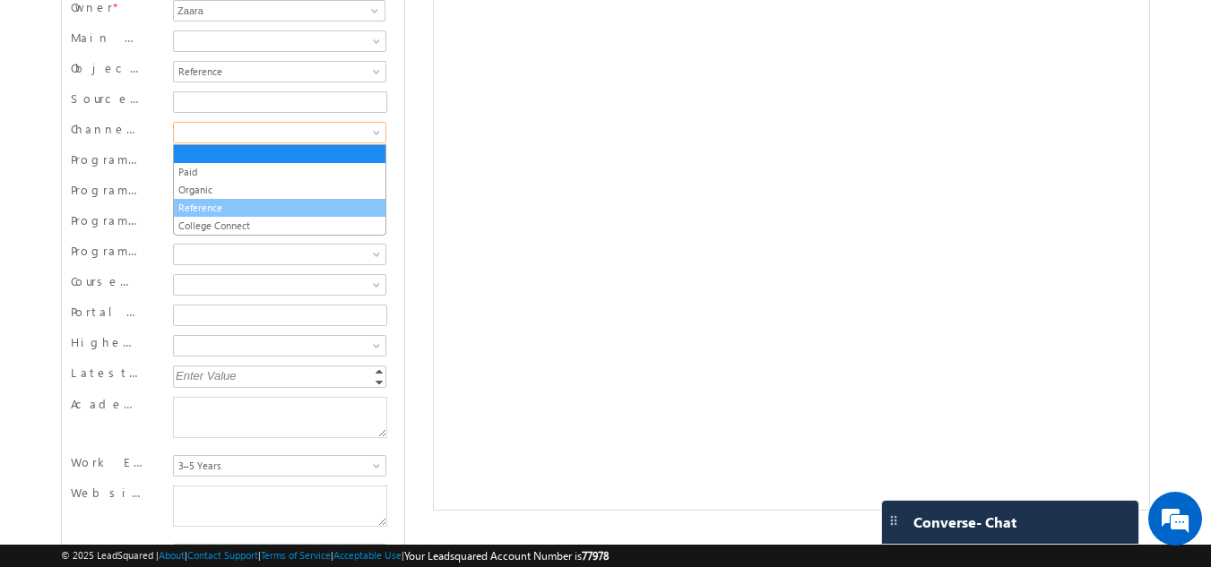
click at [232, 204] on link "Reference" at bounding box center [280, 208] width 212 height 16
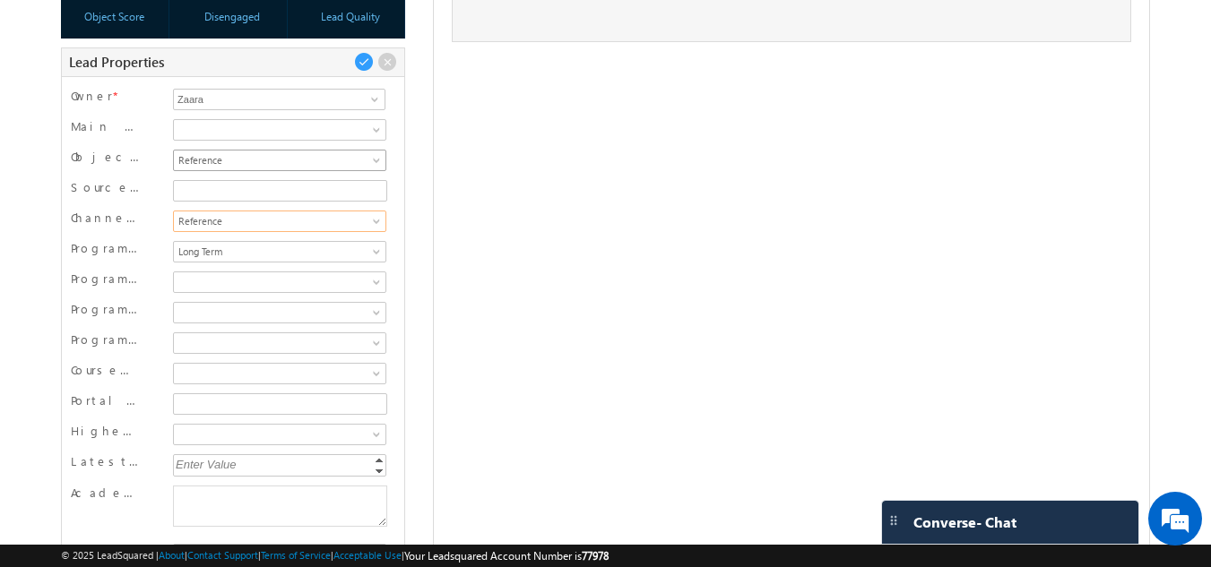
scroll to position [356, 0]
click at [209, 186] on input "Source Medium" at bounding box center [280, 192] width 214 height 22
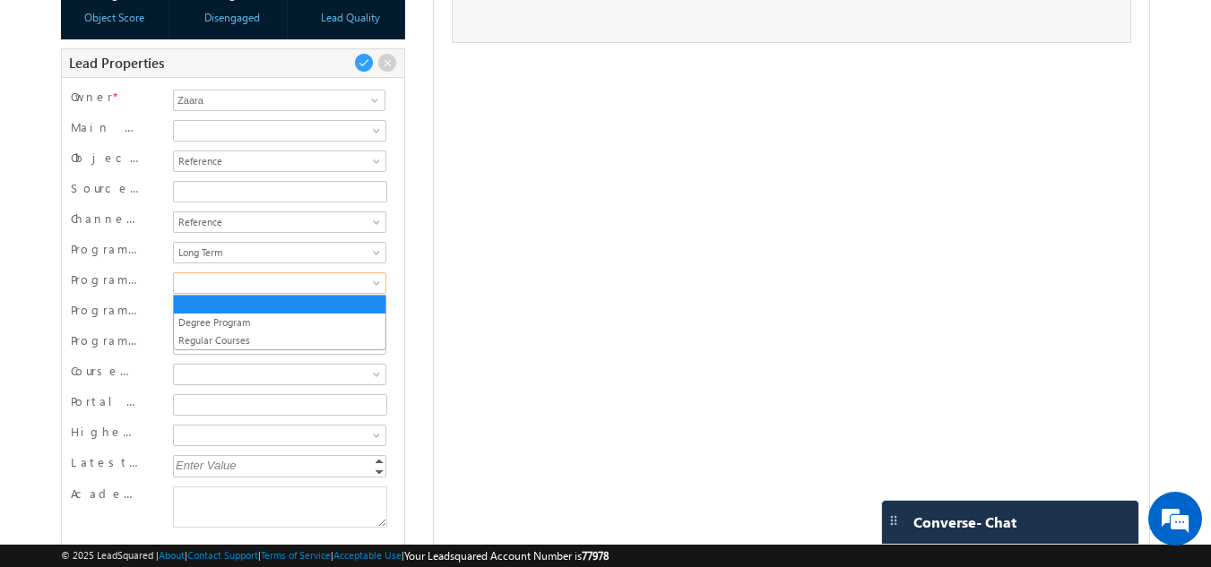
click at [200, 277] on span at bounding box center [277, 283] width 207 height 16
click at [210, 308] on link at bounding box center [280, 305] width 212 height 16
click at [212, 292] on link at bounding box center [279, 284] width 213 height 22
click at [216, 324] on link "Degree Program" at bounding box center [280, 323] width 212 height 16
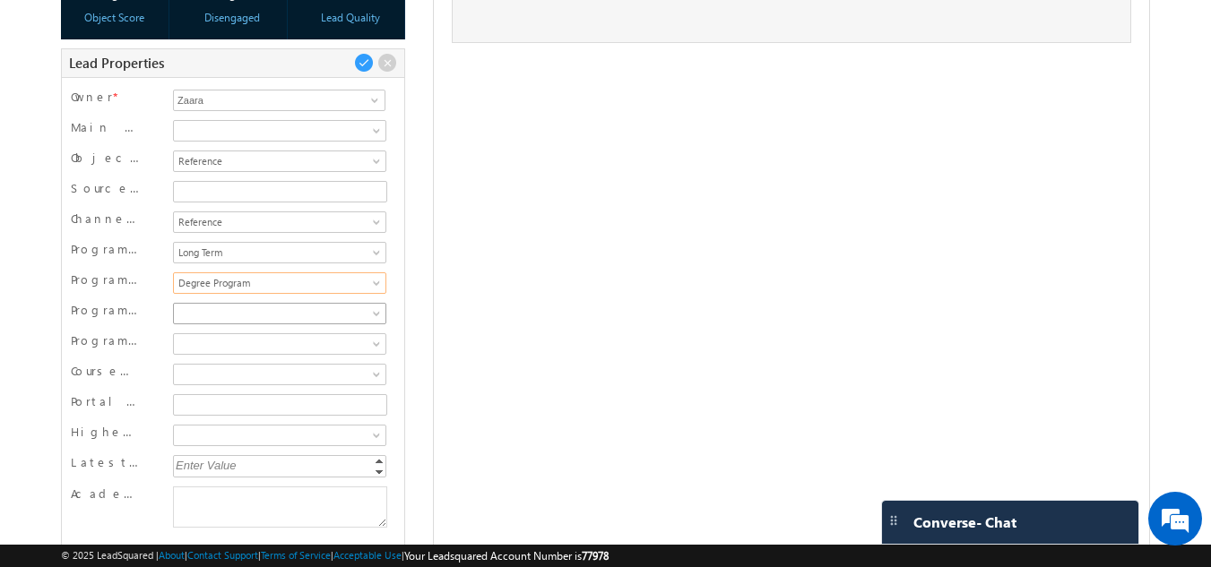
click at [216, 324] on link at bounding box center [279, 314] width 213 height 22
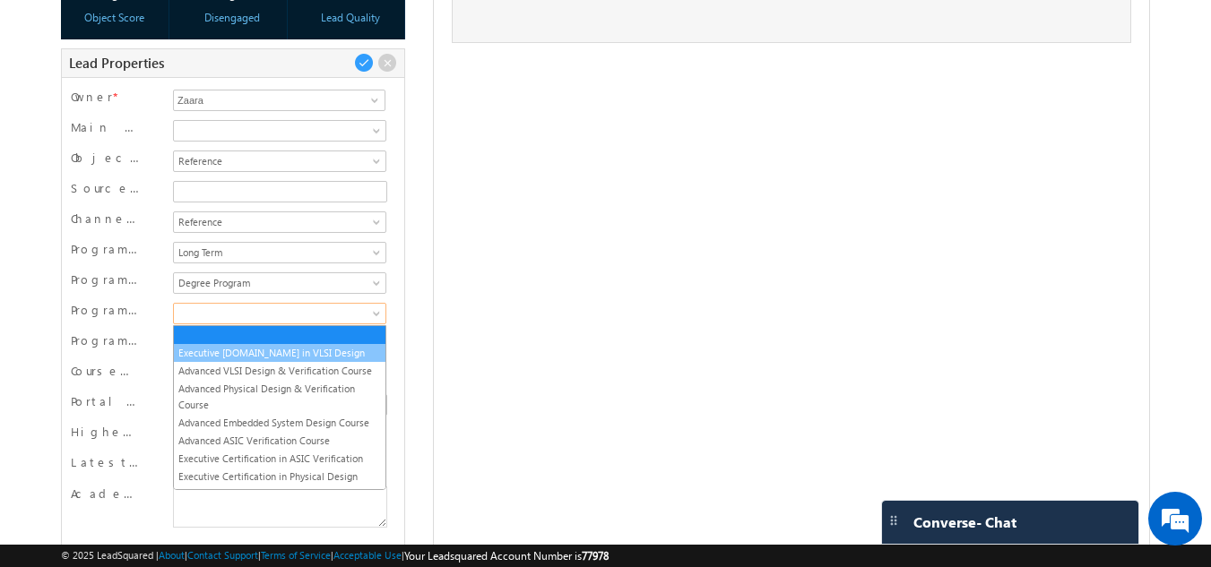
click at [215, 345] on link "Executive [DOMAIN_NAME] in VLSI Design" at bounding box center [280, 353] width 212 height 16
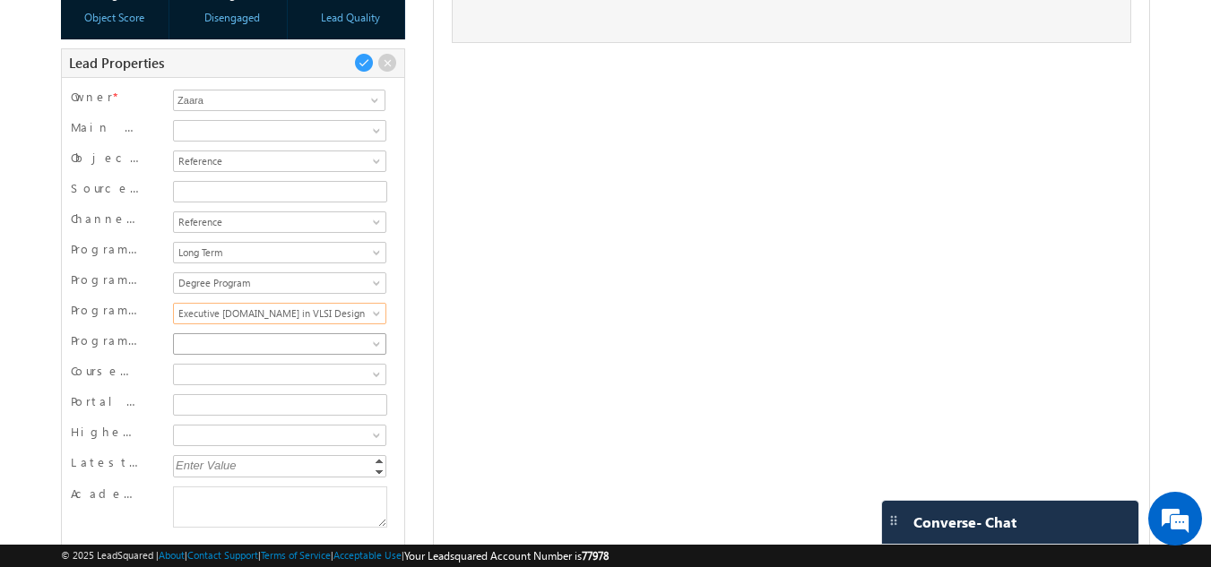
click at [215, 345] on span at bounding box center [277, 344] width 207 height 16
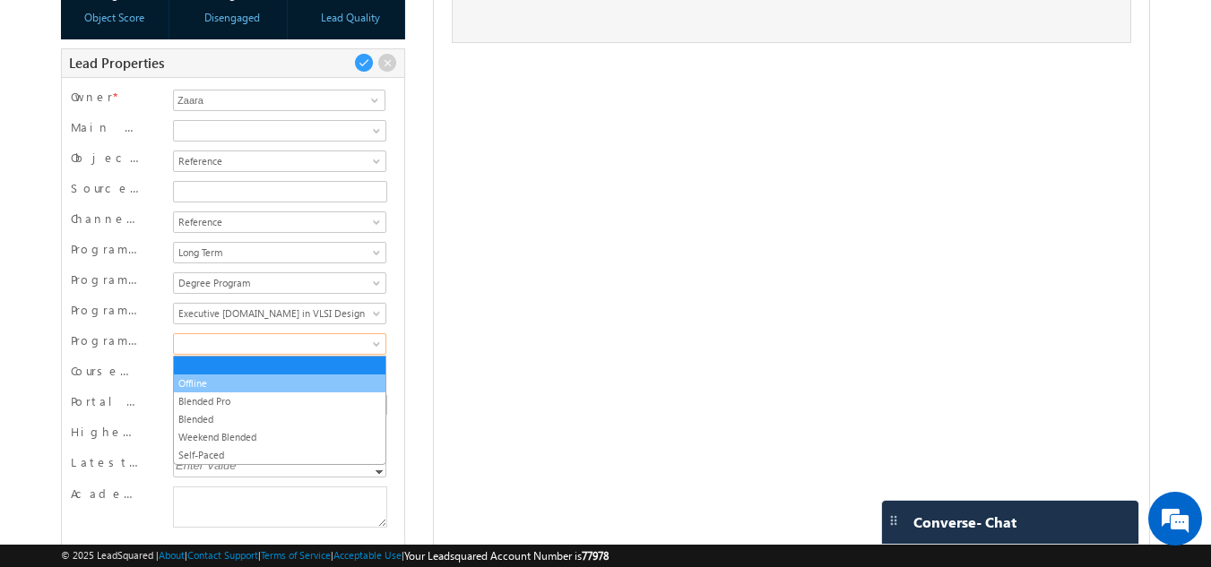
click at [215, 376] on link "Offline" at bounding box center [280, 384] width 212 height 16
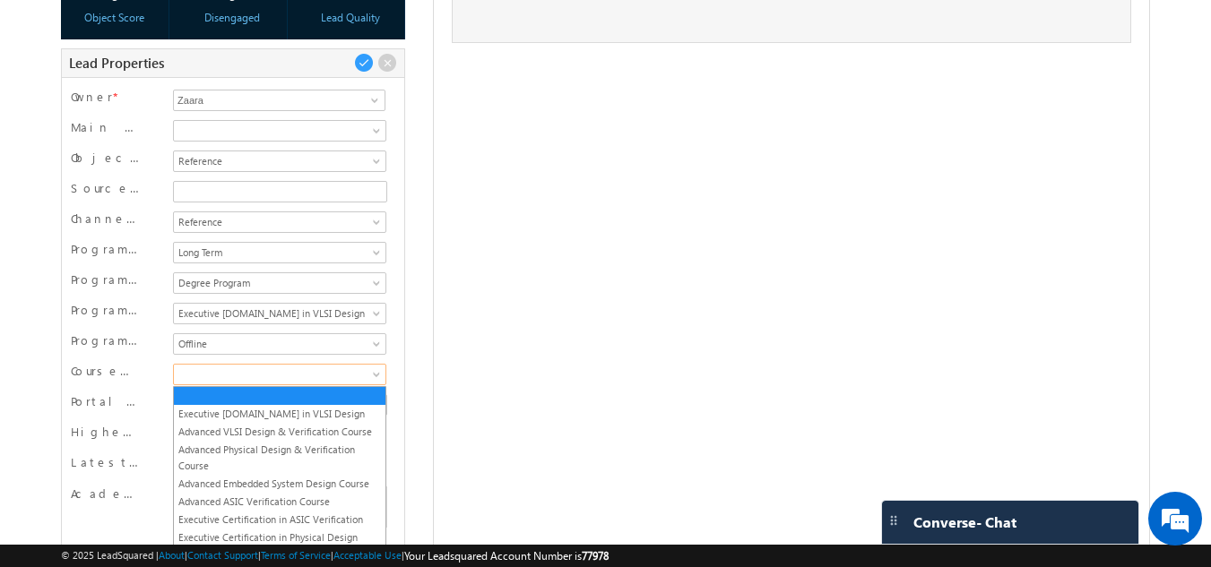
click at [217, 373] on span at bounding box center [277, 375] width 207 height 16
click at [221, 408] on link "Executive [DOMAIN_NAME] in VLSI Design" at bounding box center [280, 414] width 212 height 16
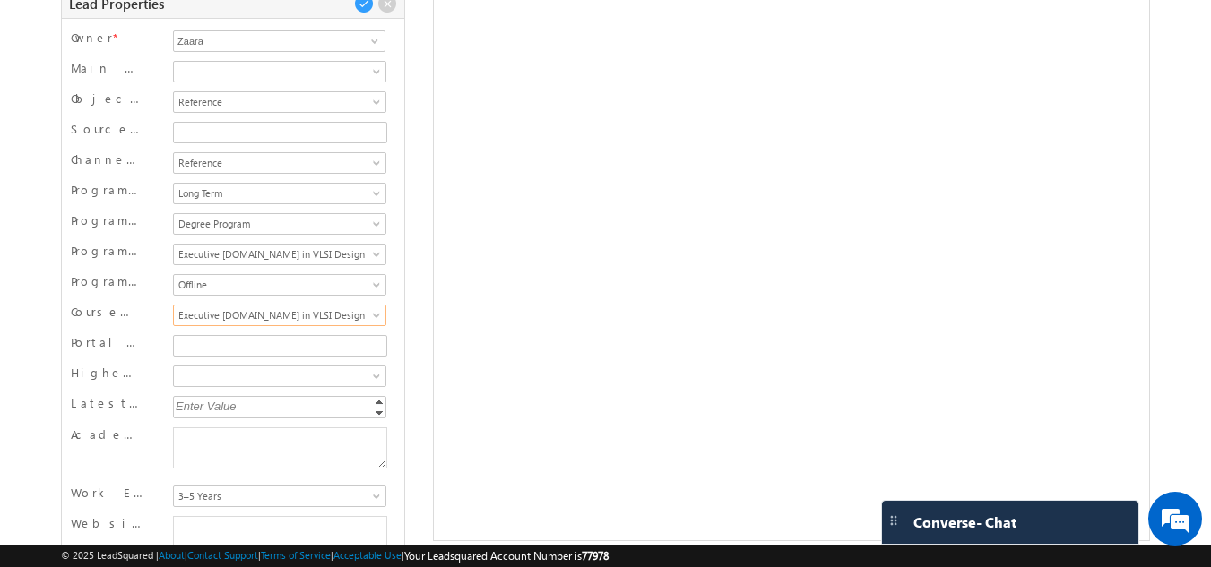
scroll to position [446, 0]
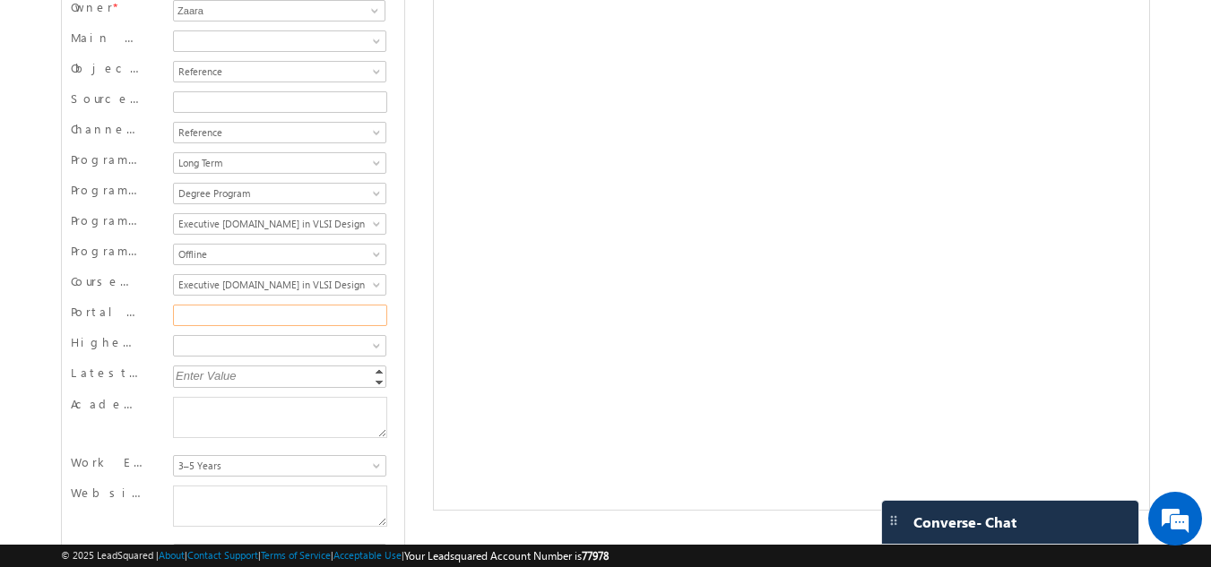
click at [199, 314] on input "Portal Auto Login URL" at bounding box center [280, 316] width 214 height 22
click at [109, 361] on div "Highest Qualification B.Tech M.Tech M.Sc Others" at bounding box center [233, 347] width 325 height 27
click at [247, 420] on textarea "Academic Remarks" at bounding box center [280, 417] width 214 height 41
paste textarea "gunjanshah22@yahoo.co.in"
type textarea "gunjanshah22@yahoo.co.in"
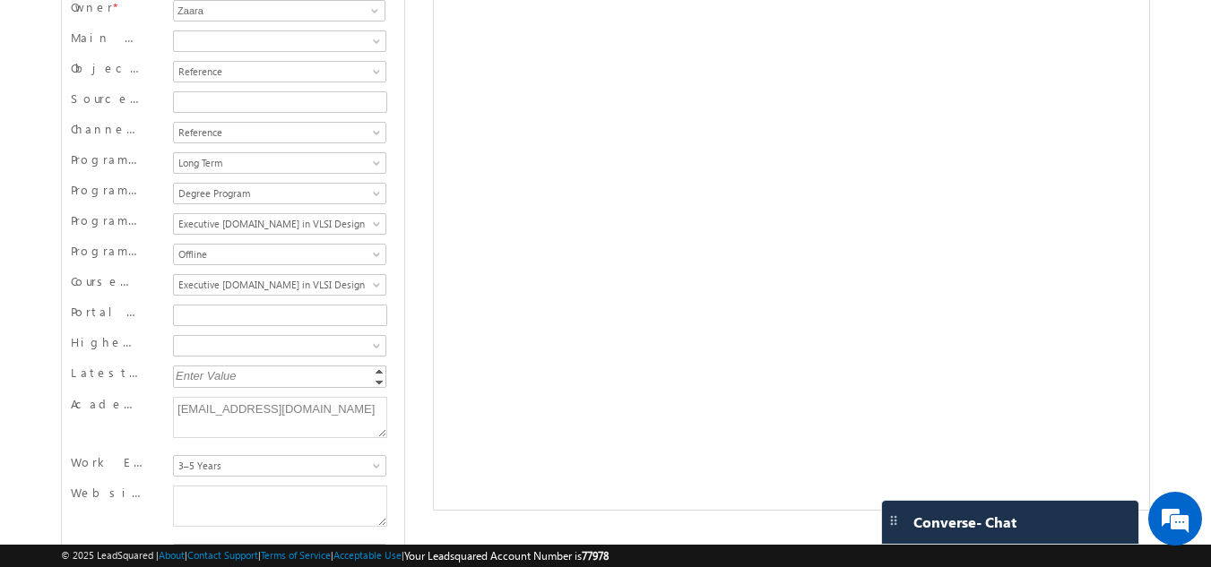
drag, startPoint x: 524, startPoint y: 440, endPoint x: 818, endPoint y: 193, distance: 384.3
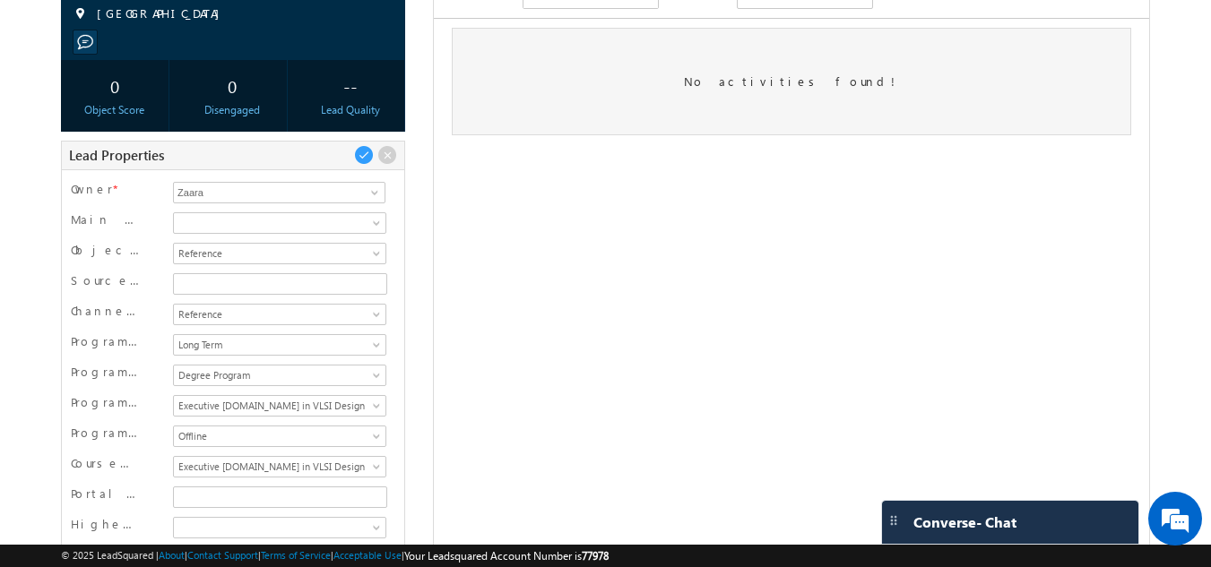
scroll to position [0, 0]
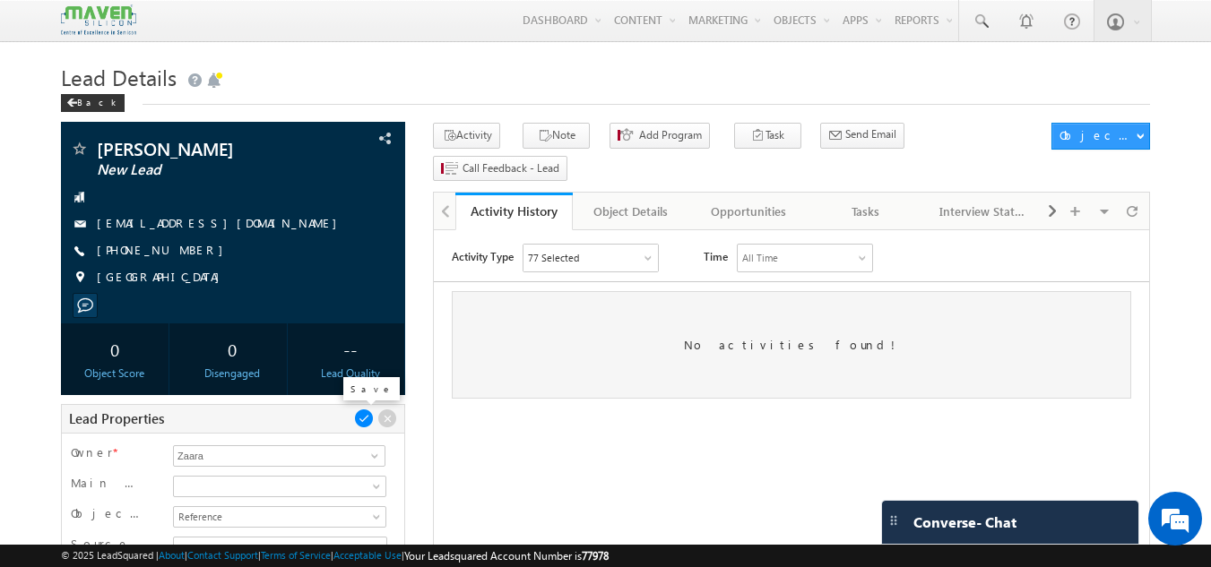
click at [359, 414] on span at bounding box center [364, 419] width 20 height 20
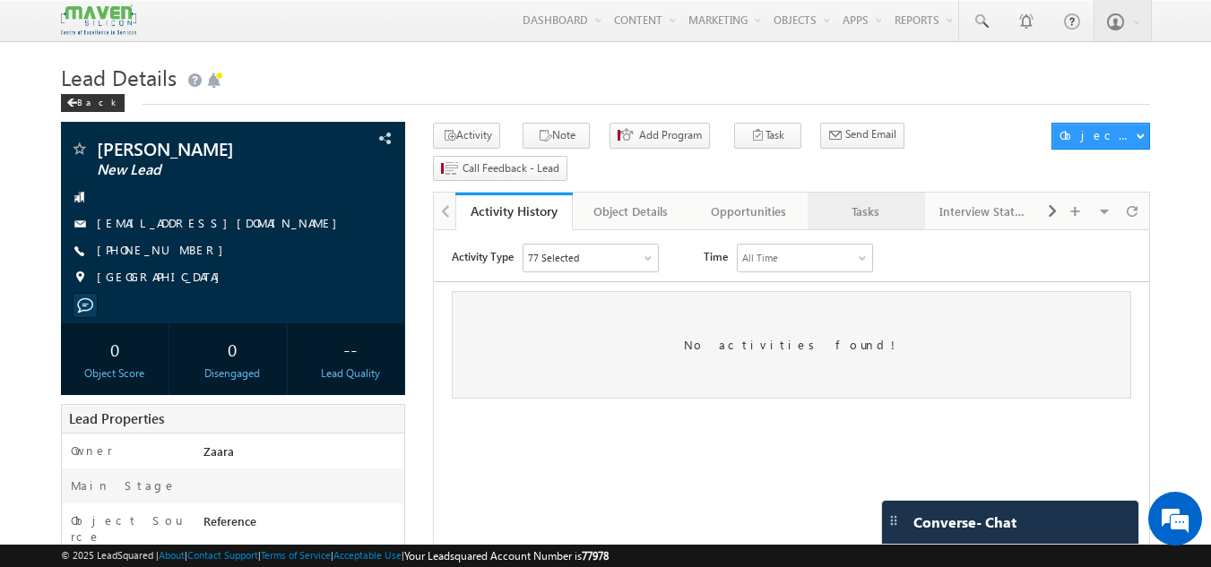
click at [895, 201] on div "Tasks" at bounding box center [865, 212] width 87 height 22
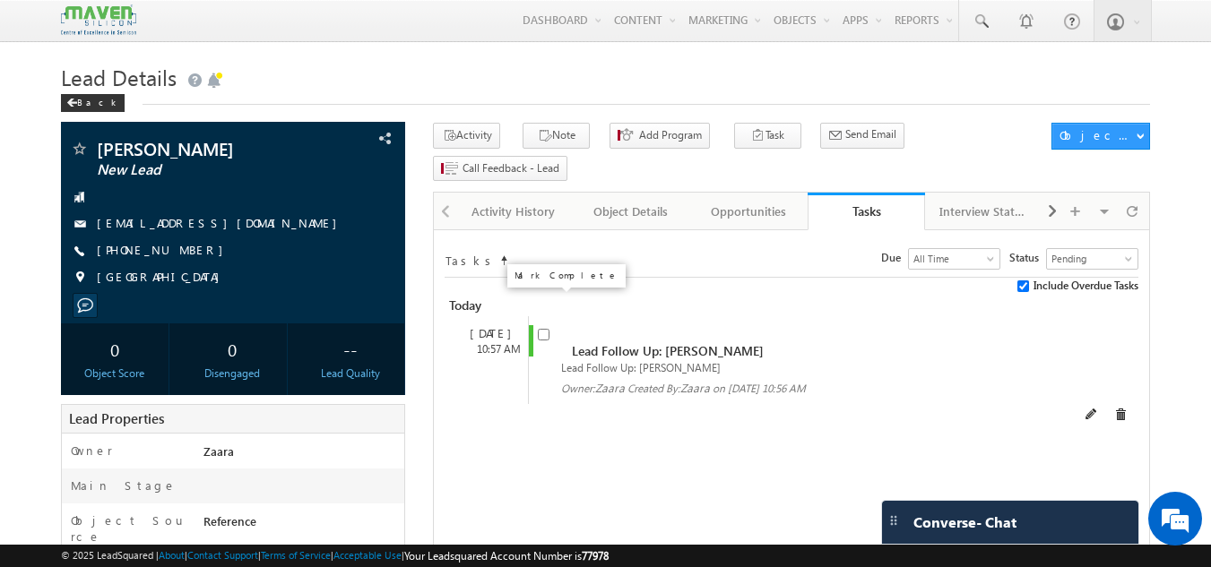
click at [539, 329] on input "checkbox" at bounding box center [544, 335] width 12 height 12
checkbox input "false"
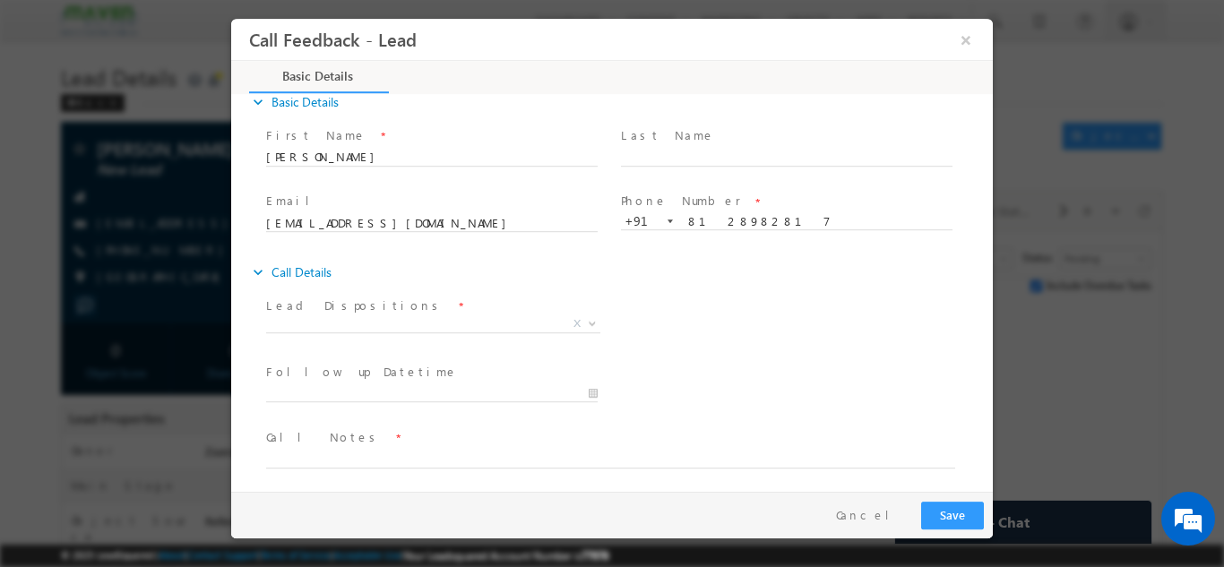
scroll to position [29, 0]
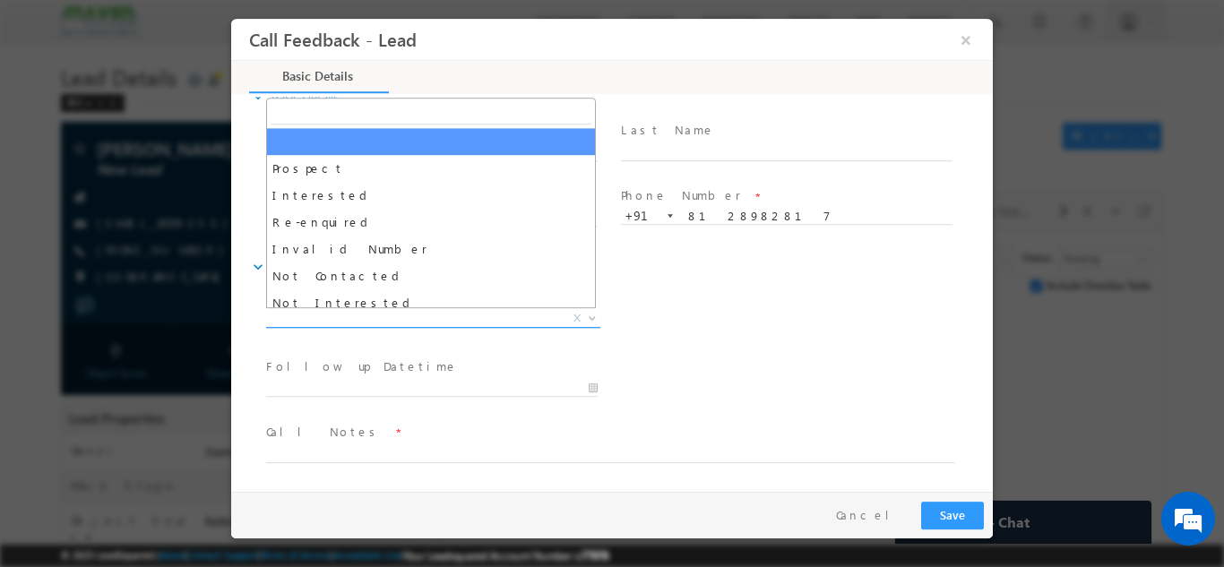
click at [339, 320] on span "X" at bounding box center [433, 318] width 334 height 18
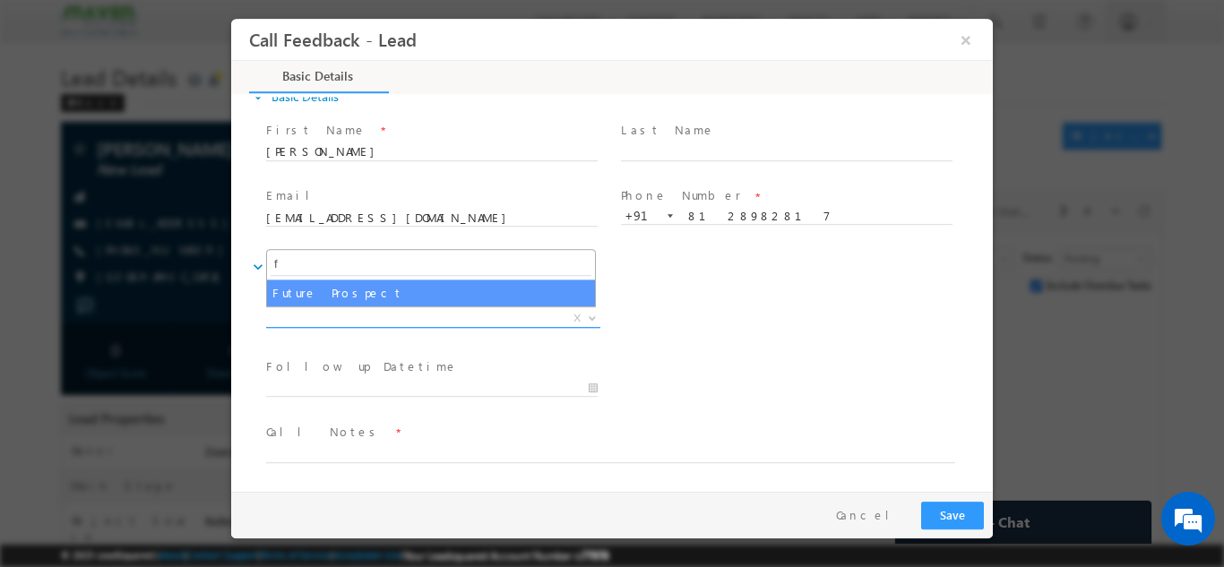
type input "f"
select select "Future Prospect"
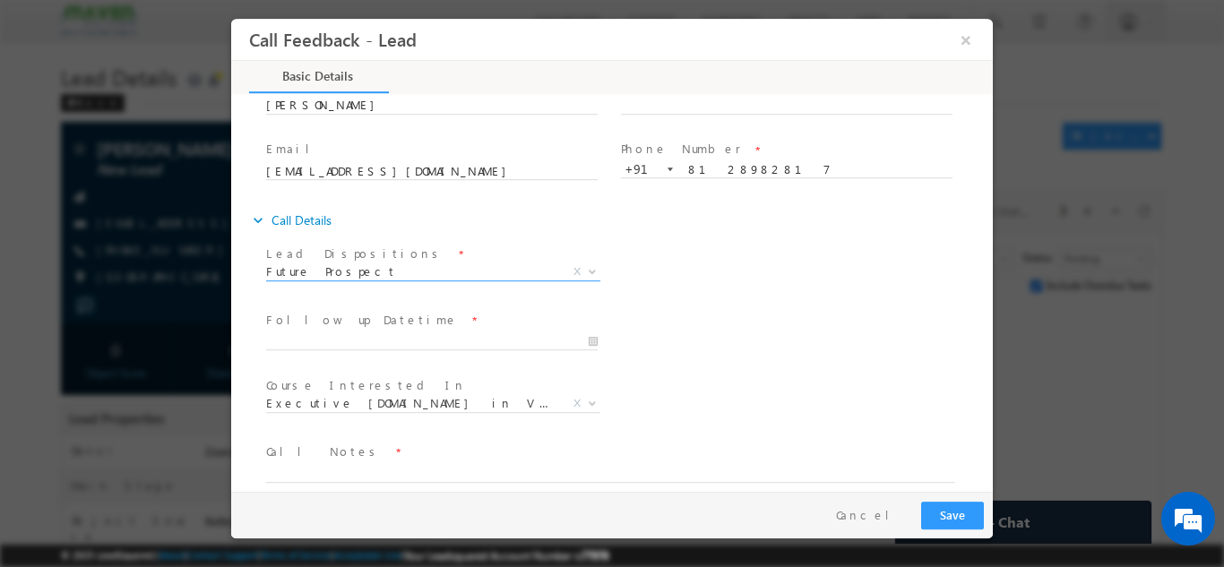
scroll to position [95, 0]
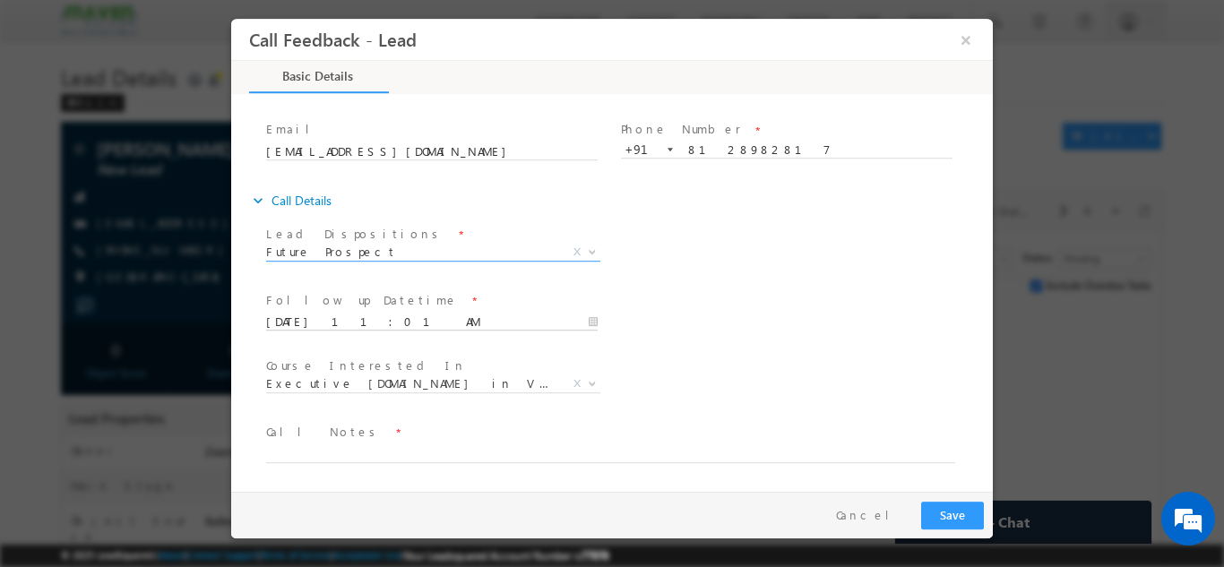
click at [302, 321] on input "23/09/2025 11:01 AM" at bounding box center [432, 322] width 332 height 18
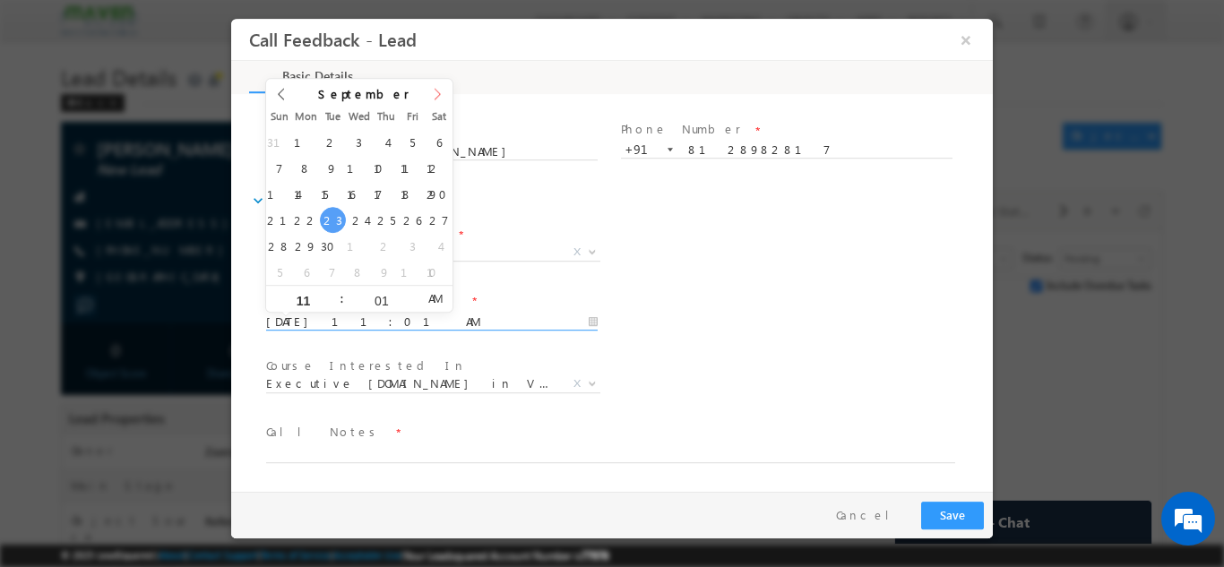
click at [433, 102] on span at bounding box center [437, 99] width 30 height 43
type input "23/12/2025 11:01 AM"
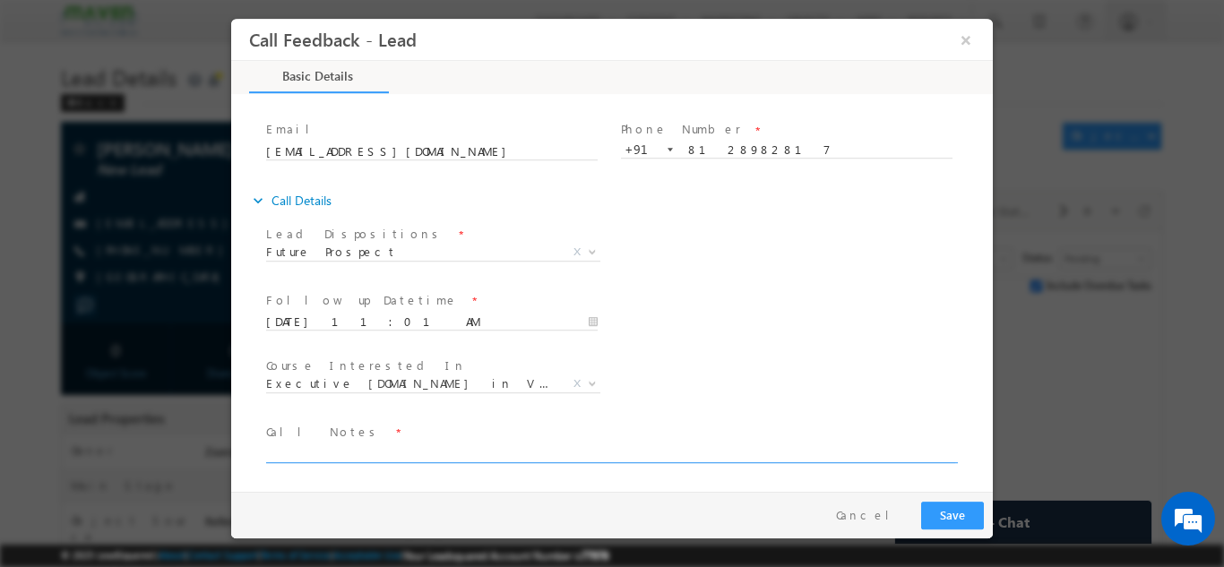
click at [325, 446] on textarea at bounding box center [610, 452] width 689 height 21
paste textarea "Looking for Future batch Chalam from technical team has refred and he will plan…"
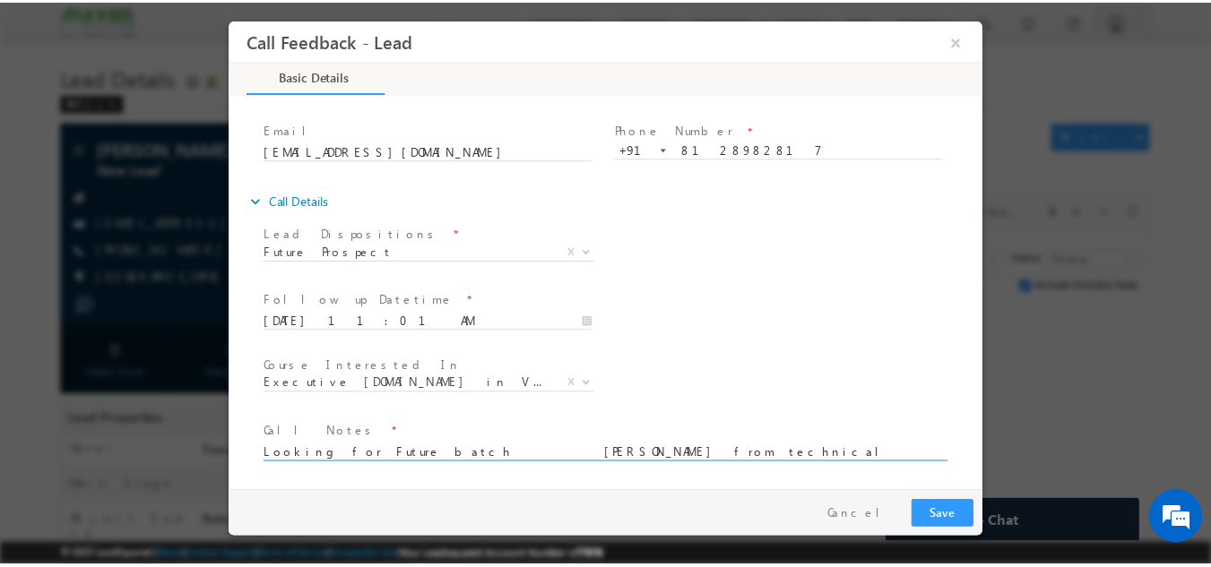
scroll to position [4, 0]
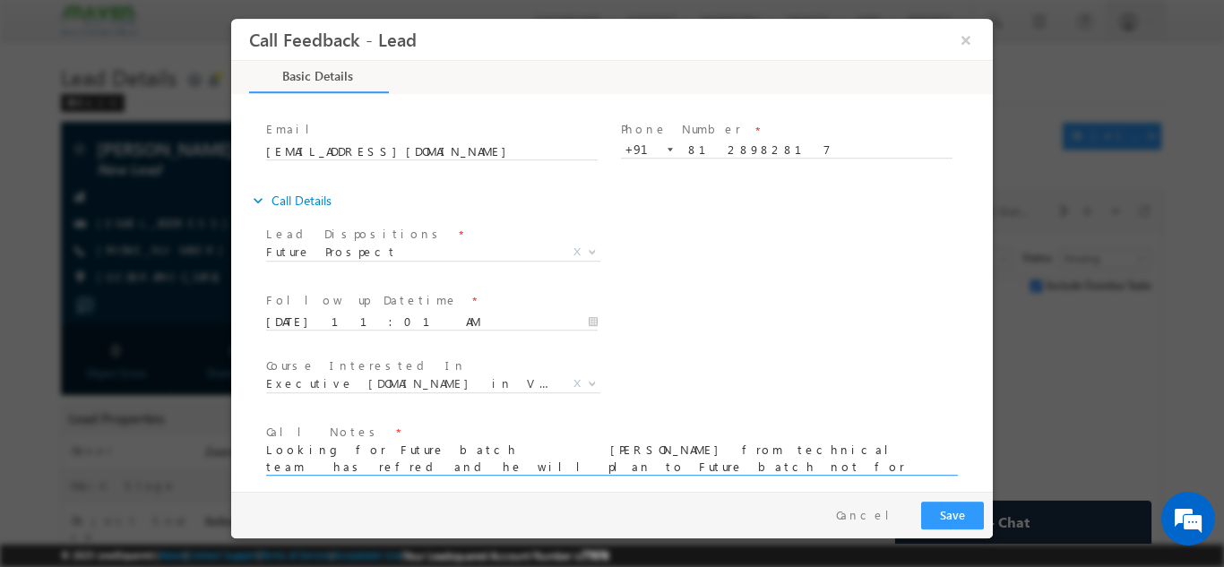
type textarea "Looking for Future batch Chalam from technical team has refred and he will plan…"
click at [945, 516] on button "Save" at bounding box center [953, 515] width 63 height 28
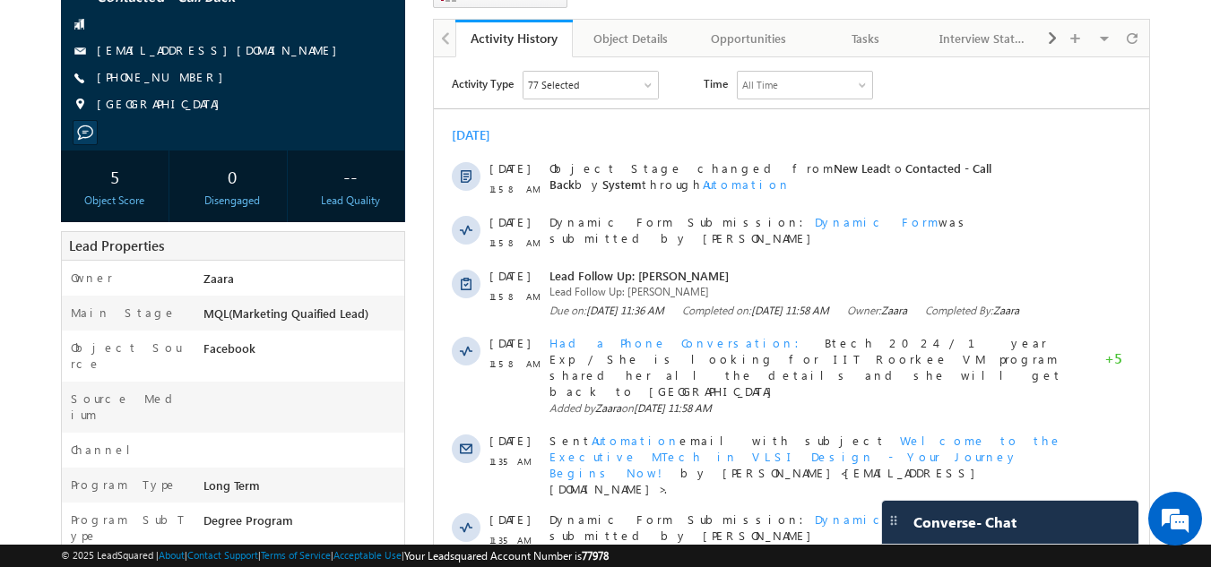
click at [182, 80] on div "[PHONE_NUMBER]" at bounding box center [233, 78] width 327 height 18
copy div "[PHONE_NUMBER]"
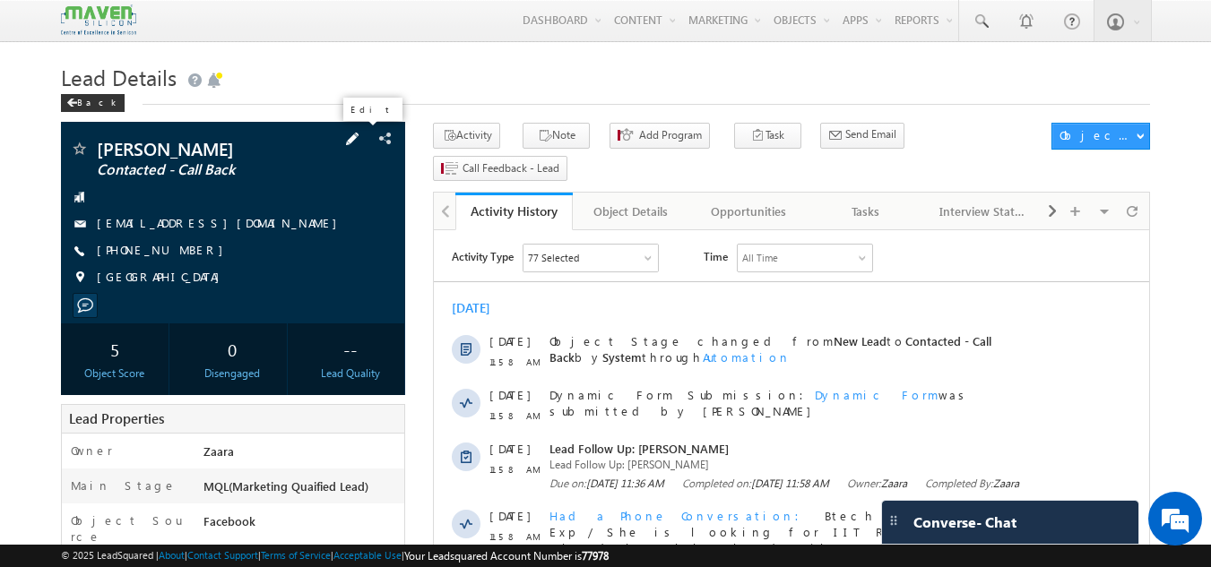
click at [362, 140] on span at bounding box center [352, 139] width 20 height 20
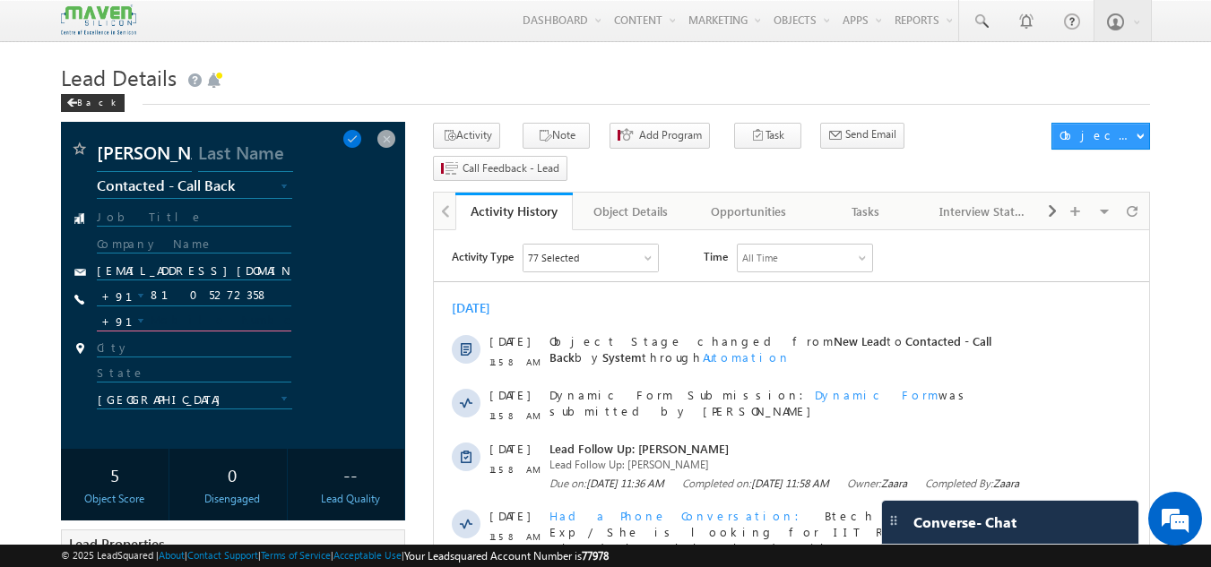
click at [189, 322] on input "text" at bounding box center [194, 321] width 195 height 22
type input "8295495021"
click at [368, 334] on div "[PHONE_NUMBER] 8295495021 +91" at bounding box center [236, 325] width 278 height 30
click at [362, 143] on span at bounding box center [352, 139] width 20 height 20
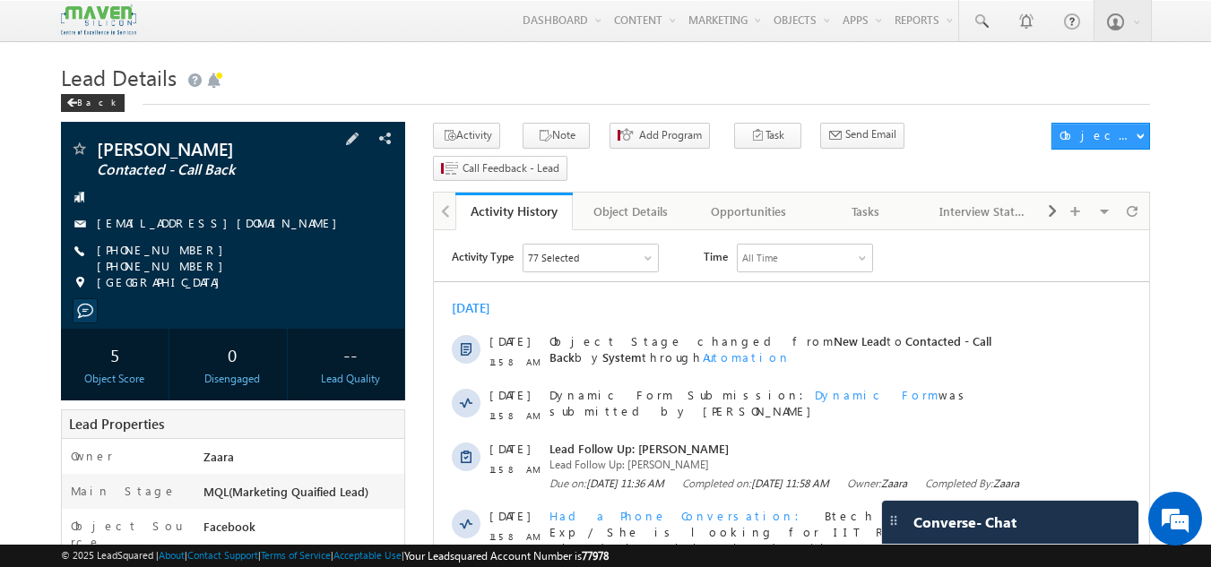
drag, startPoint x: 277, startPoint y: 253, endPoint x: 290, endPoint y: 255, distance: 13.6
click at [290, 255] on div "[PHONE_NUMBER] [PHONE_NUMBER]" at bounding box center [233, 251] width 327 height 18
click at [270, 253] on span "[PHONE_NUMBER] [PHONE_NUMBER]" at bounding box center [236, 258] width 278 height 32
drag, startPoint x: 212, startPoint y: 249, endPoint x: 275, endPoint y: 250, distance: 63.7
click at [275, 250] on span "[PHONE_NUMBER] [PHONE_NUMBER]" at bounding box center [236, 258] width 278 height 32
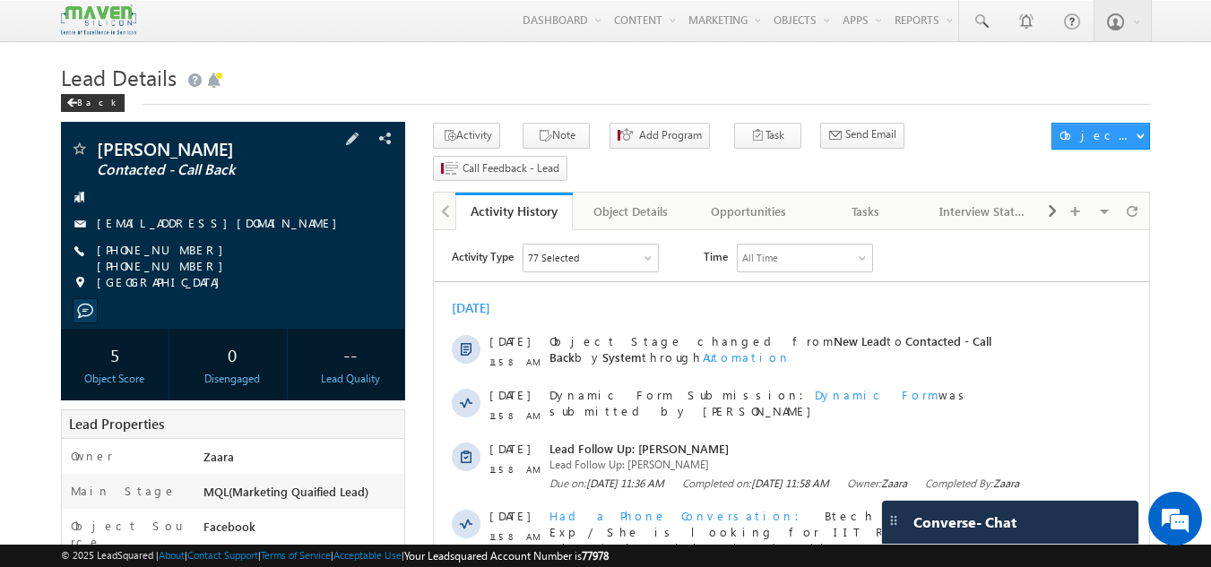
copy span "8295495021"
